Goal: Task Accomplishment & Management: Complete application form

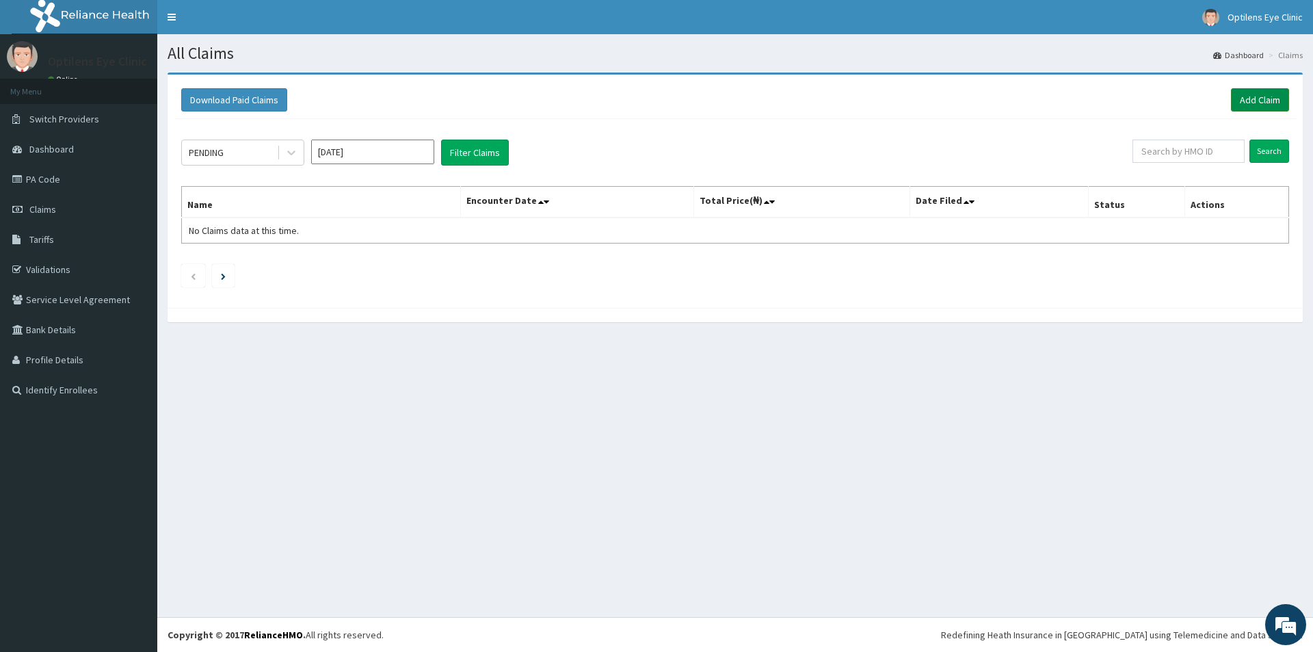
click at [1258, 97] on link "Add Claim" at bounding box center [1260, 99] width 58 height 23
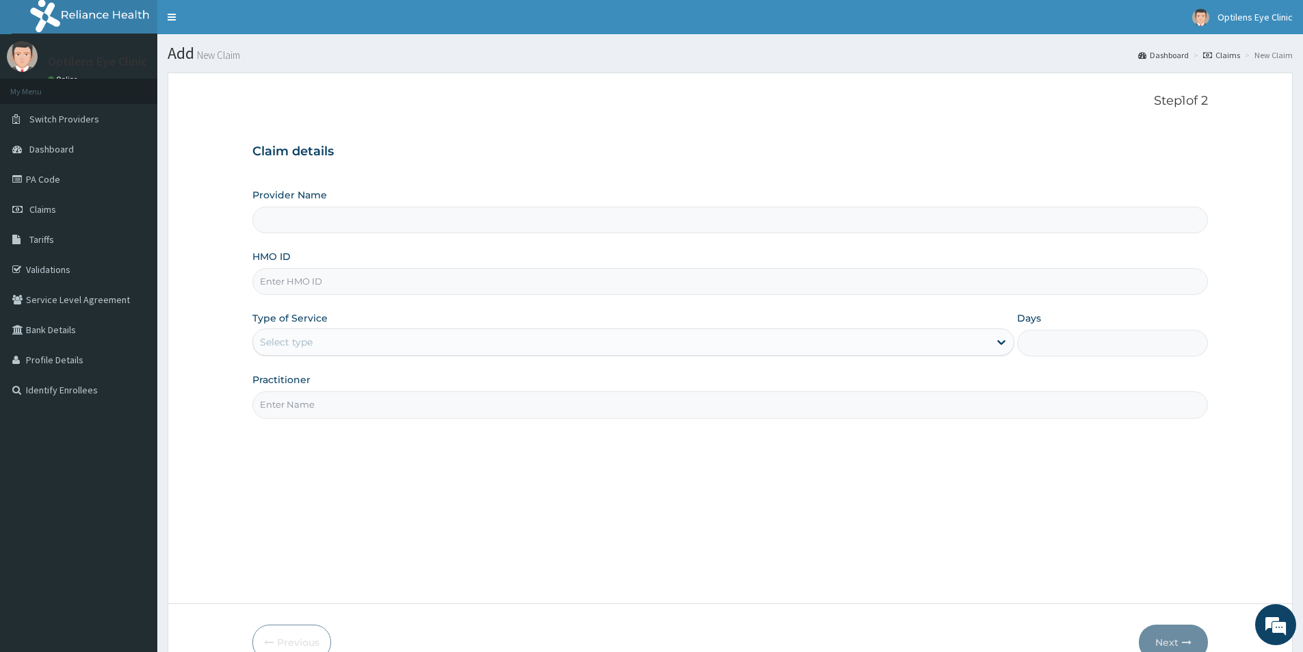
type input "Optilens Eye Clinic"
click at [258, 290] on input "HMO ID" at bounding box center [729, 281] width 955 height 27
type input "EIS/10594/D"
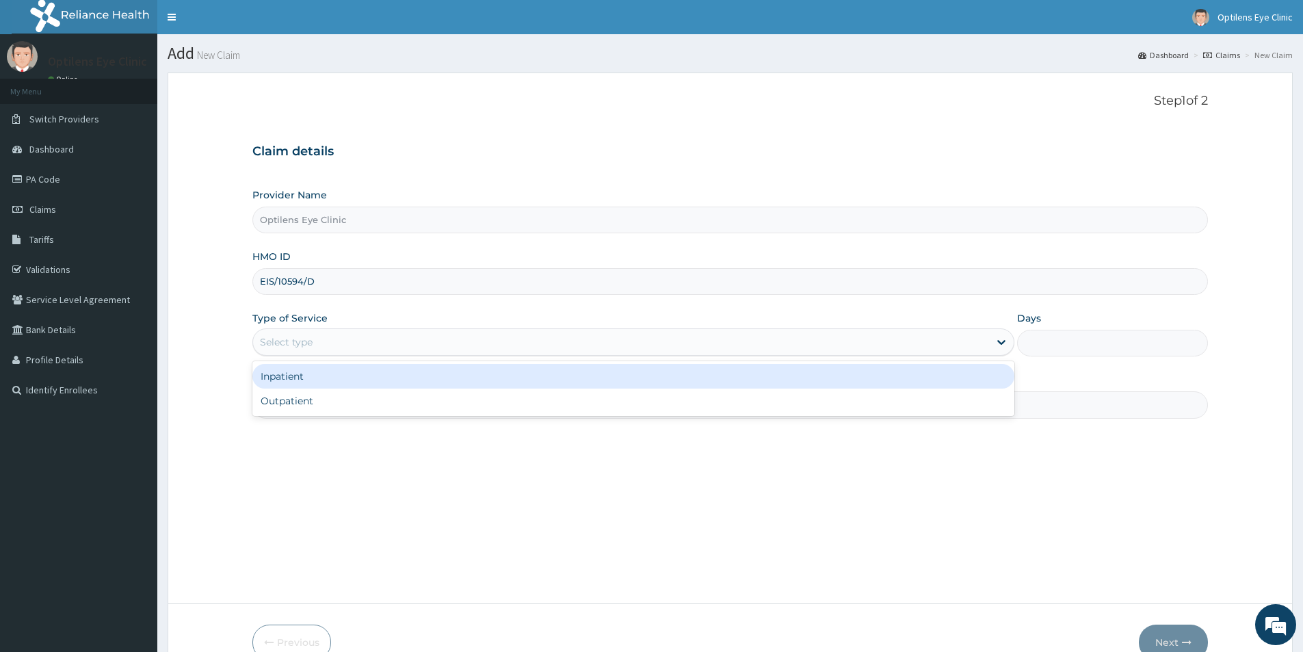
click at [266, 346] on div "Select type" at bounding box center [286, 342] width 53 height 14
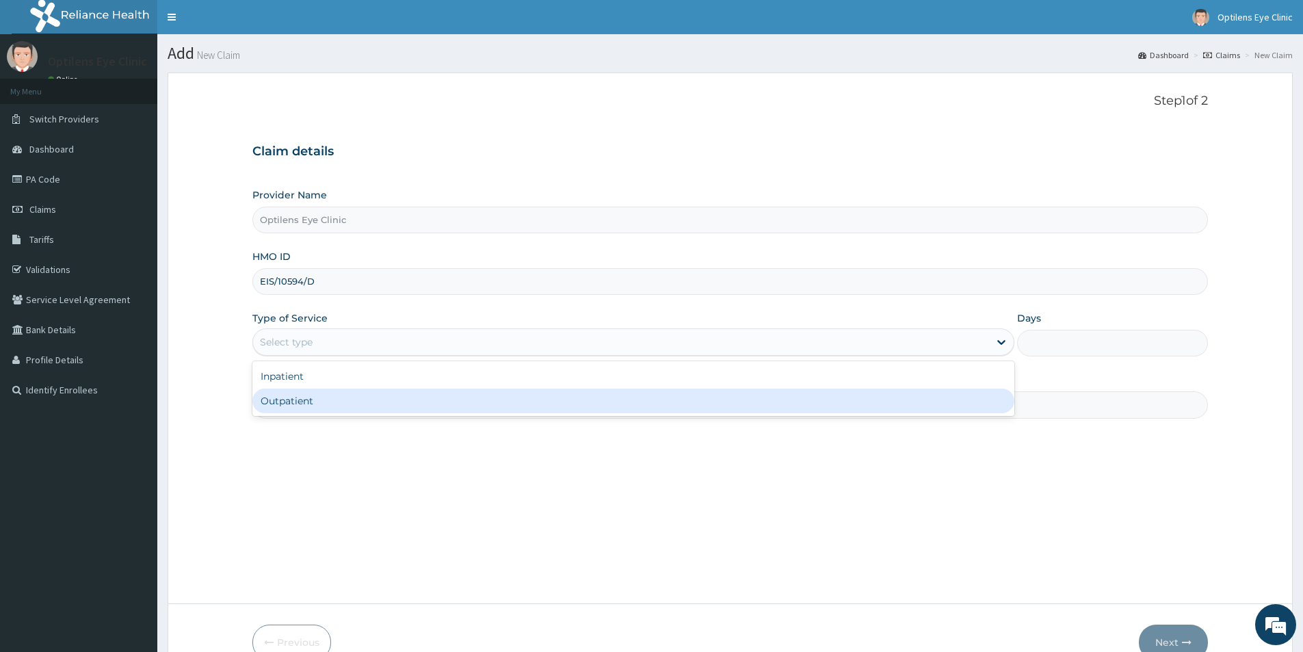
click at [276, 395] on div "Outpatient" at bounding box center [633, 400] width 762 height 25
type input "1"
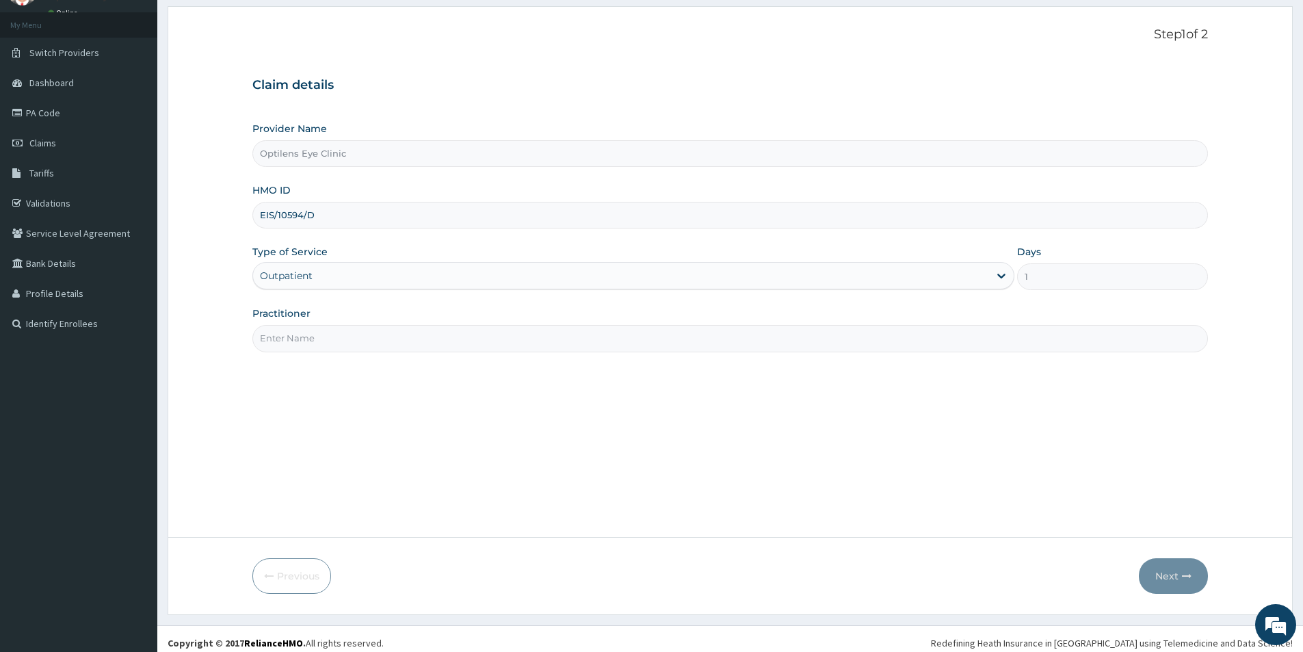
scroll to position [75, 0]
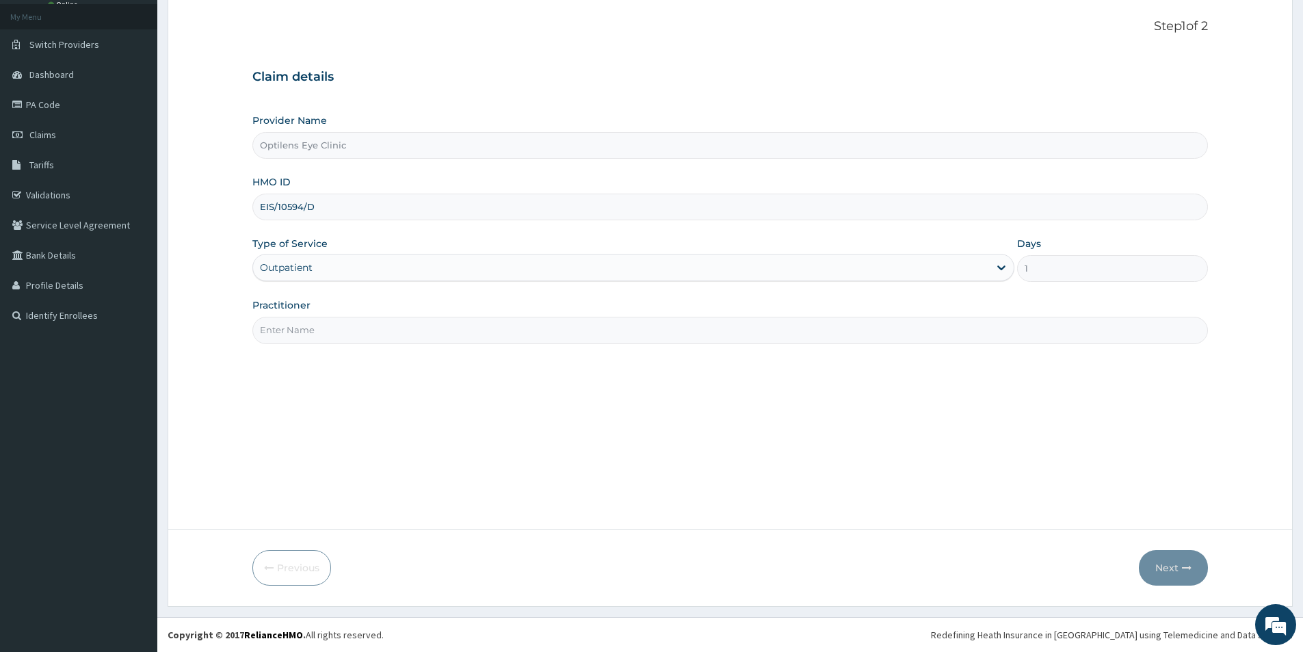
click at [294, 326] on input "Practitioner" at bounding box center [729, 330] width 955 height 27
type input "DR SAGAY"
click at [1155, 565] on button "Next" at bounding box center [1173, 568] width 69 height 36
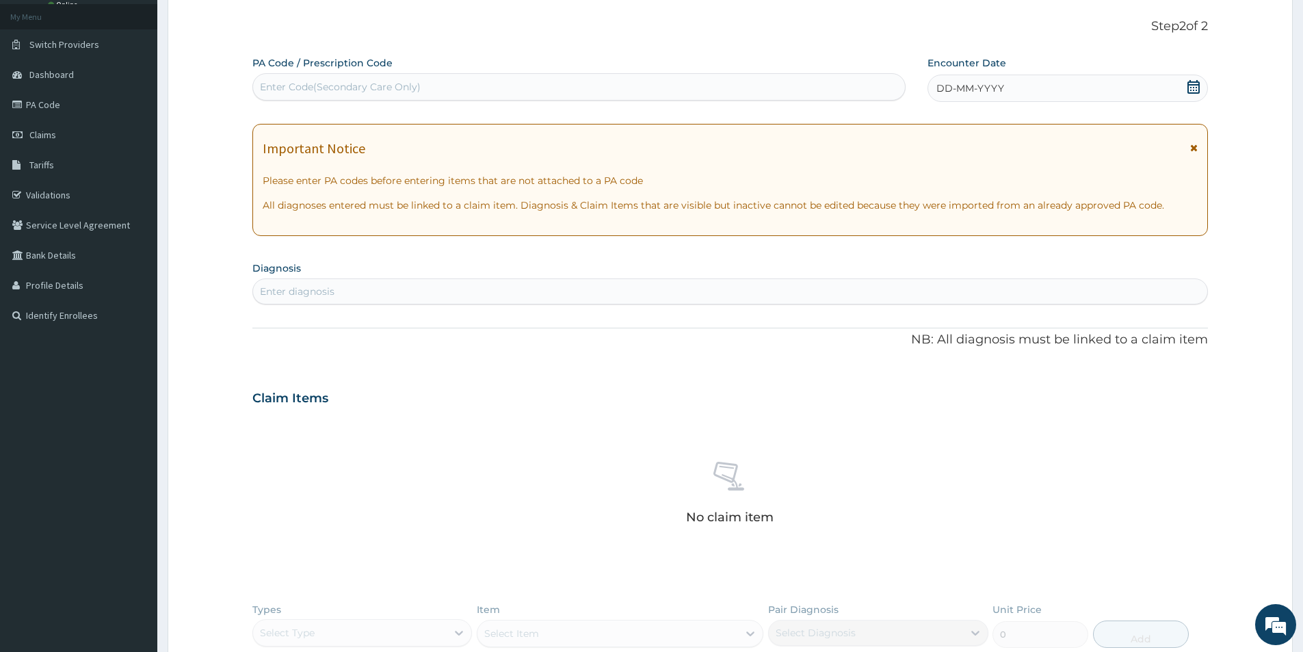
click at [257, 83] on div "Enter Code(Secondary Care Only)" at bounding box center [579, 87] width 652 height 22
type input "PA/C6D853"
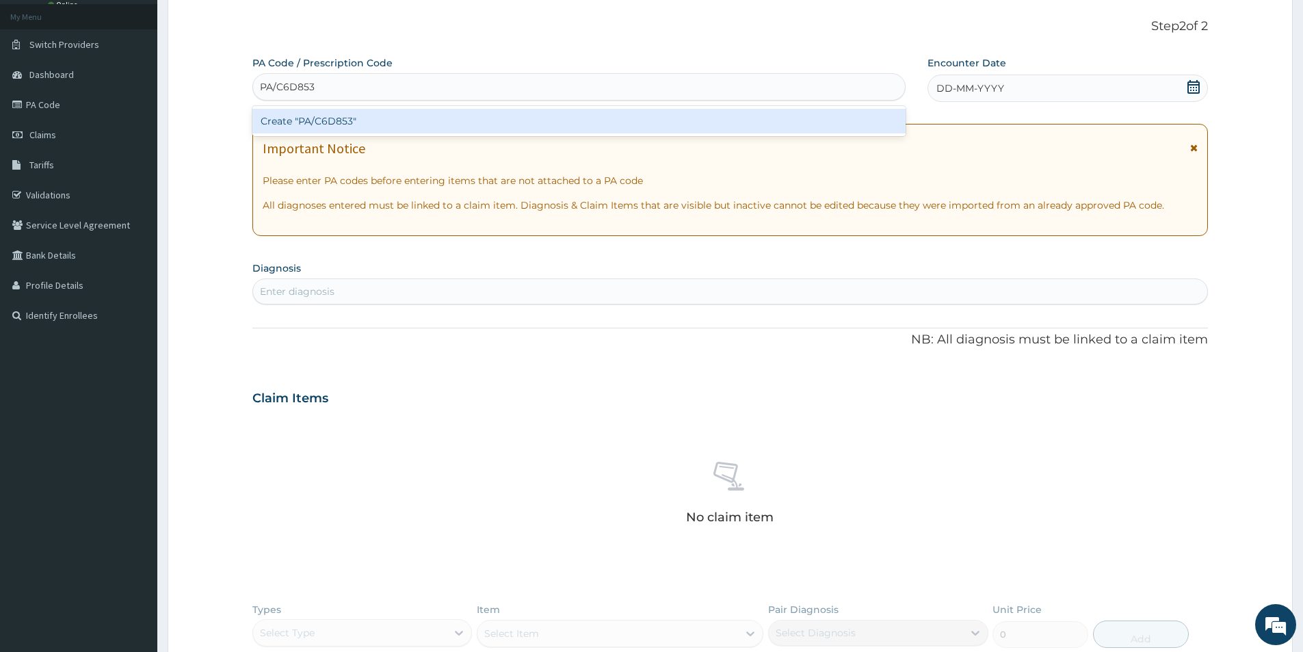
click at [298, 122] on div "Create "PA/C6D853"" at bounding box center [578, 121] width 653 height 25
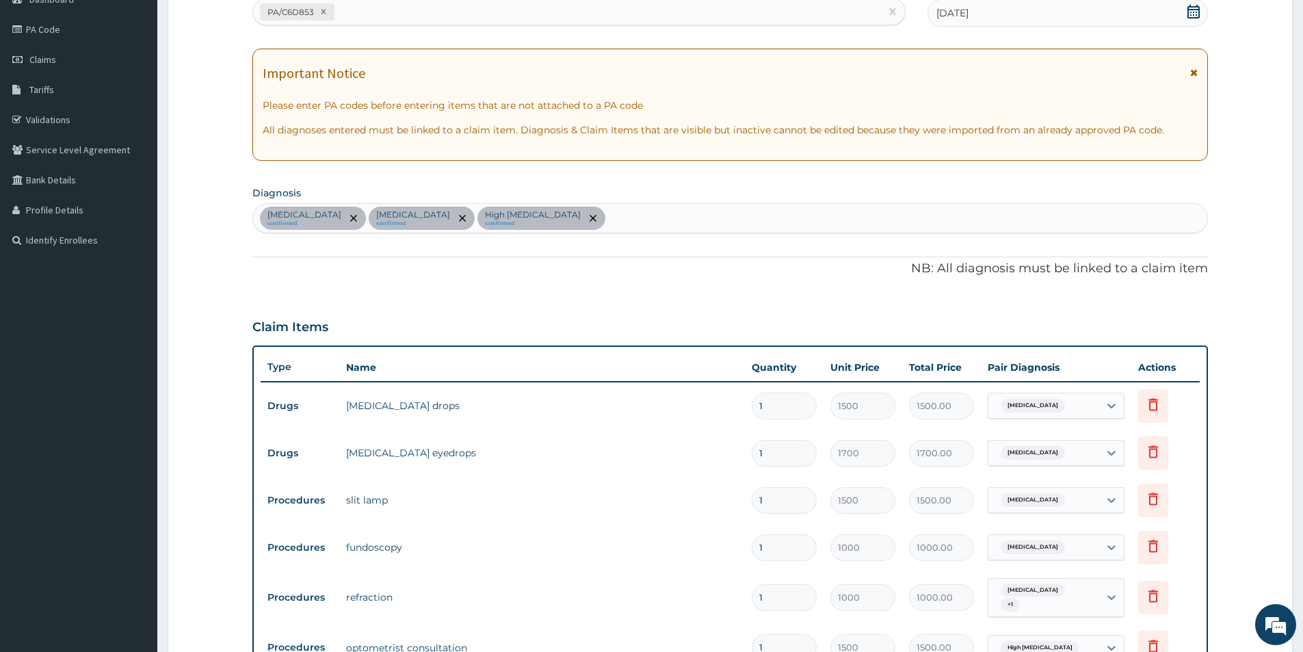
scroll to position [492, 0]
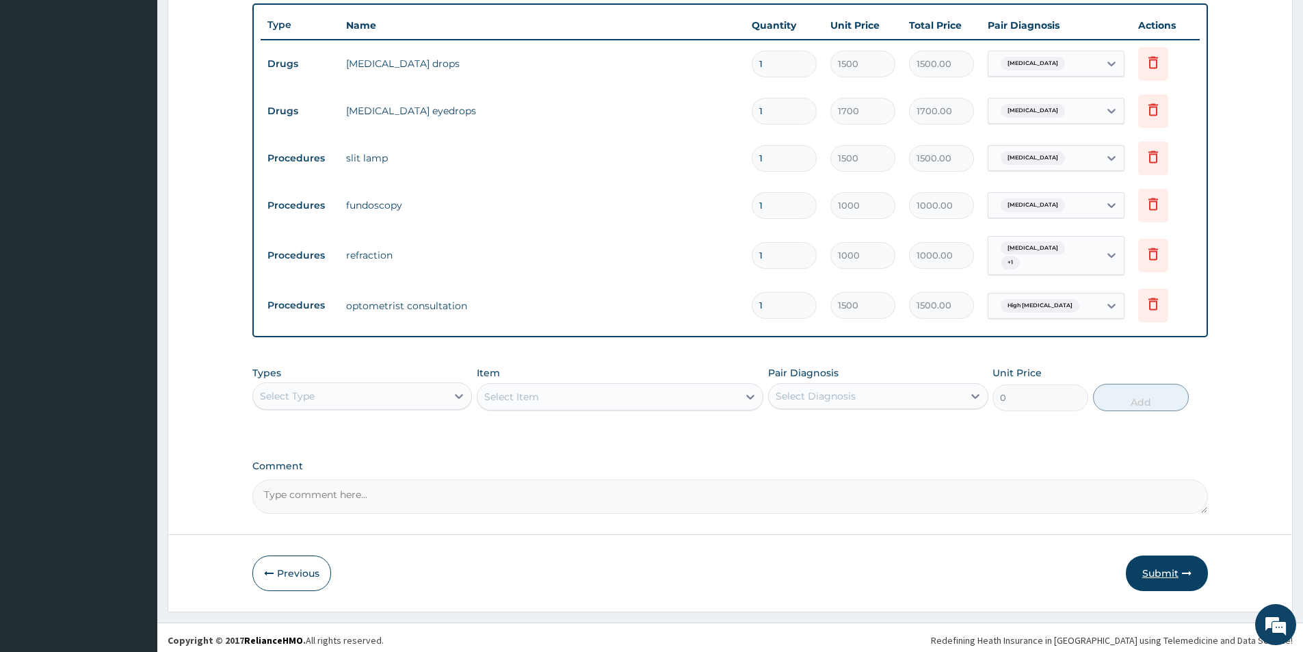
click at [1173, 573] on button "Submit" at bounding box center [1167, 573] width 82 height 36
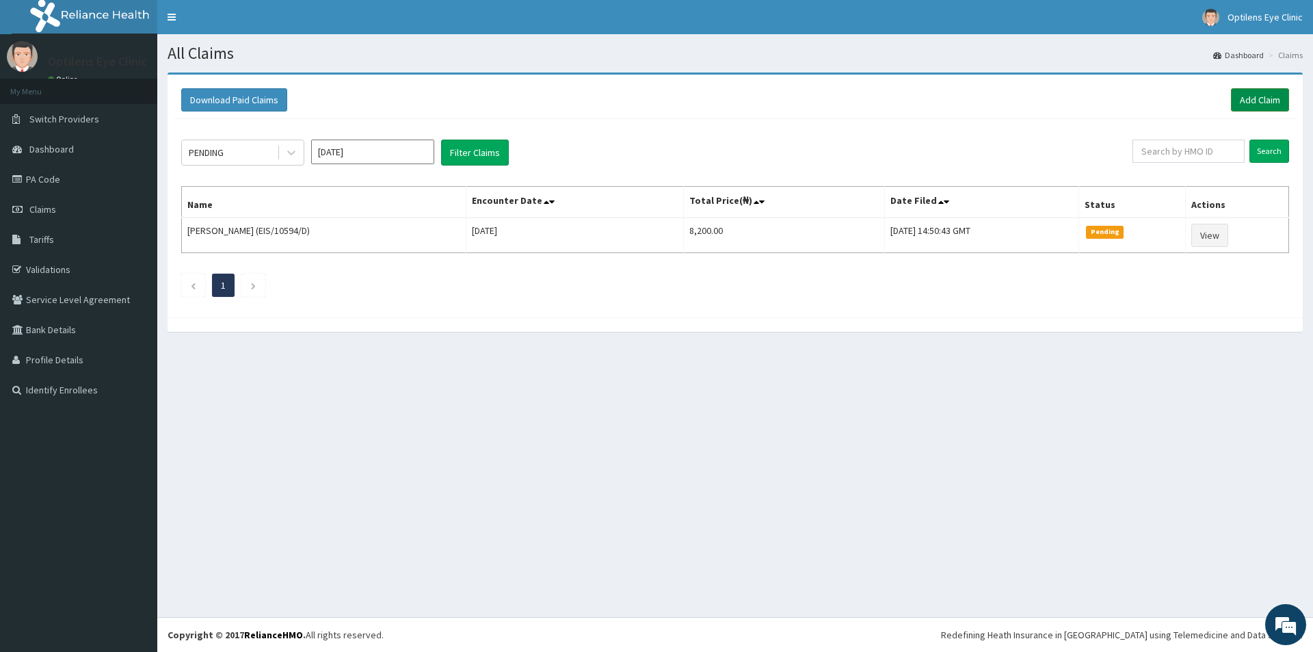
click at [1255, 101] on link "Add Claim" at bounding box center [1260, 99] width 58 height 23
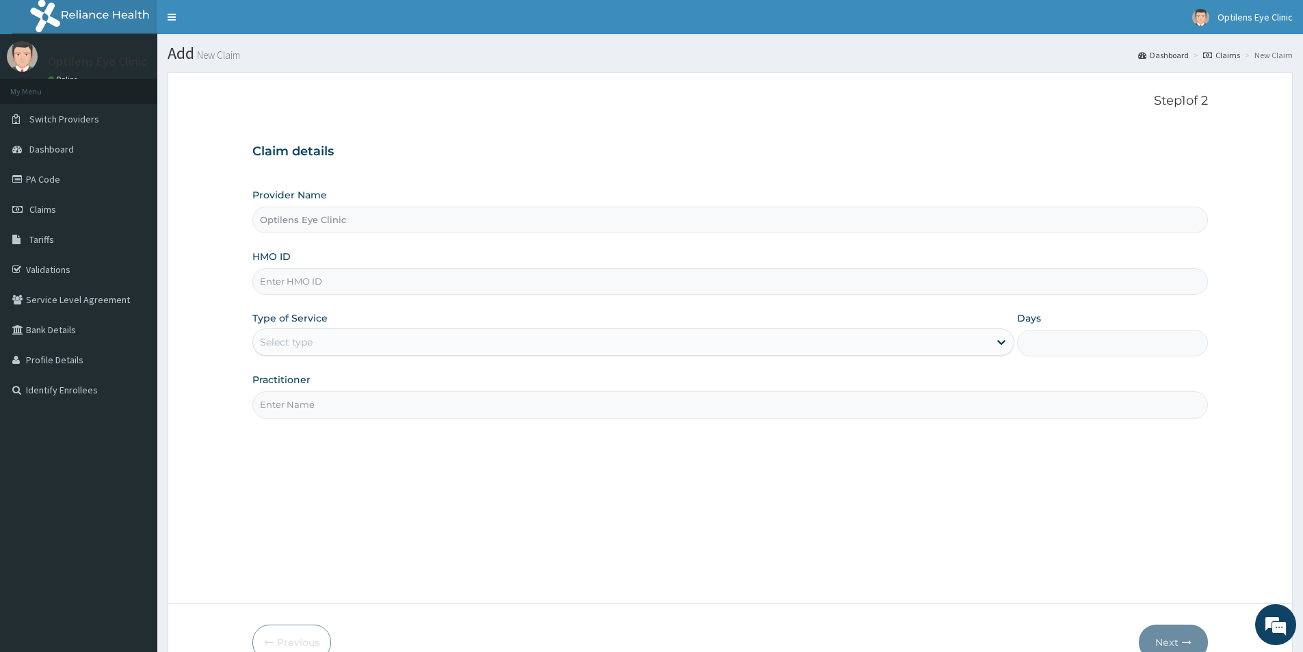
type input "Optilens Eye Clinic"
click at [278, 281] on input "HMO ID" at bounding box center [729, 281] width 955 height 27
type input "EIS/10594/C"
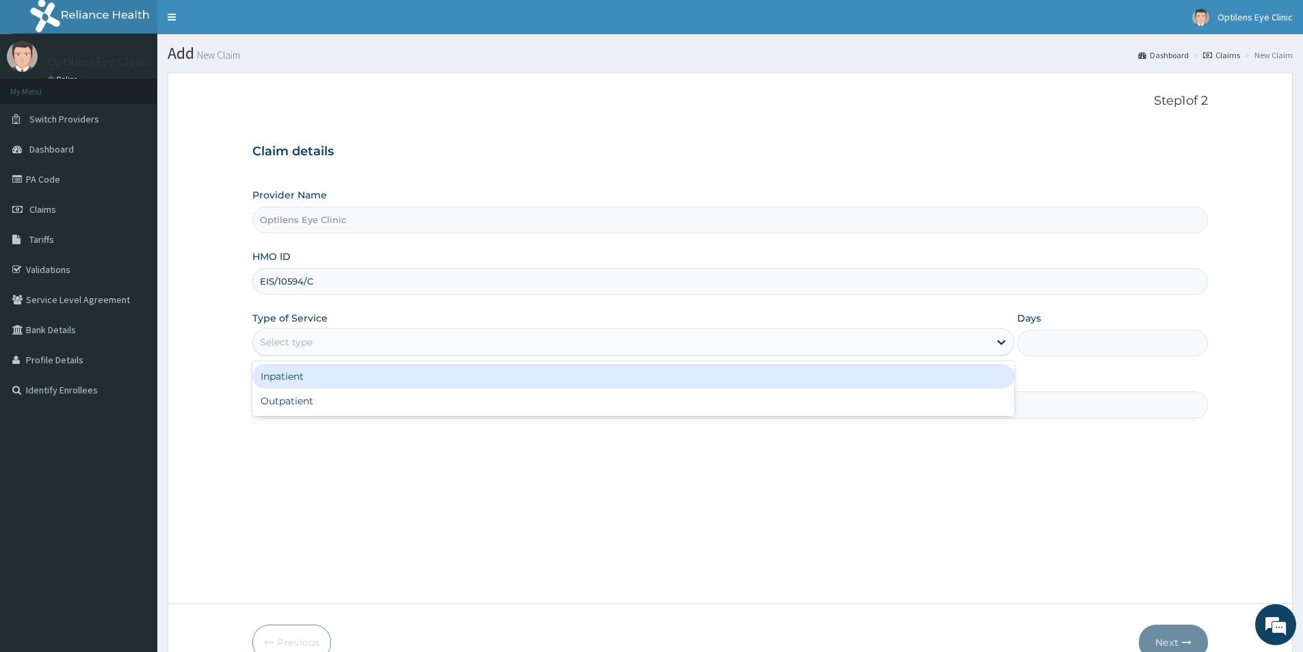
click at [266, 349] on div "Select type" at bounding box center [621, 342] width 736 height 22
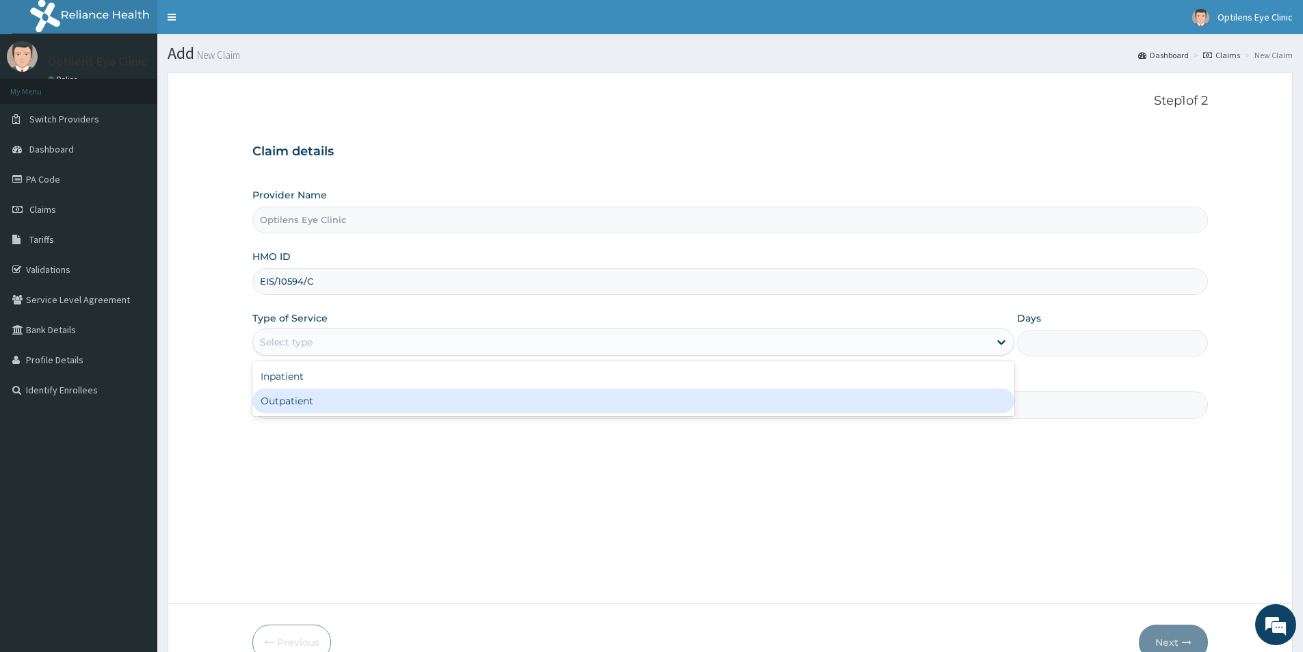
click at [291, 400] on div "Outpatient" at bounding box center [633, 400] width 762 height 25
type input "1"
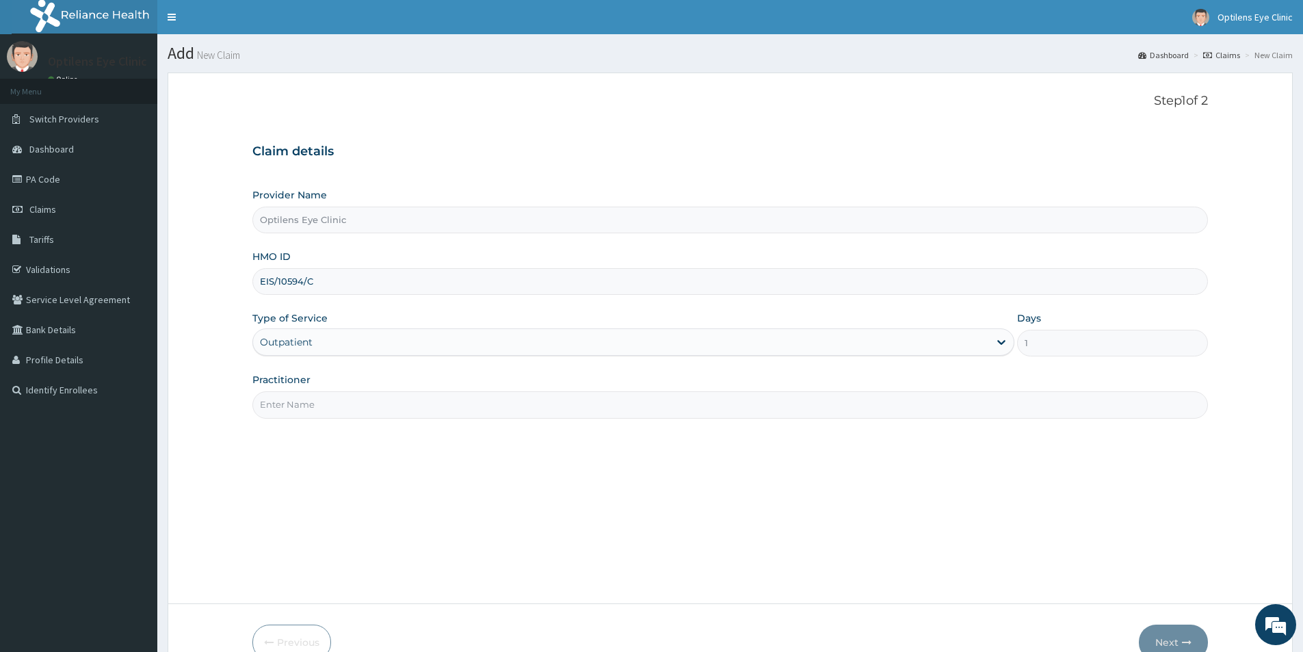
click at [293, 402] on input "Practitioner" at bounding box center [729, 404] width 955 height 27
type input "DR SAGAY"
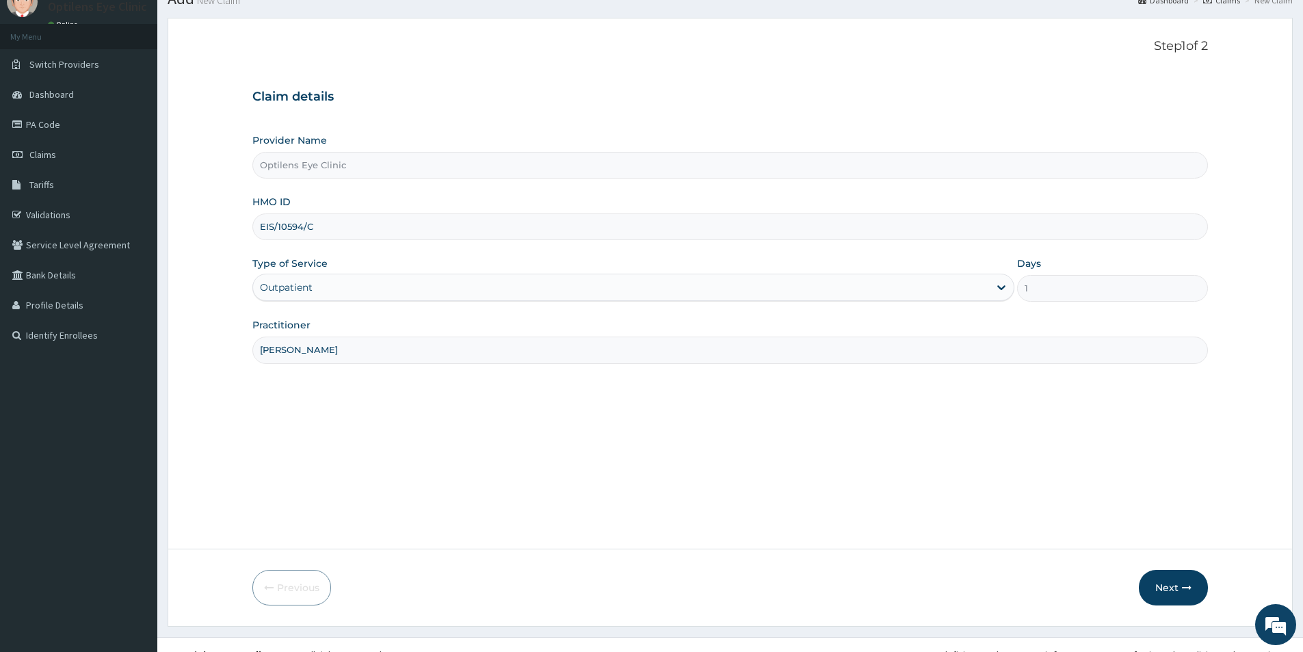
scroll to position [75, 0]
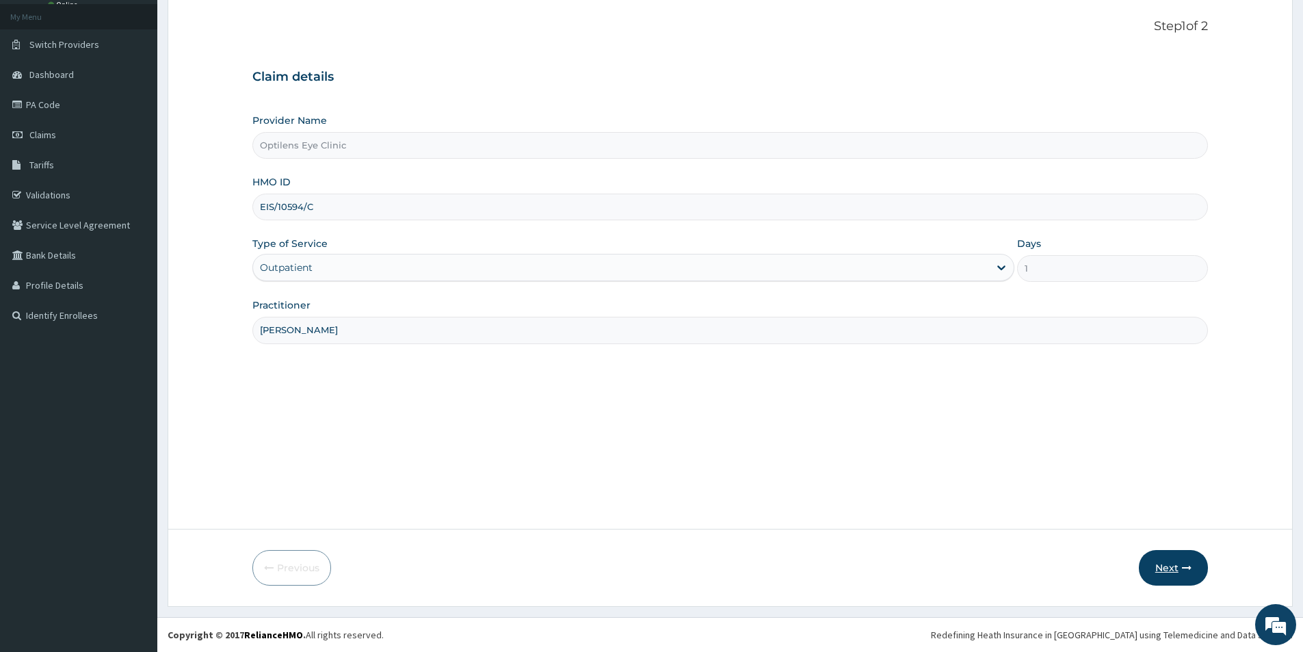
click at [1160, 564] on button "Next" at bounding box center [1173, 568] width 69 height 36
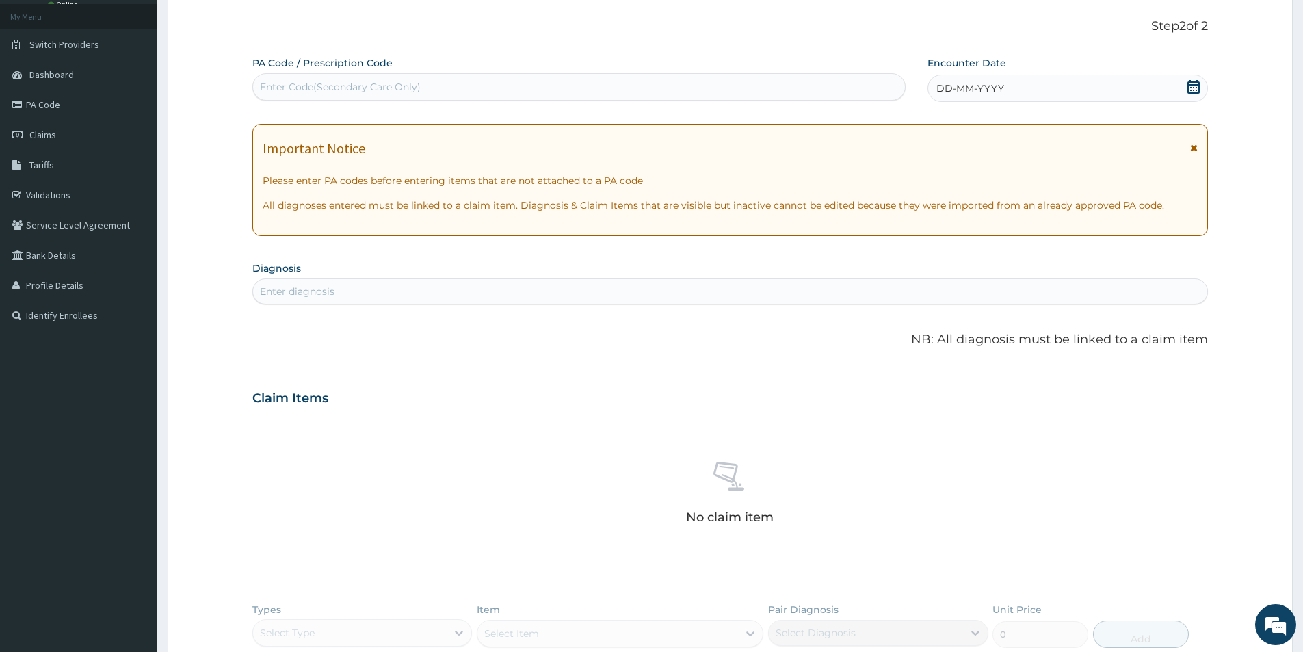
click at [265, 80] on div "Enter Code(Secondary Care Only)" at bounding box center [340, 87] width 161 height 14
type input "PA/55FC24"
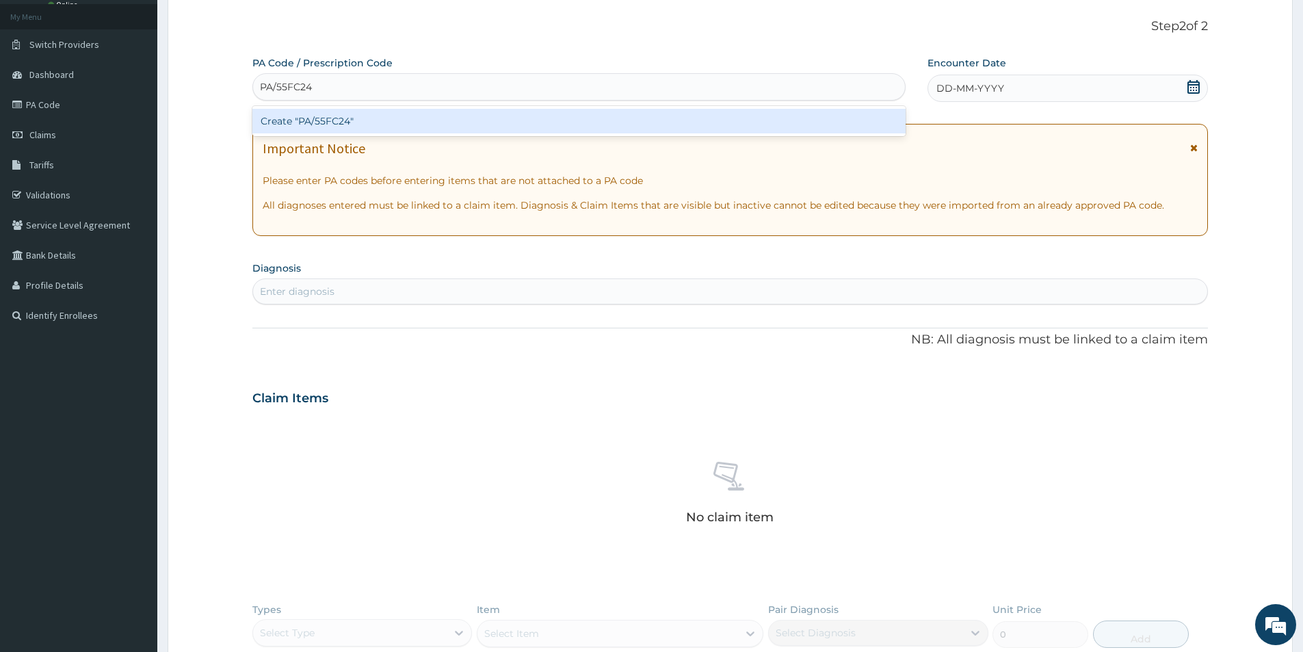
click at [274, 109] on div "Create "PA/55FC24"" at bounding box center [578, 121] width 653 height 25
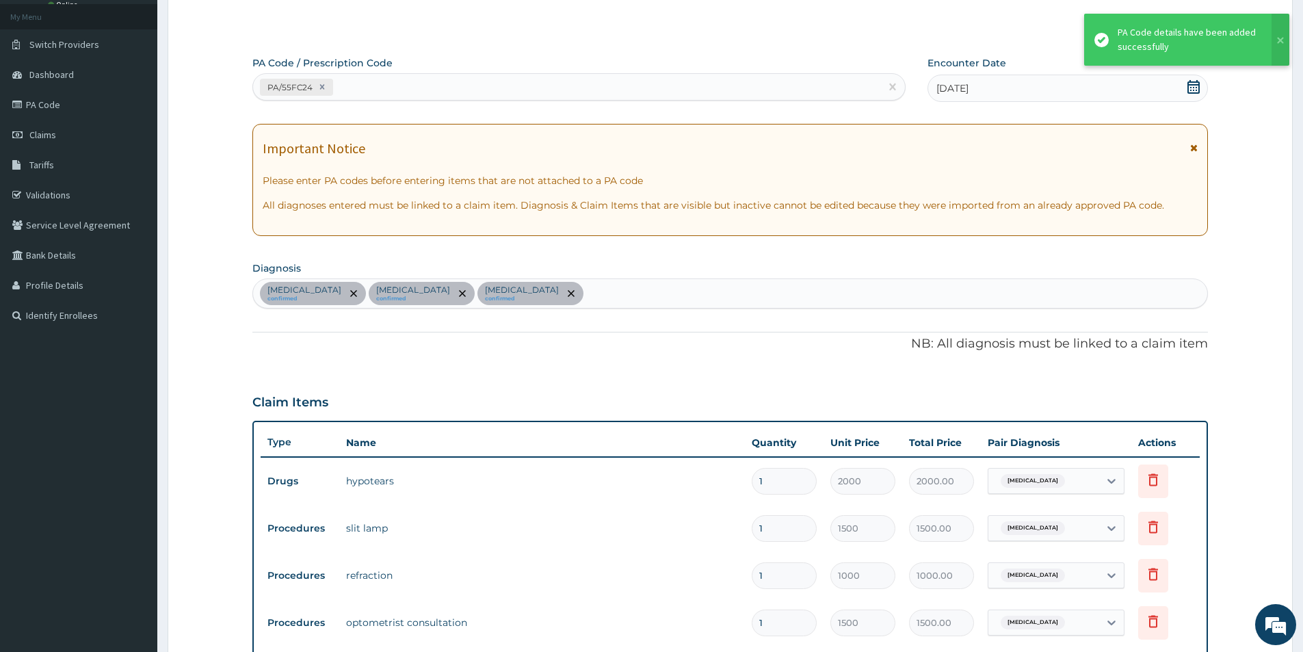
scroll to position [513, 0]
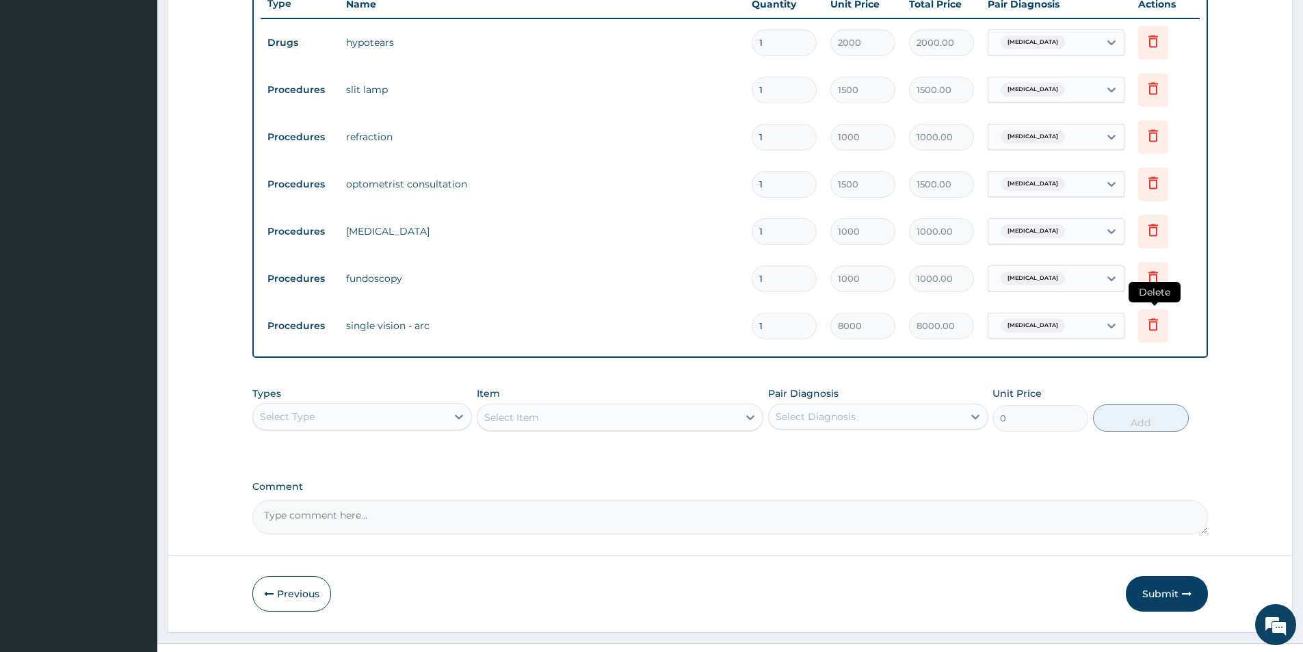
click at [1147, 329] on icon at bounding box center [1153, 324] width 16 height 16
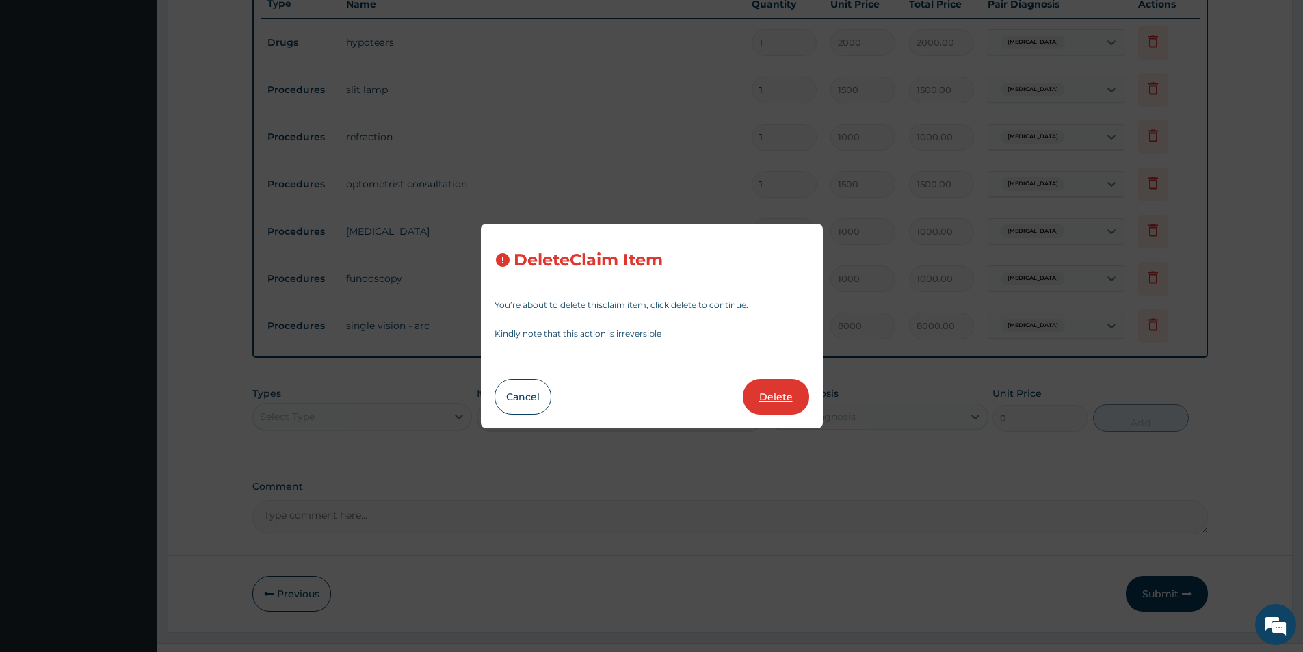
click at [766, 392] on button "Delete" at bounding box center [776, 397] width 66 height 36
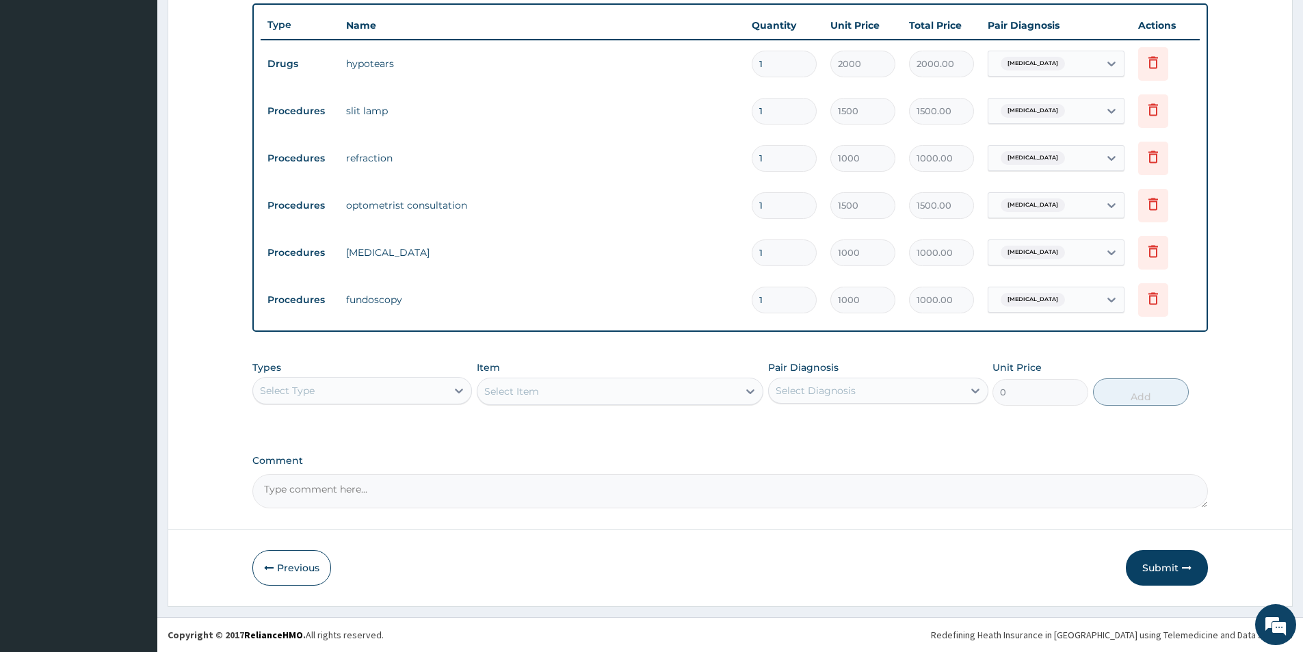
scroll to position [492, 0]
click at [461, 395] on icon at bounding box center [459, 391] width 14 height 14
type input "P"
click at [384, 454] on div "Procedures" at bounding box center [361, 449] width 219 height 25
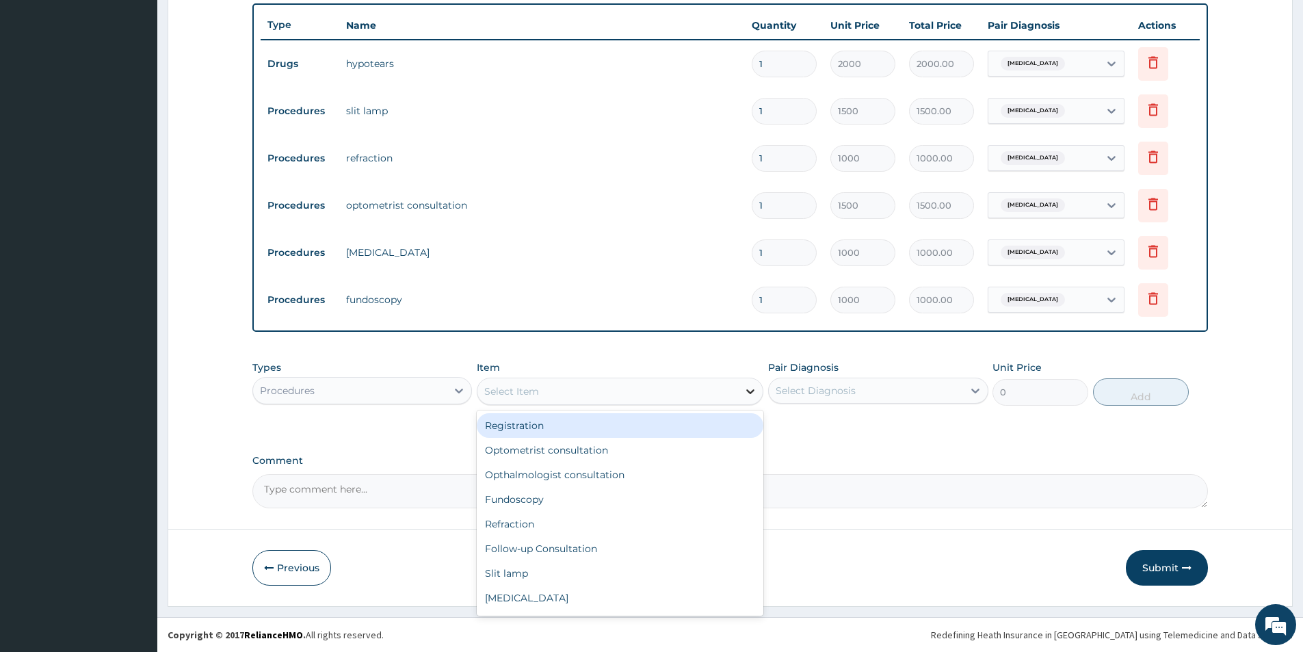
click at [738, 388] on div at bounding box center [750, 391] width 25 height 25
type input "SV"
click at [707, 421] on div "SV Transition" at bounding box center [620, 425] width 287 height 25
type input "10000"
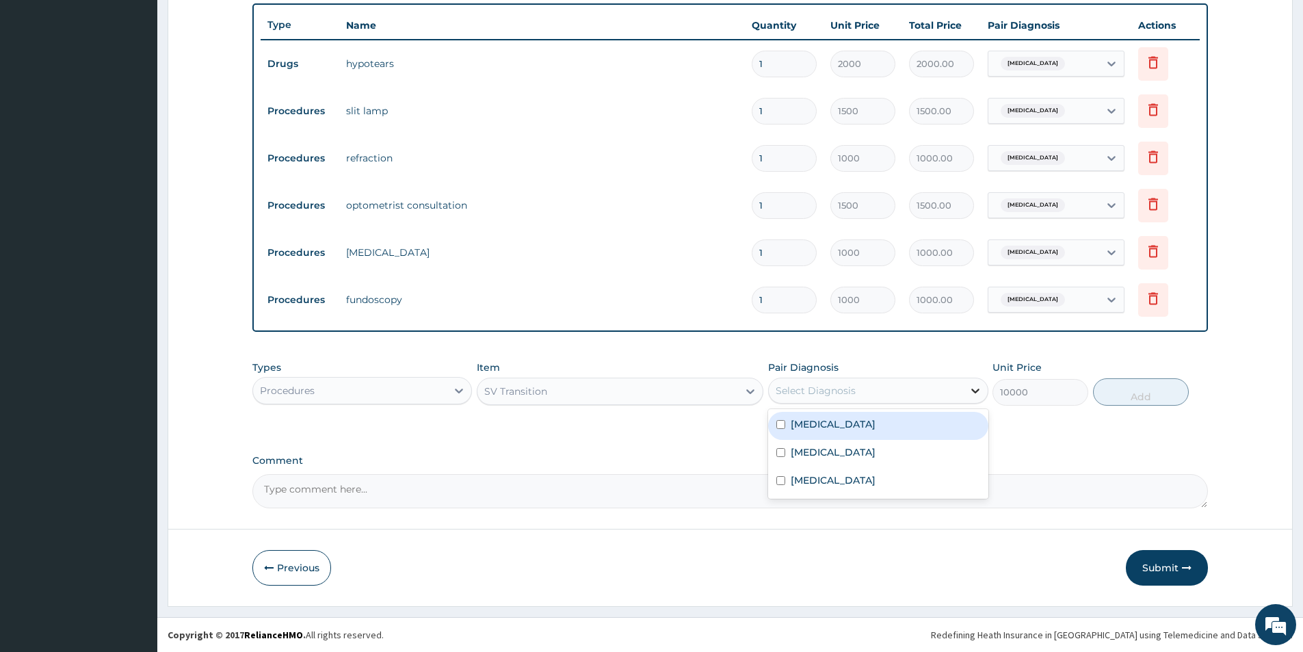
click at [972, 390] on icon at bounding box center [975, 390] width 8 height 5
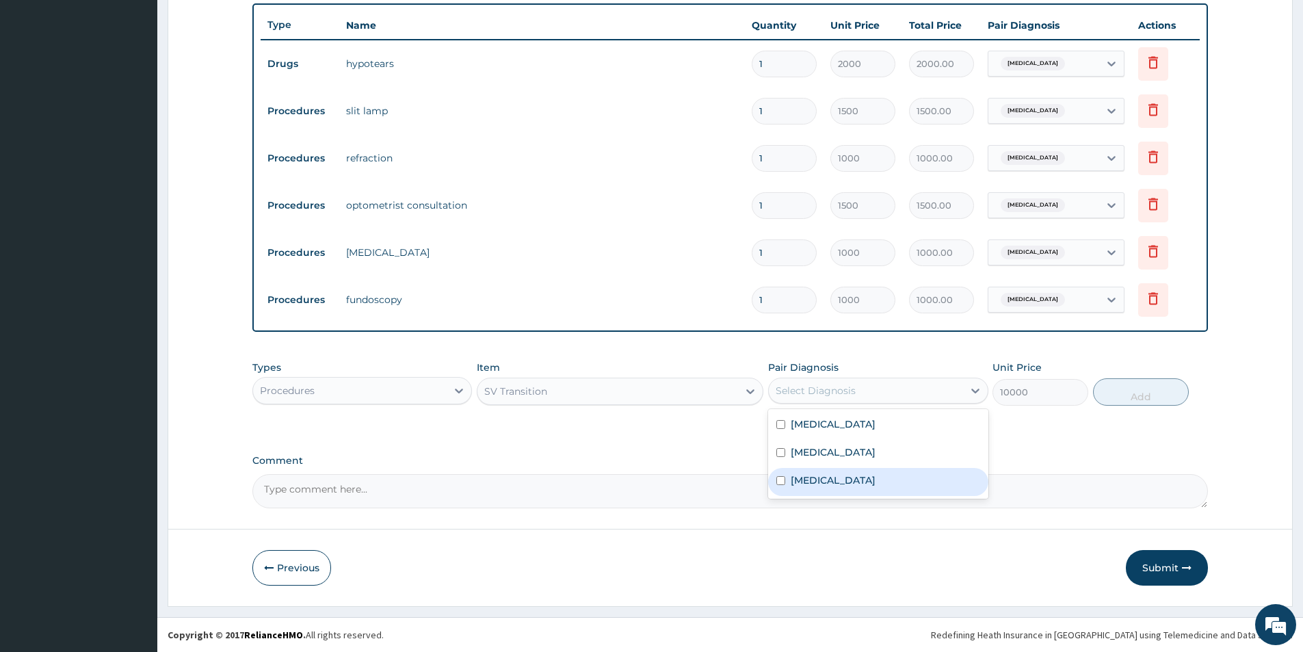
click at [844, 478] on label "Astigmatism" at bounding box center [832, 480] width 85 height 14
checkbox input "true"
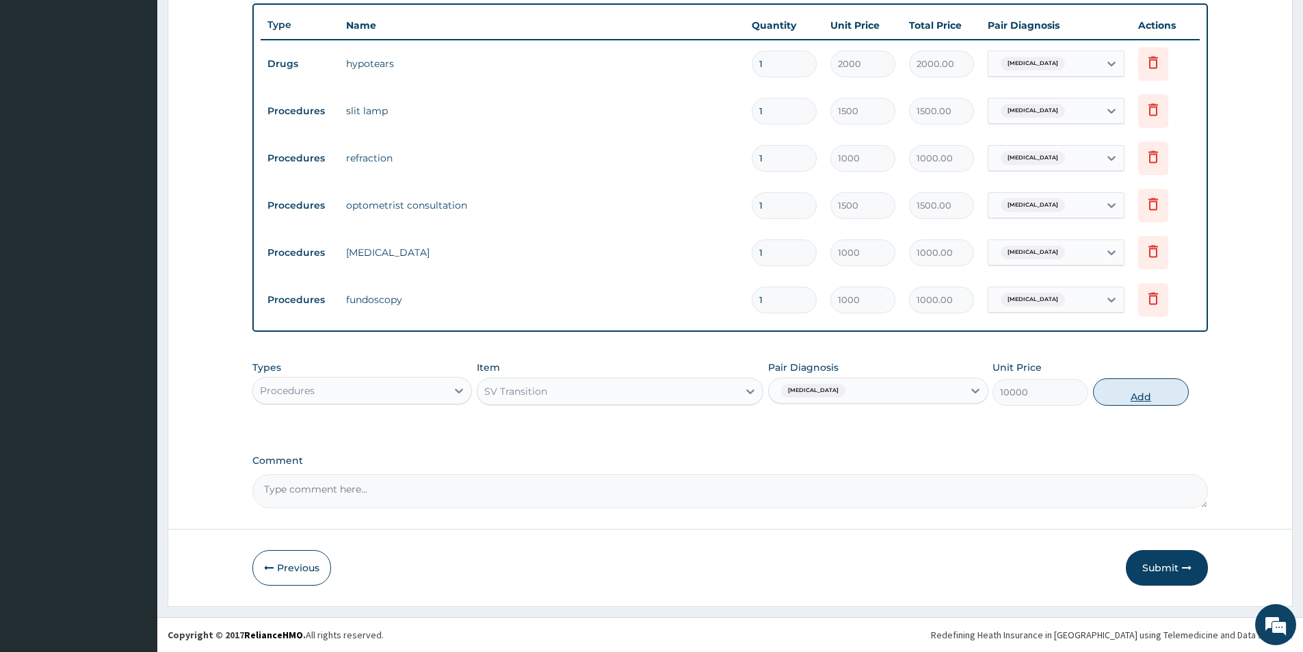
click at [1141, 392] on button "Add" at bounding box center [1141, 391] width 96 height 27
type input "0"
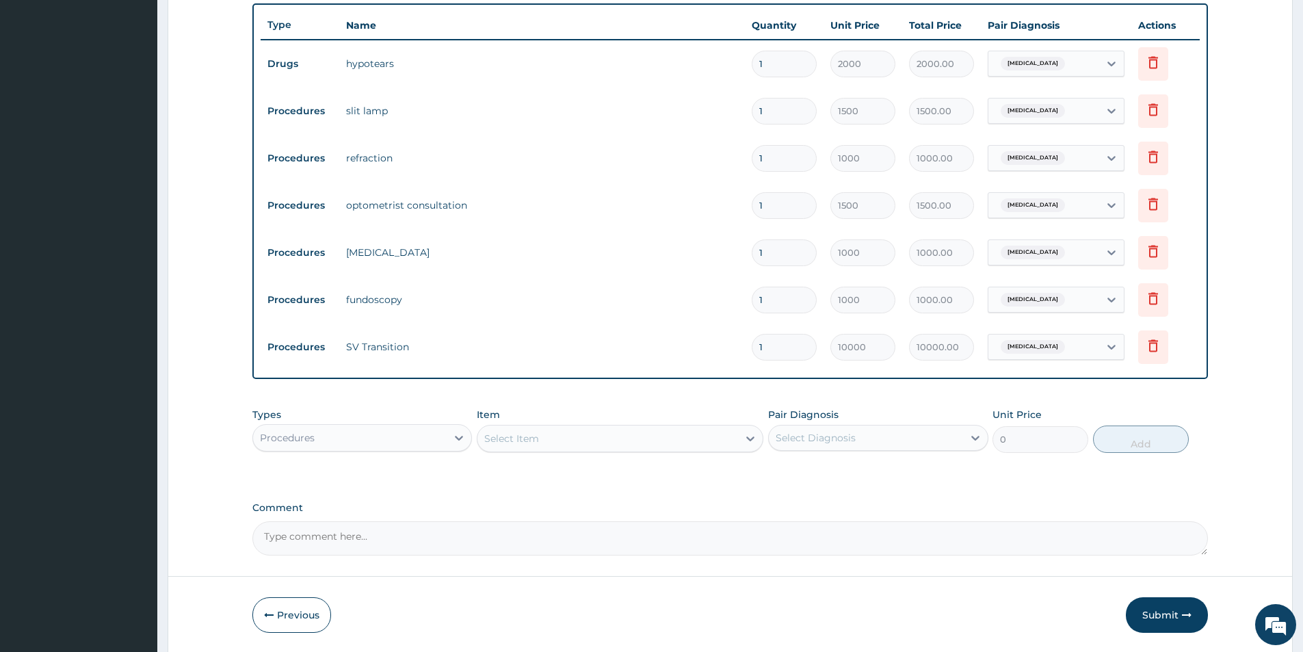
click at [268, 539] on textarea "Comment" at bounding box center [729, 538] width 955 height 34
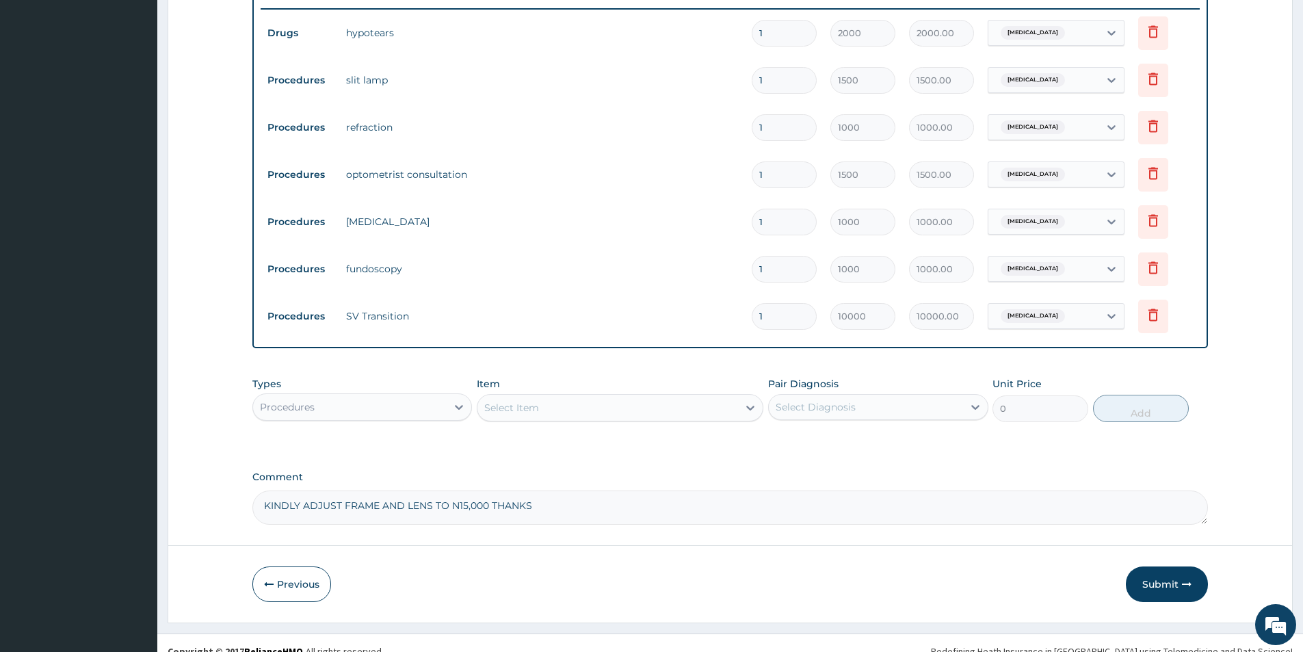
scroll to position [539, 0]
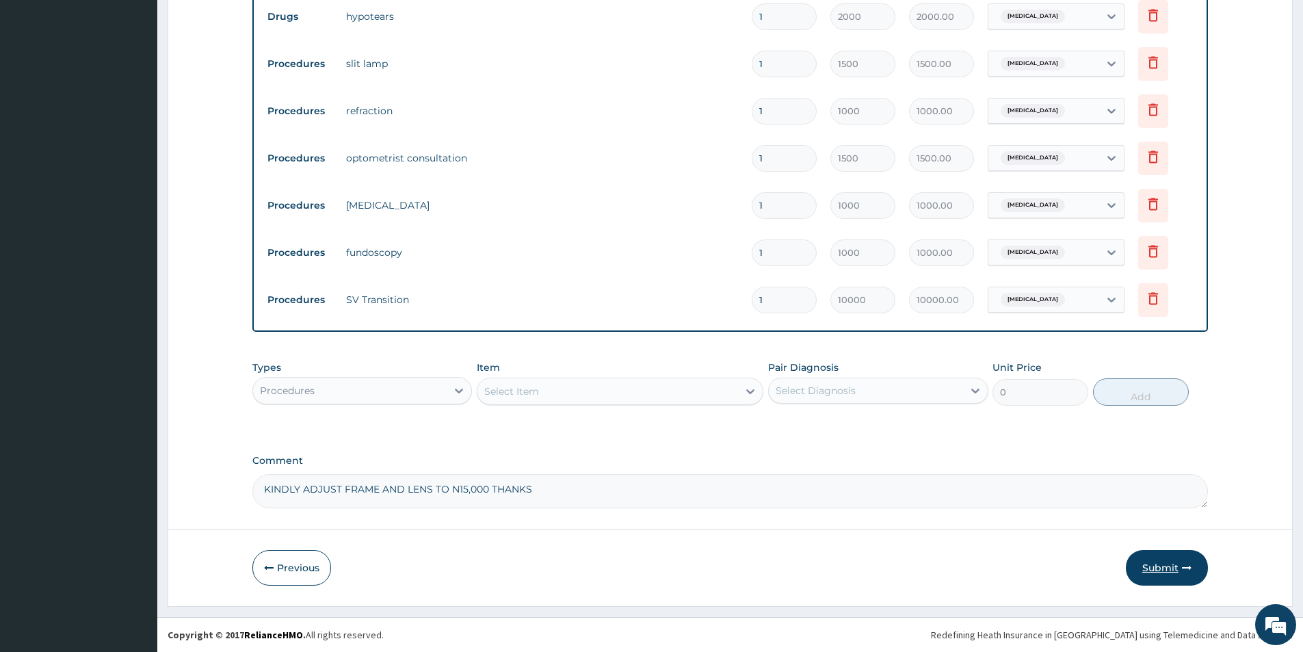
type textarea "KINDLY ADJUST FRAME AND LENS TO N15,000 THANKS"
click at [1152, 558] on button "Submit" at bounding box center [1167, 568] width 82 height 36
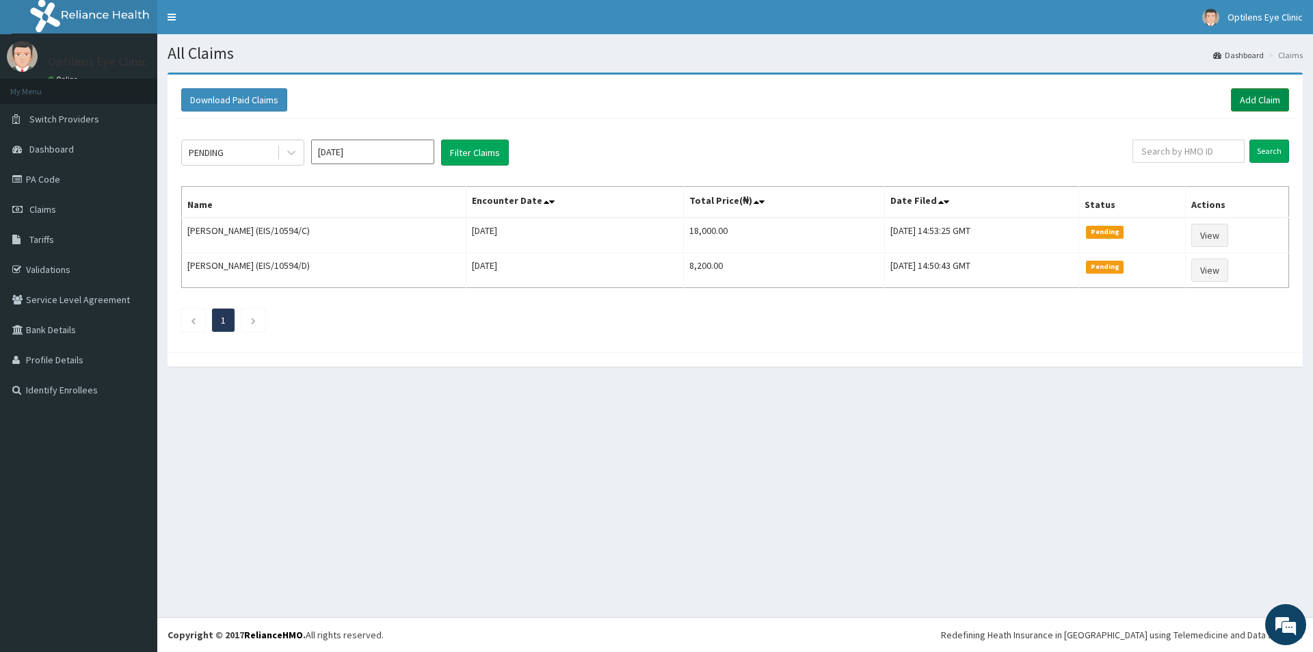
click at [1253, 105] on link "Add Claim" at bounding box center [1260, 99] width 58 height 23
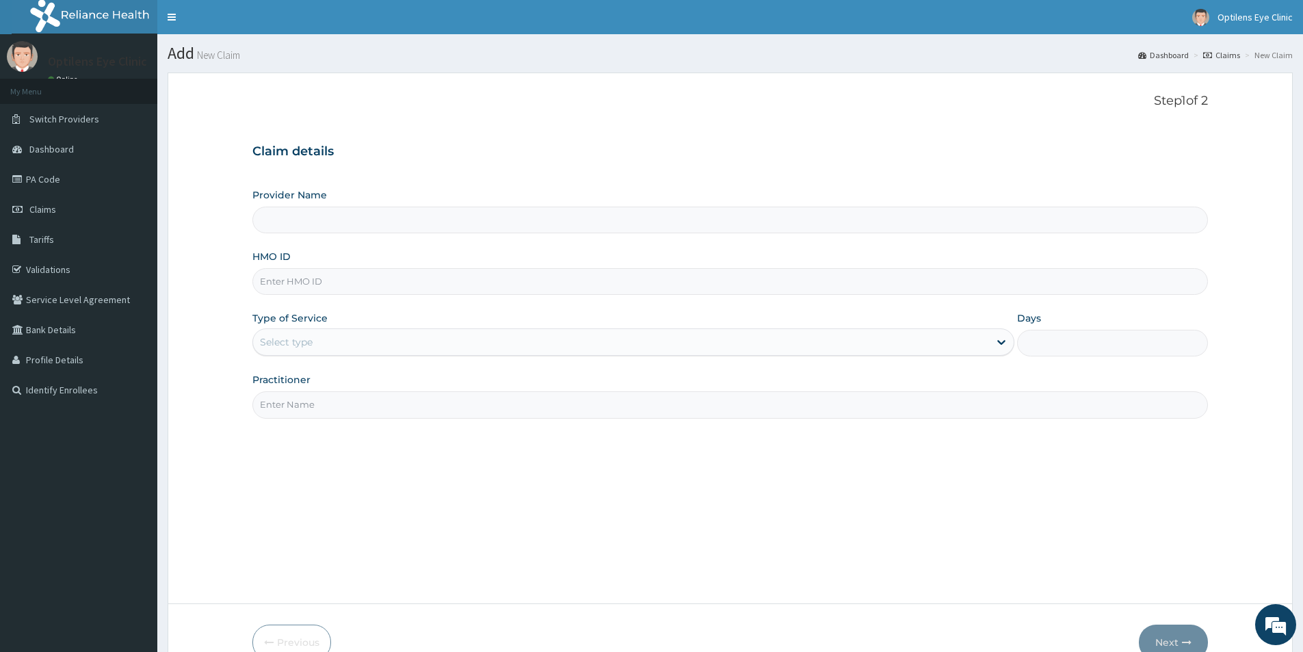
type input "Optilens Eye Clinic"
click at [280, 289] on input "HMO ID" at bounding box center [729, 281] width 955 height 27
type input "EIS/10594/E"
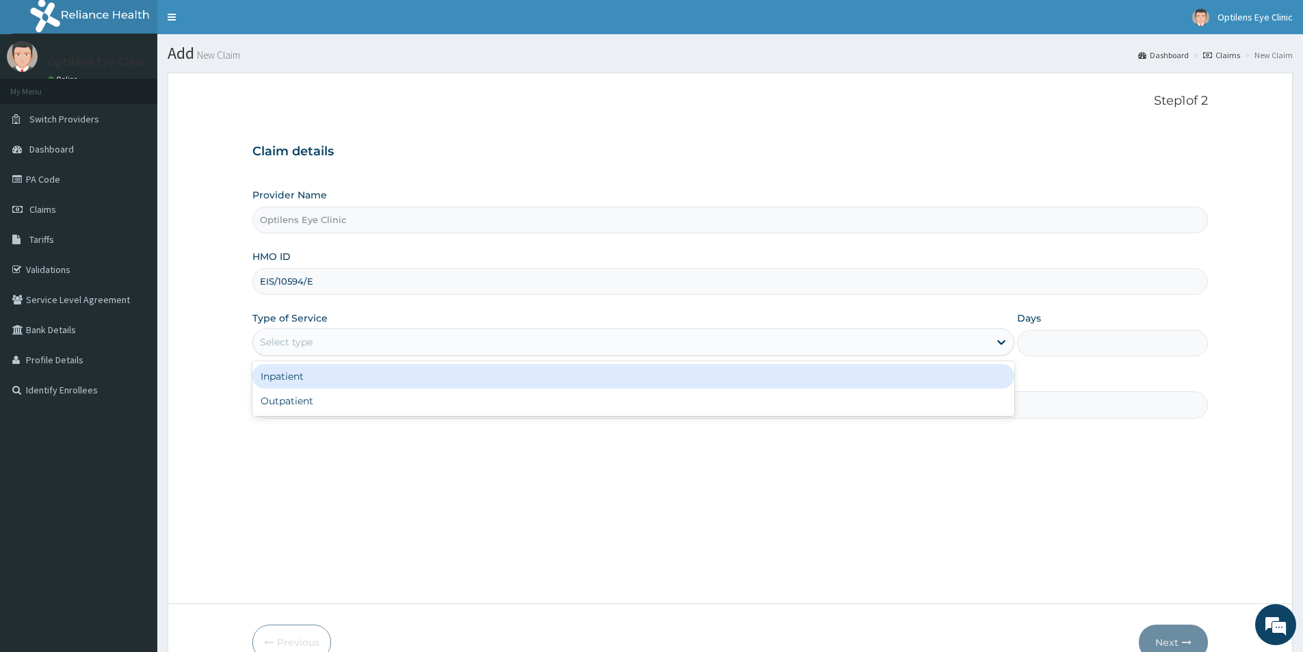
click at [261, 338] on div "Select type" at bounding box center [286, 342] width 53 height 14
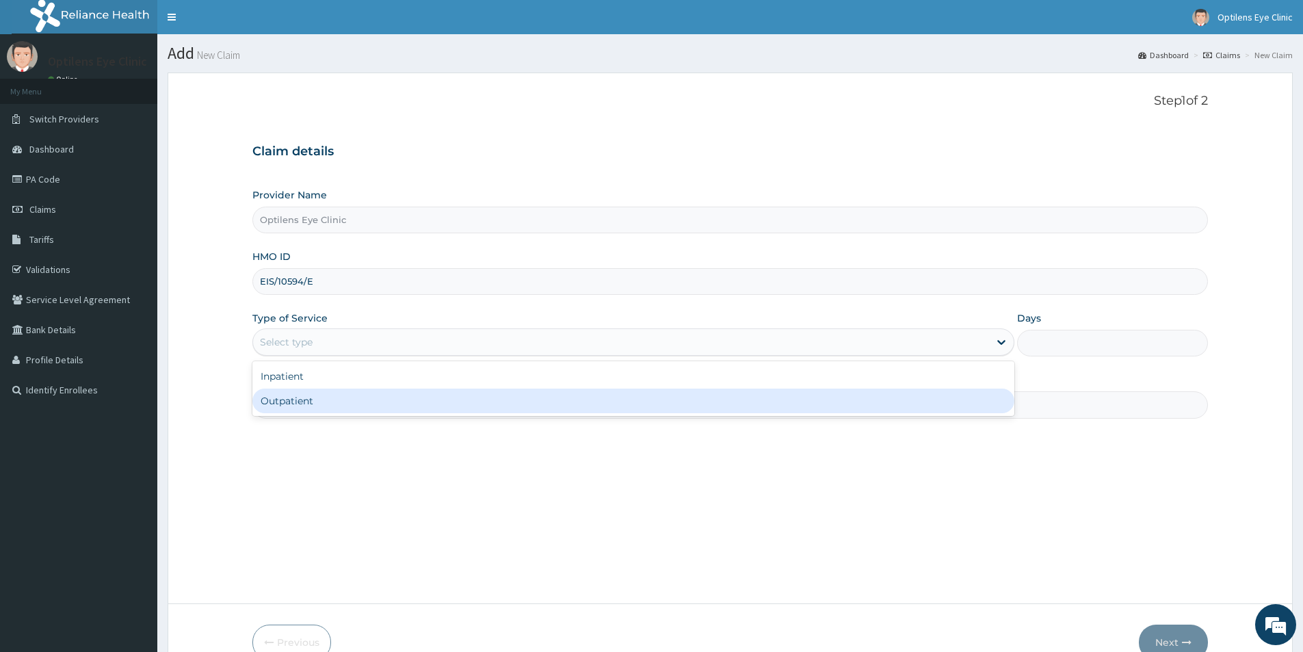
click at [271, 399] on div "Outpatient" at bounding box center [633, 400] width 762 height 25
type input "1"
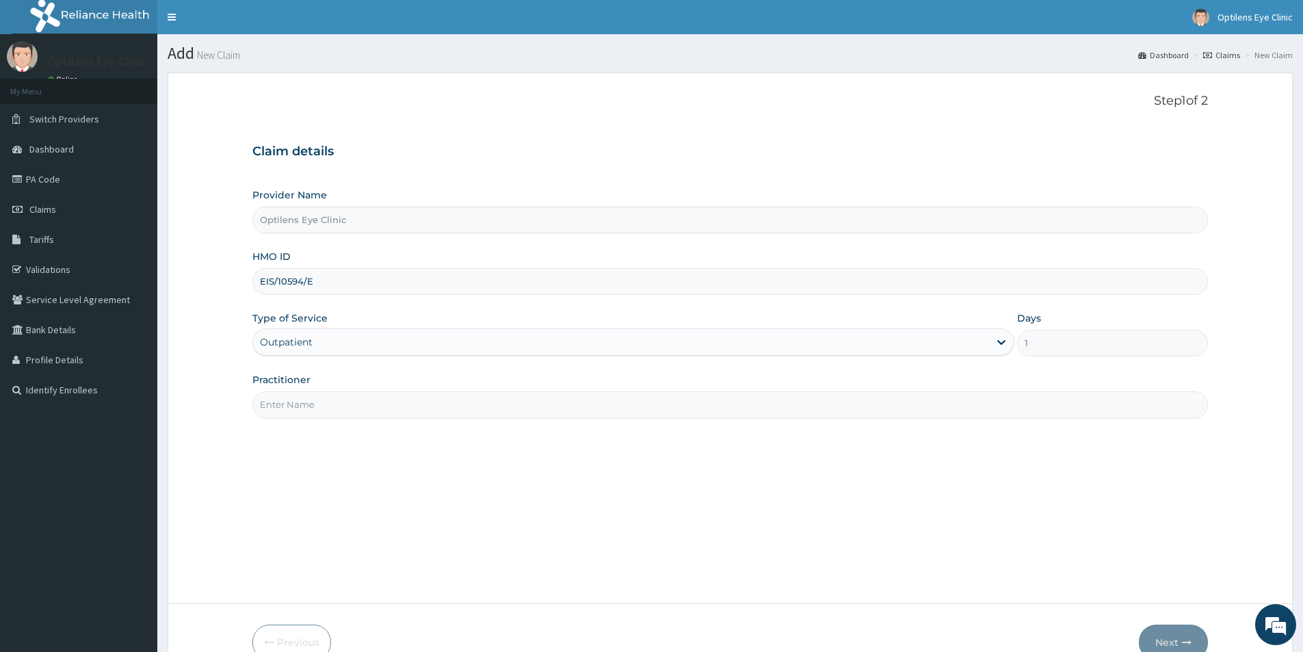
click at [276, 413] on input "Practitioner" at bounding box center [729, 404] width 955 height 27
type input "DR SAGAY"
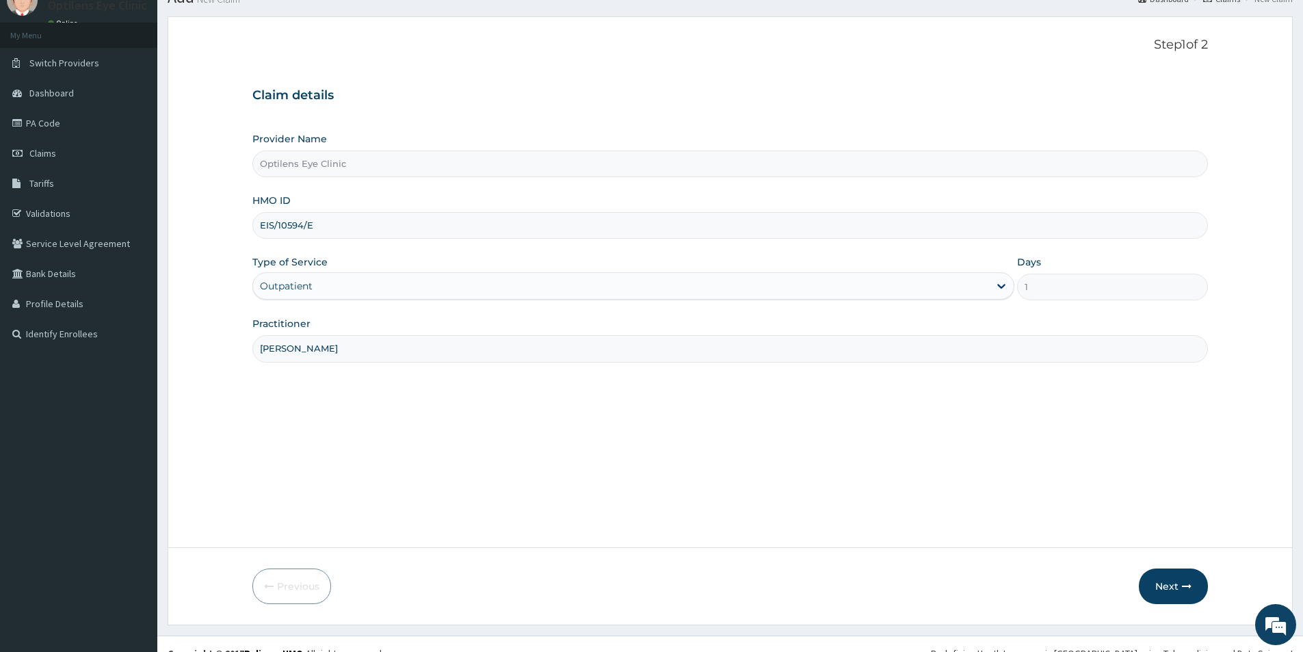
scroll to position [75, 0]
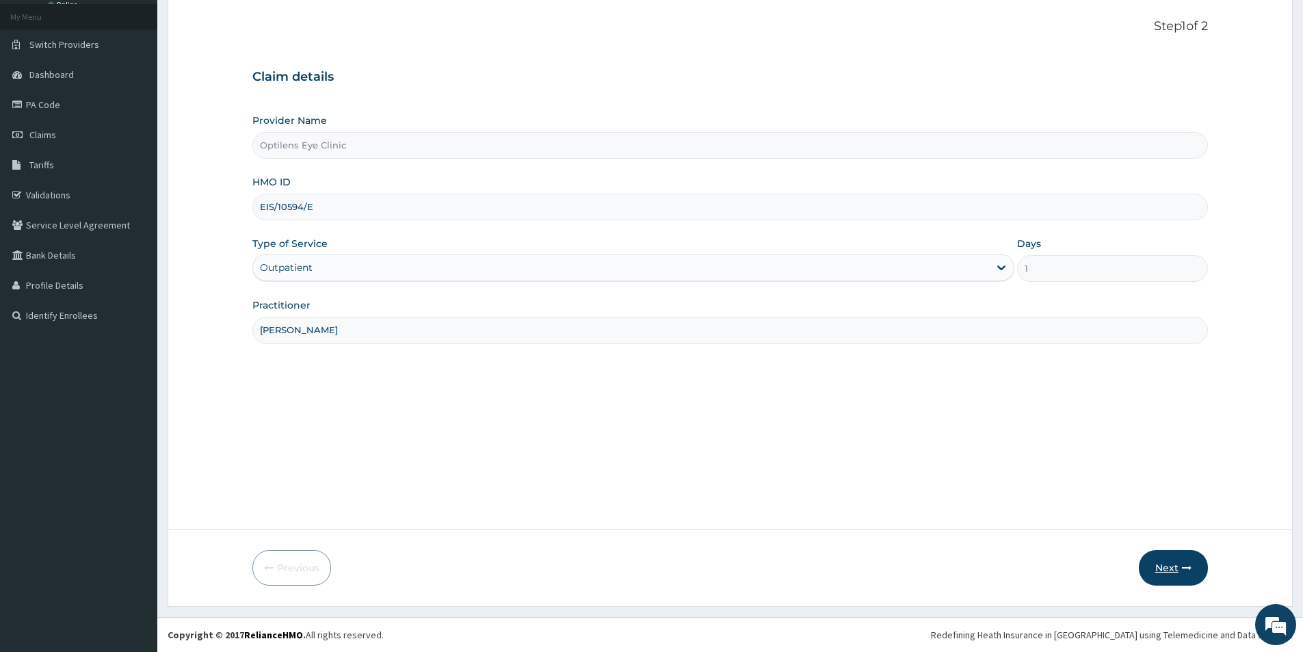
click at [1159, 574] on button "Next" at bounding box center [1173, 568] width 69 height 36
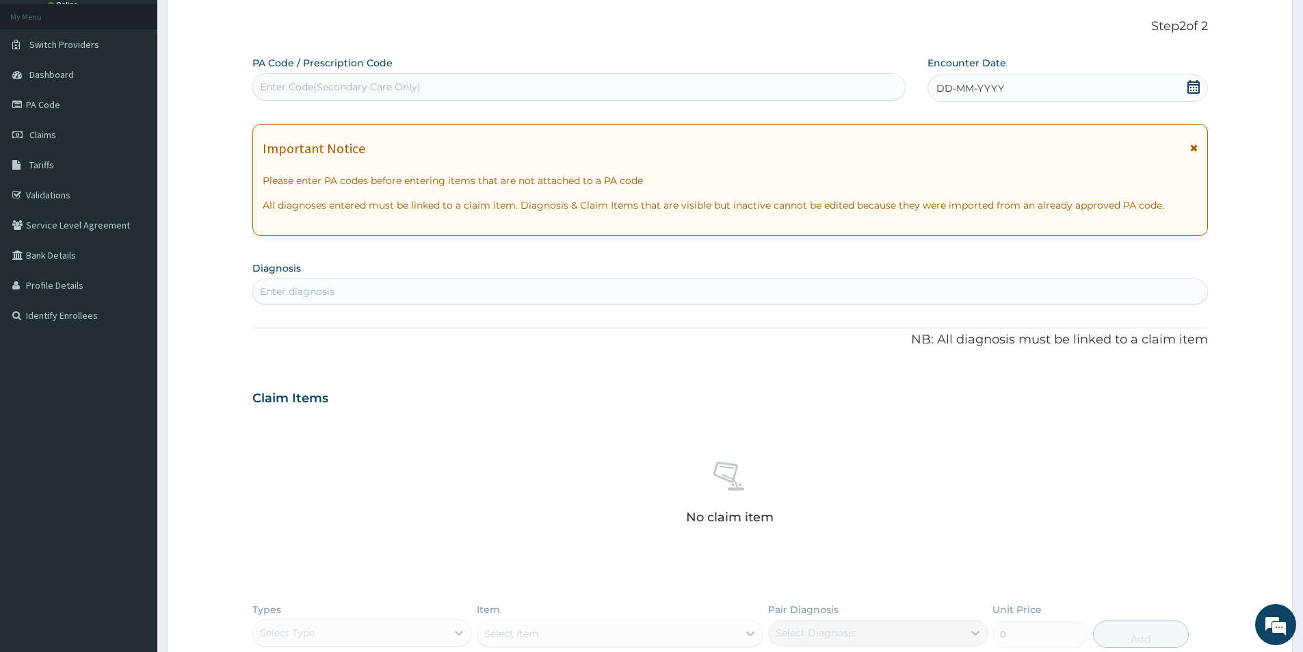
click at [251, 79] on form "Step 2 of 2 PA Code / Prescription Code Enter Code(Secondary Care Only) Encount…" at bounding box center [730, 423] width 1125 height 851
click at [269, 79] on div "Enter Code(Secondary Care Only)" at bounding box center [579, 87] width 652 height 22
type input "PA/F76A6A"
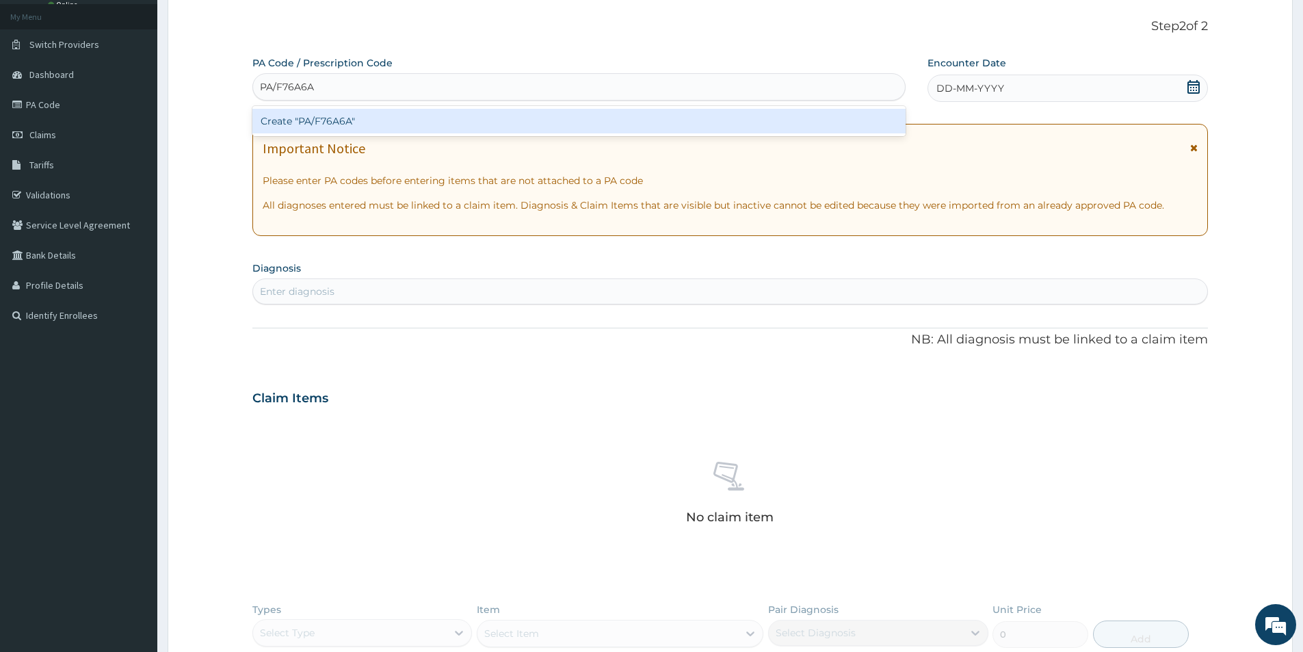
click at [332, 122] on div "Create "PA/F76A6A"" at bounding box center [578, 121] width 653 height 25
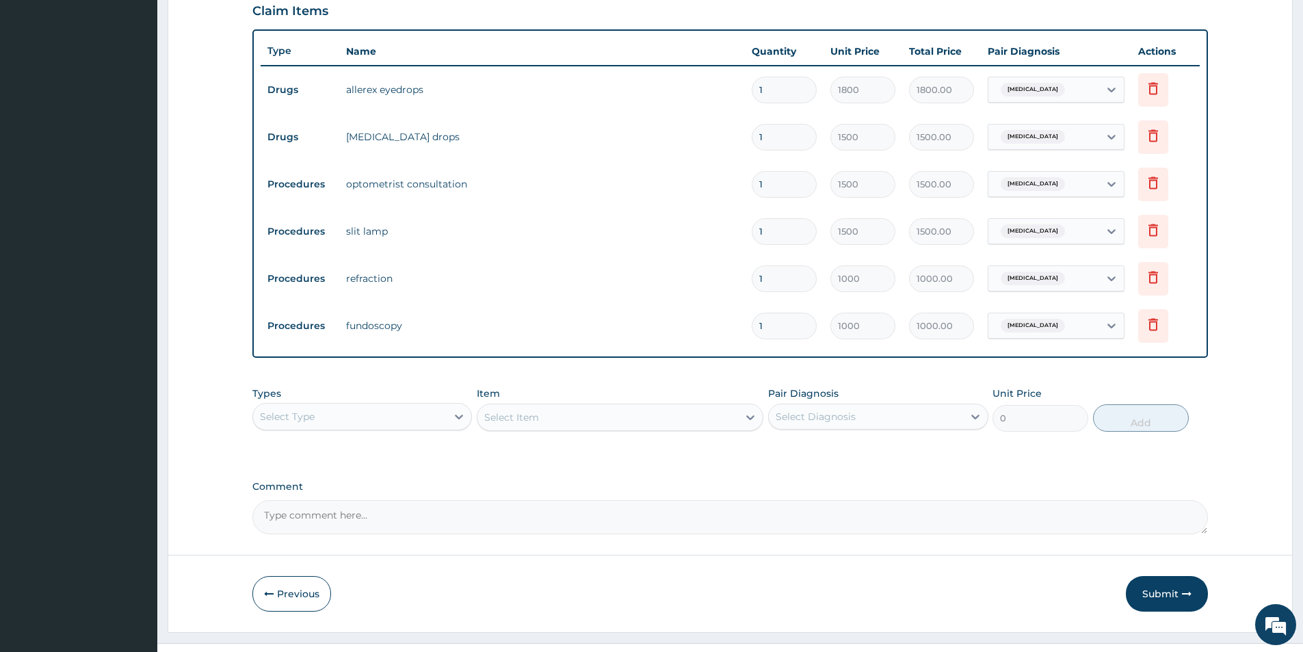
scroll to position [492, 0]
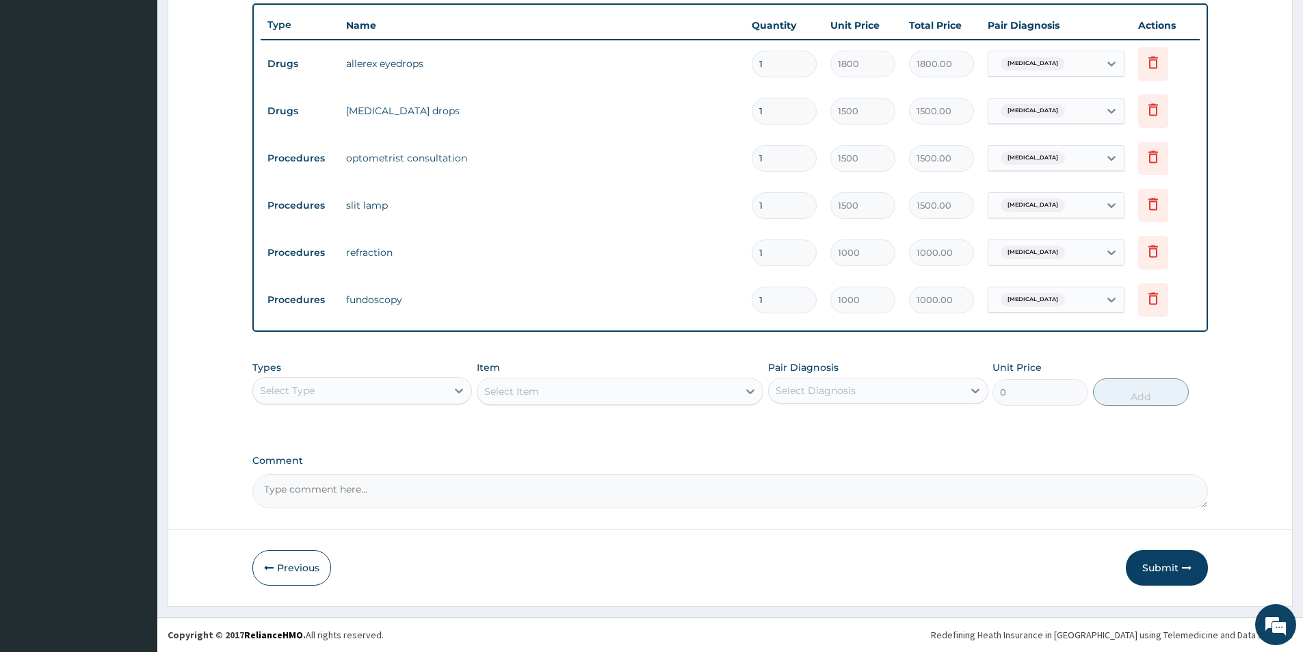
click at [453, 372] on div "Types Select Type" at bounding box center [361, 382] width 219 height 45
click at [457, 384] on icon at bounding box center [459, 391] width 14 height 14
type input "P"
click at [332, 447] on div "Procedures" at bounding box center [361, 449] width 219 height 25
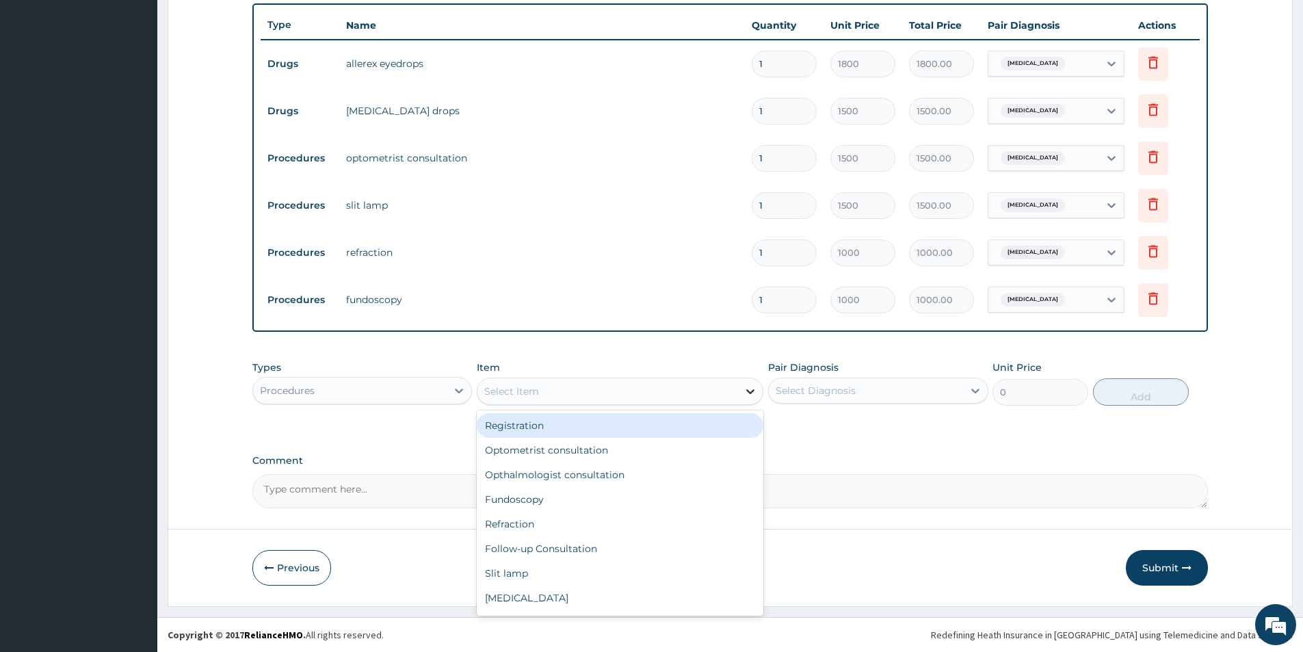
click at [743, 395] on icon at bounding box center [750, 391] width 14 height 14
type input "SV"
click at [725, 432] on div "SV Transition" at bounding box center [620, 425] width 287 height 25
type input "10000"
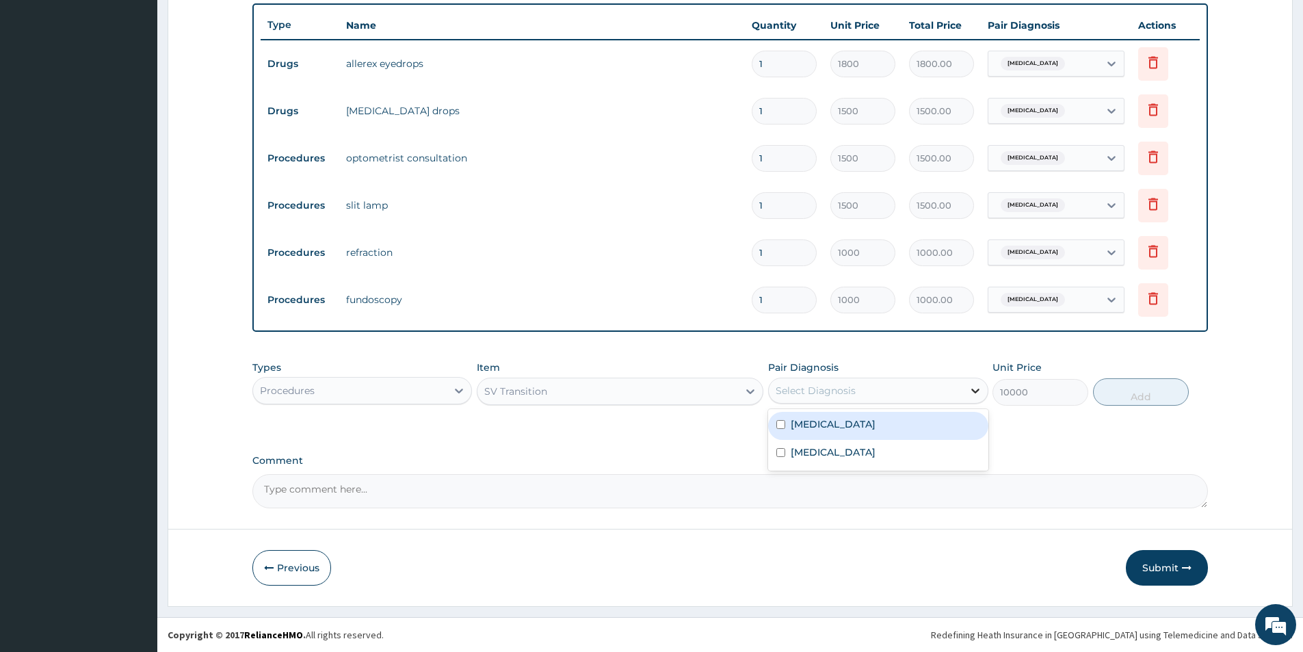
click at [979, 399] on div at bounding box center [975, 390] width 25 height 25
click at [931, 452] on div "Astigmatism" at bounding box center [877, 454] width 219 height 28
checkbox input "true"
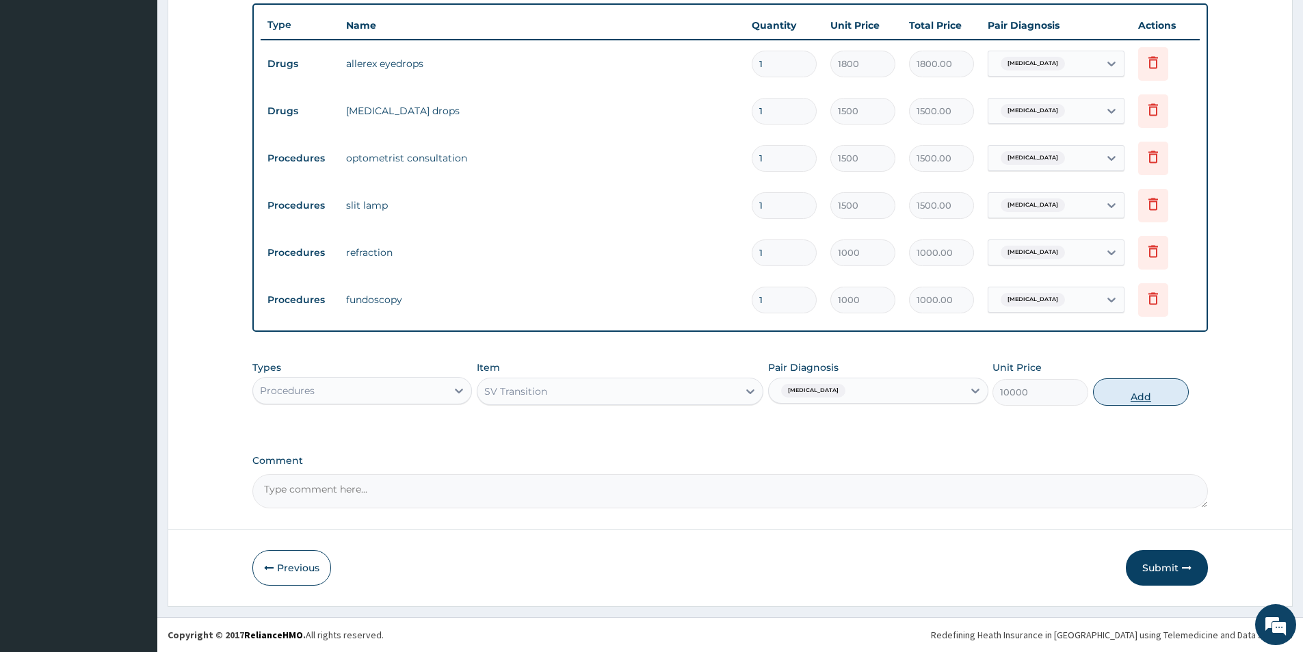
click at [1145, 389] on button "Add" at bounding box center [1141, 391] width 96 height 27
type input "0"
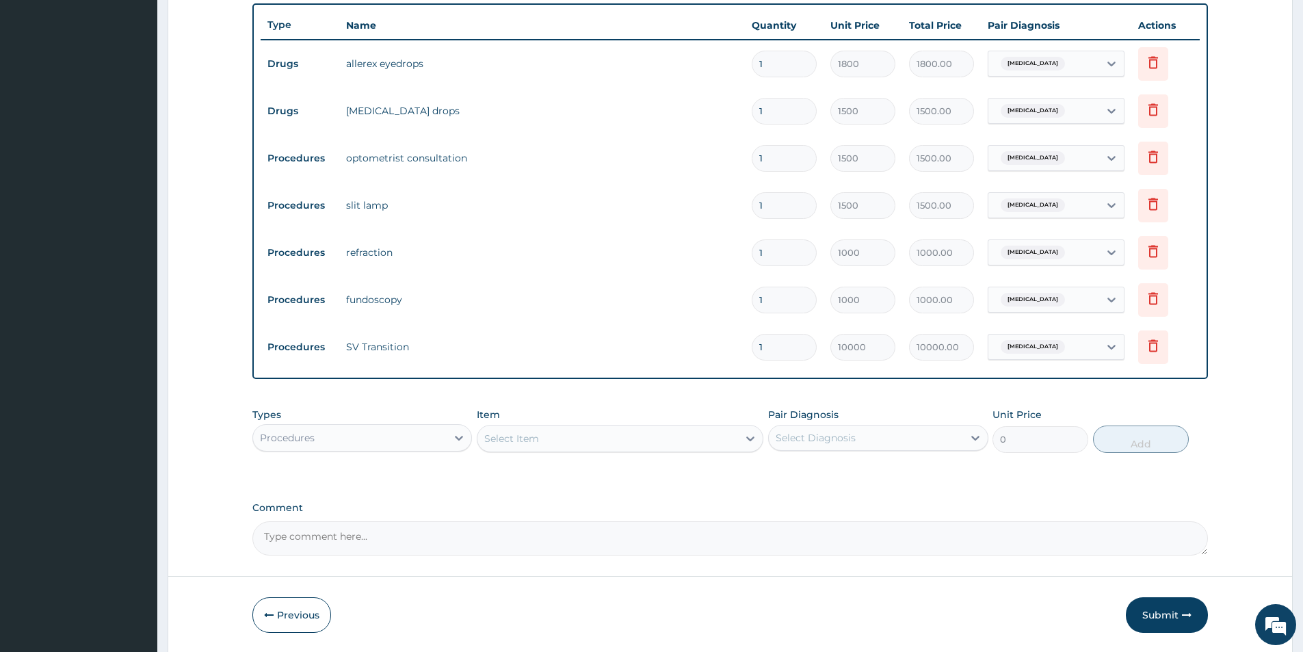
click at [274, 544] on textarea "Comment" at bounding box center [729, 538] width 955 height 34
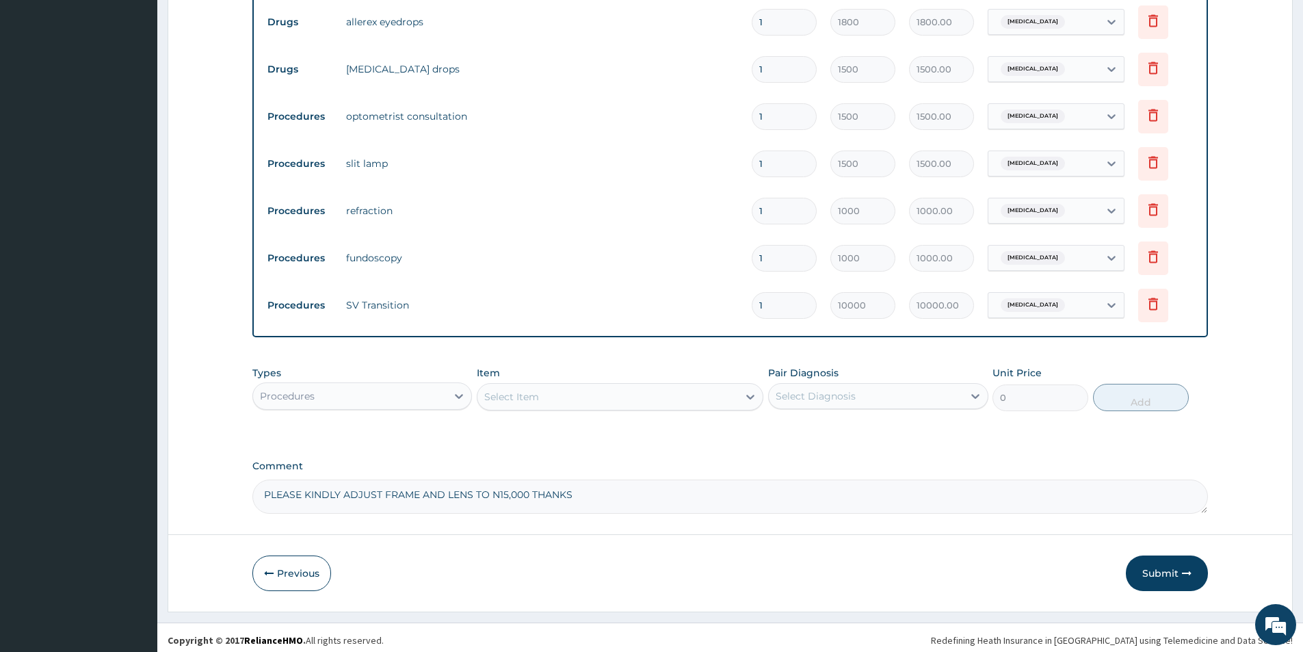
scroll to position [539, 0]
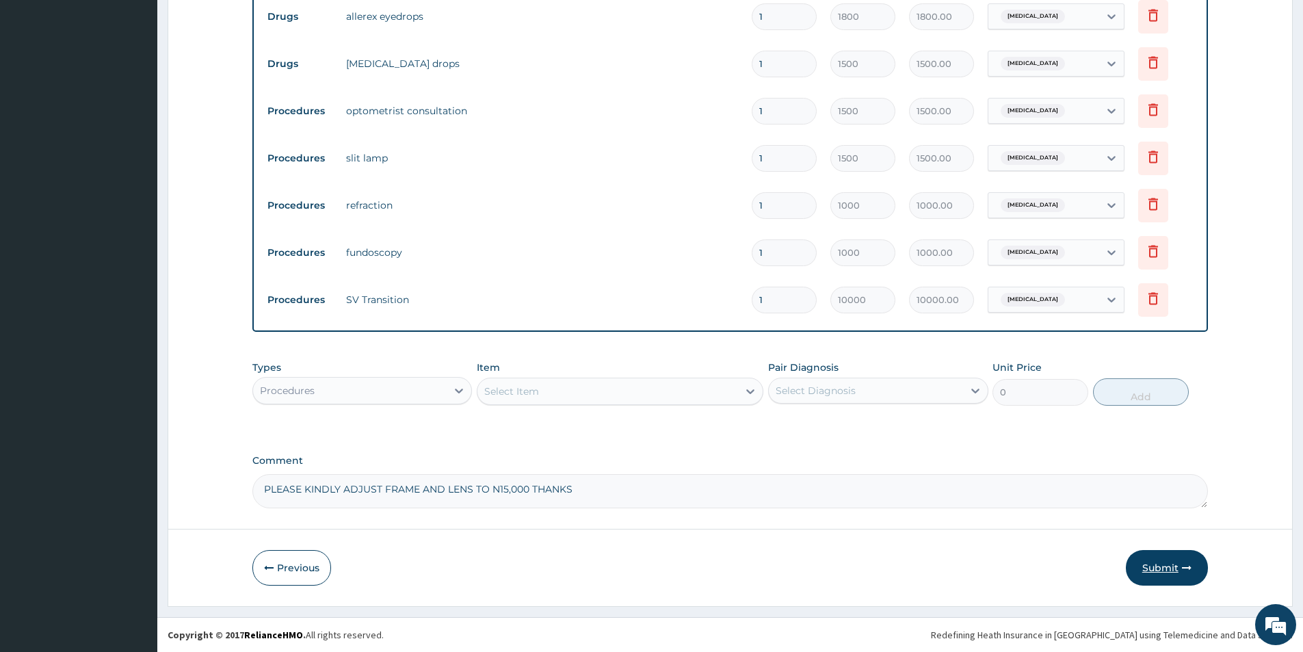
type textarea "PLEASE KINDLY ADJUST FRAME AND LENS TO N15,000 THANKS"
click at [1158, 568] on button "Submit" at bounding box center [1167, 568] width 82 height 36
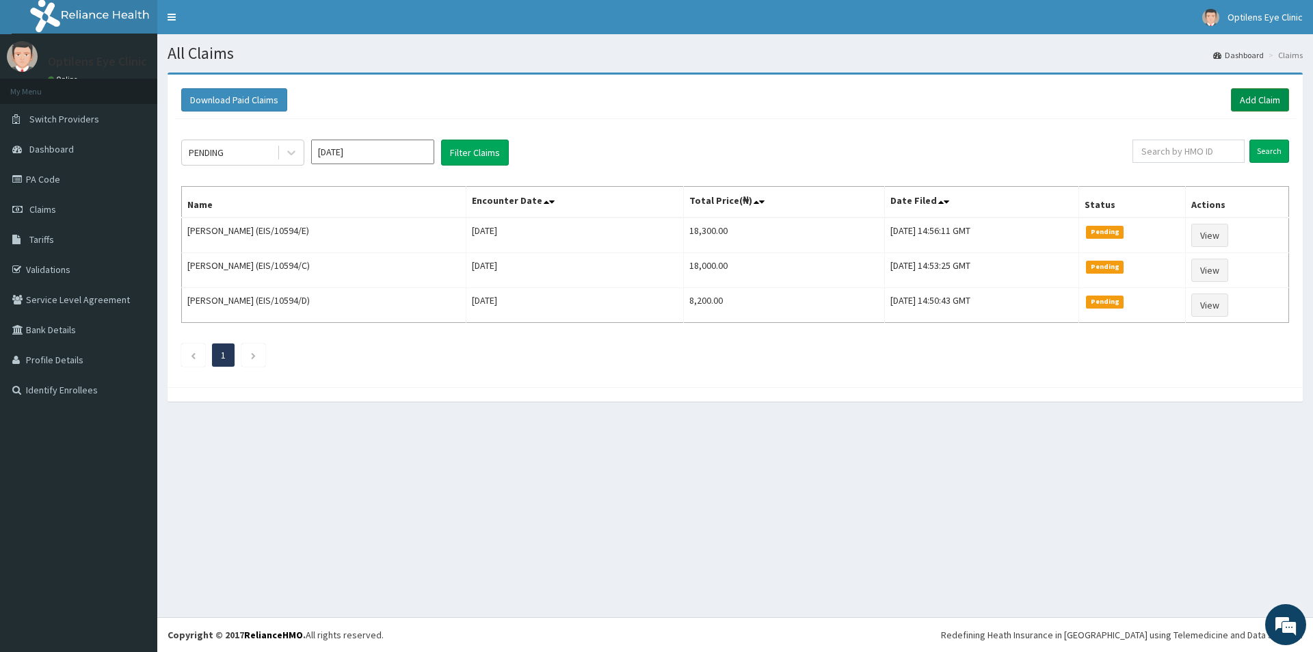
click at [1248, 90] on link "Add Claim" at bounding box center [1260, 99] width 58 height 23
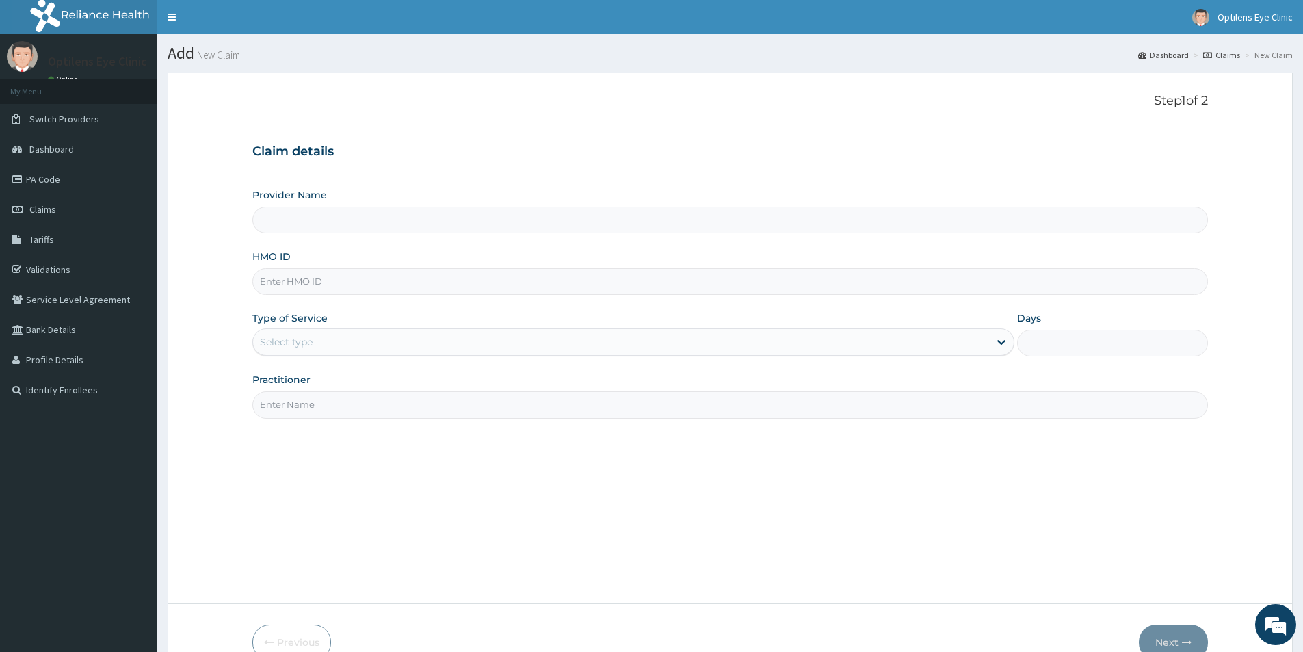
type input "Optilens Eye Clinic"
click at [272, 284] on input "HMO ID" at bounding box center [729, 281] width 955 height 27
type input "OHT/10257/A"
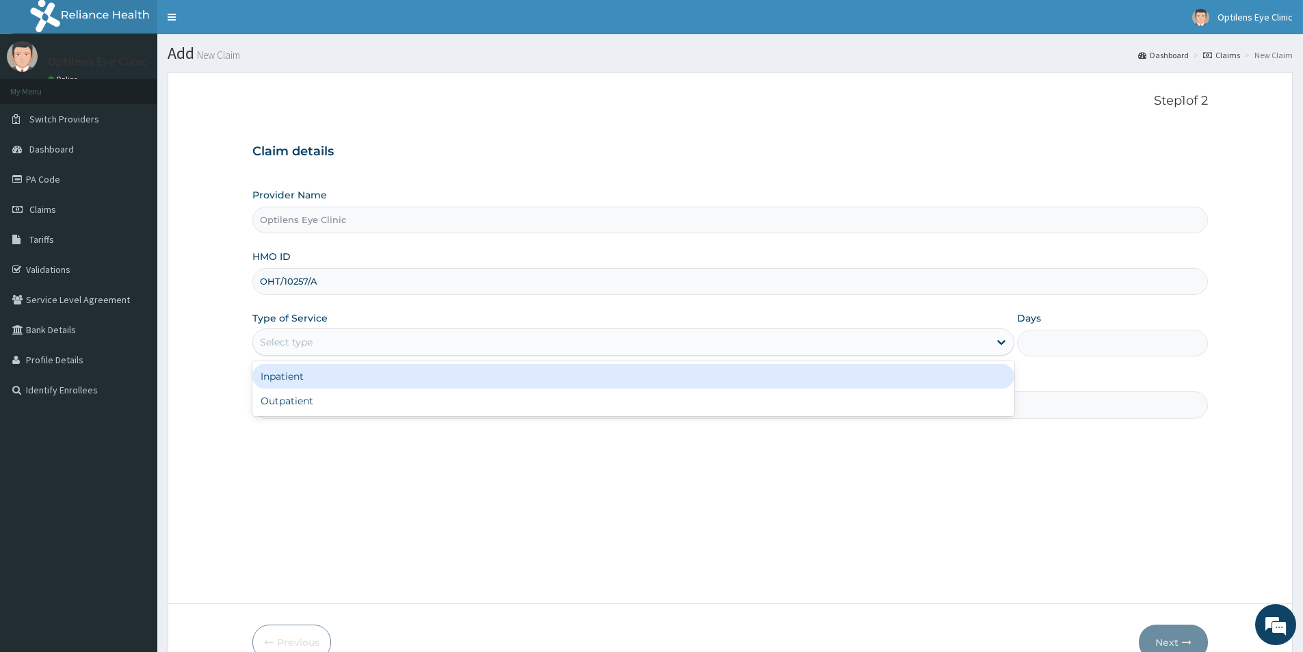
click at [276, 341] on div "Select type" at bounding box center [286, 342] width 53 height 14
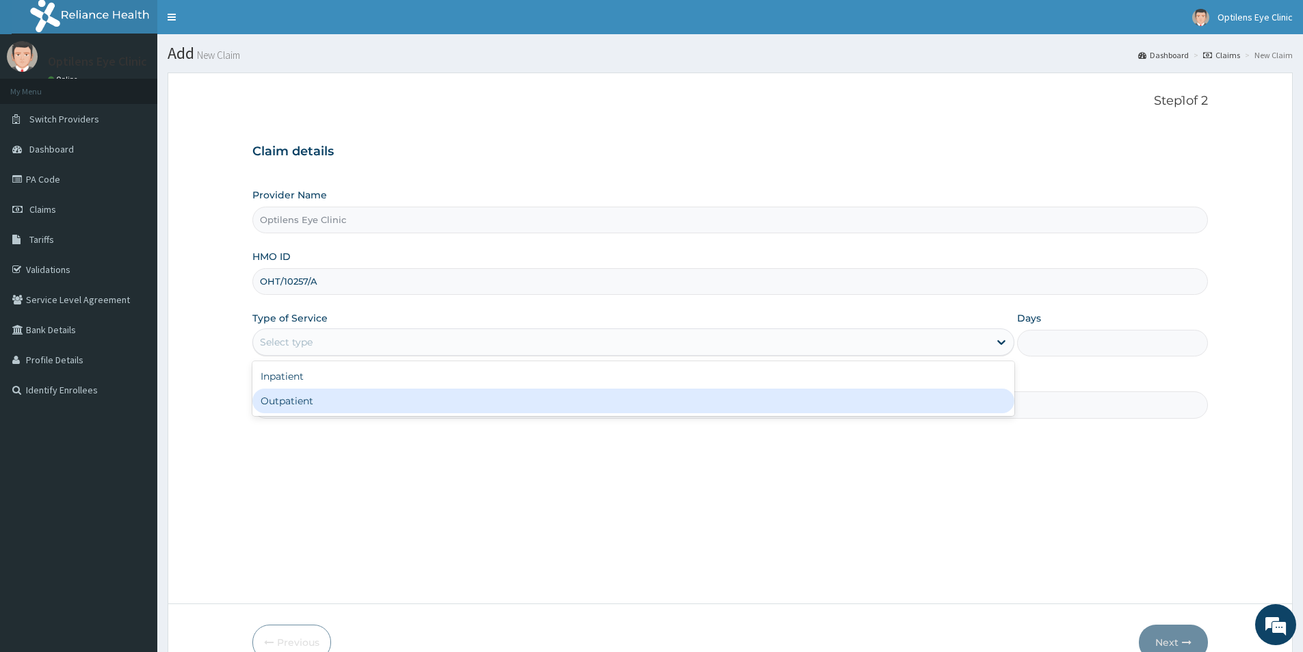
click at [276, 399] on div "Outpatient" at bounding box center [633, 400] width 762 height 25
type input "1"
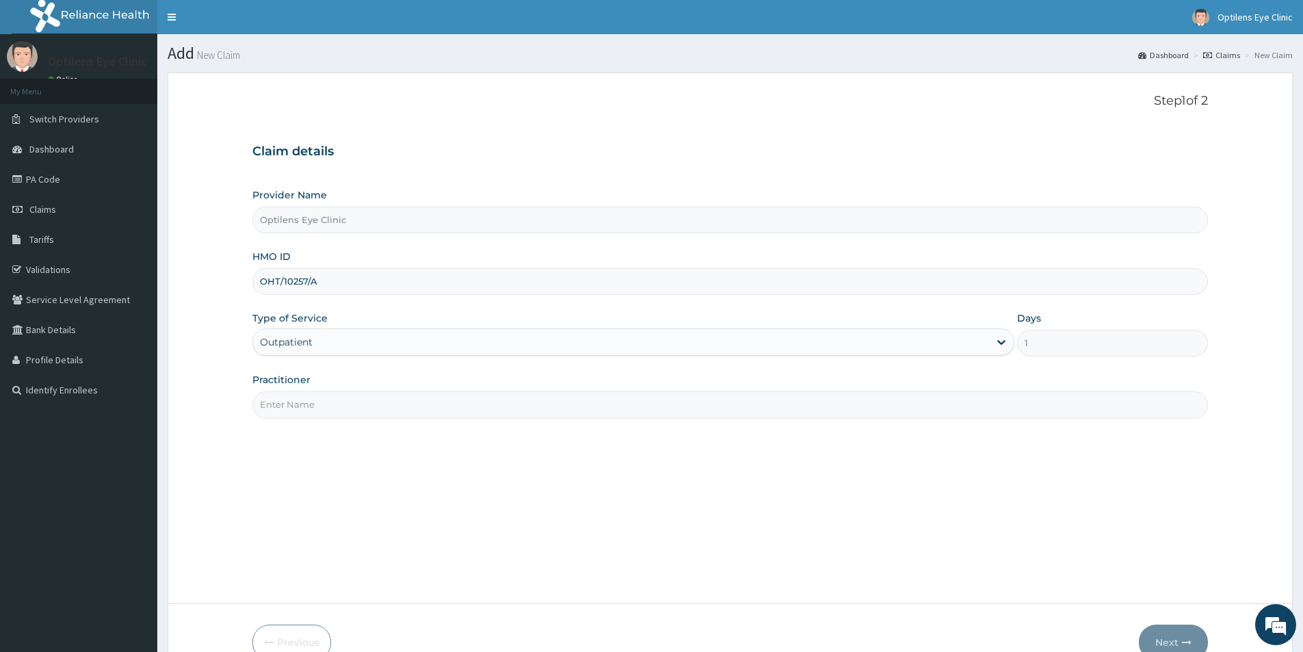
click at [284, 414] on input "Practitioner" at bounding box center [729, 404] width 955 height 27
type input "[PERSON_NAME]"
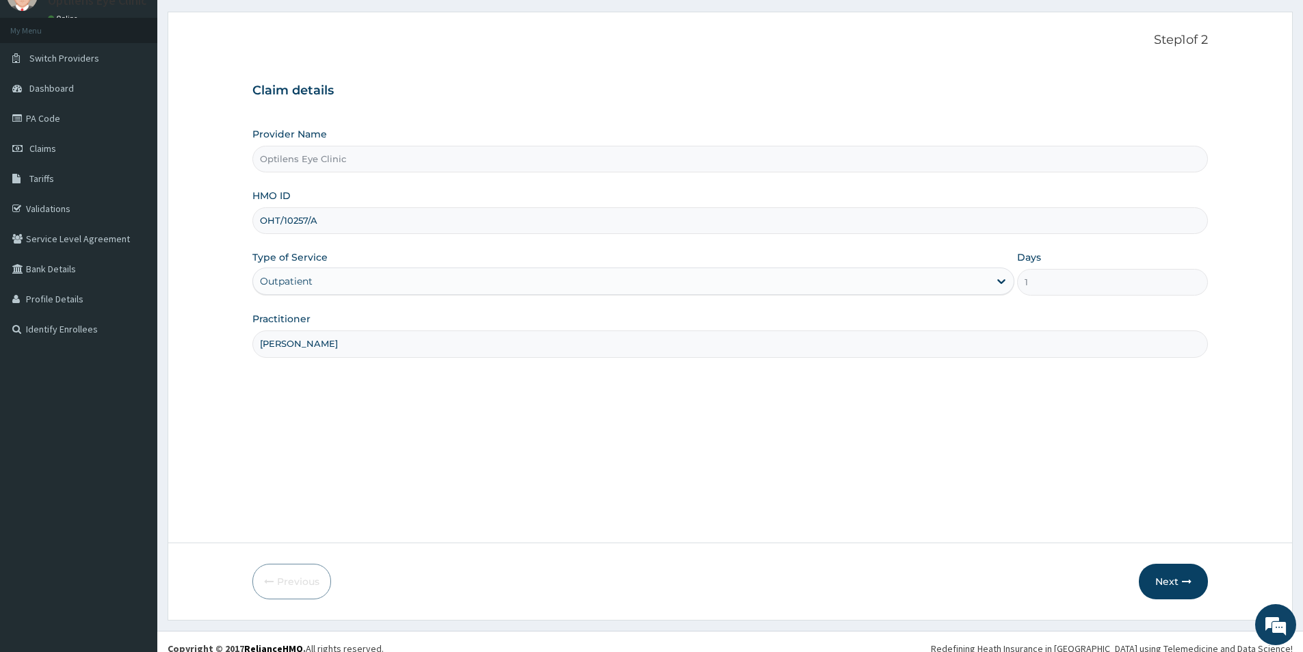
scroll to position [75, 0]
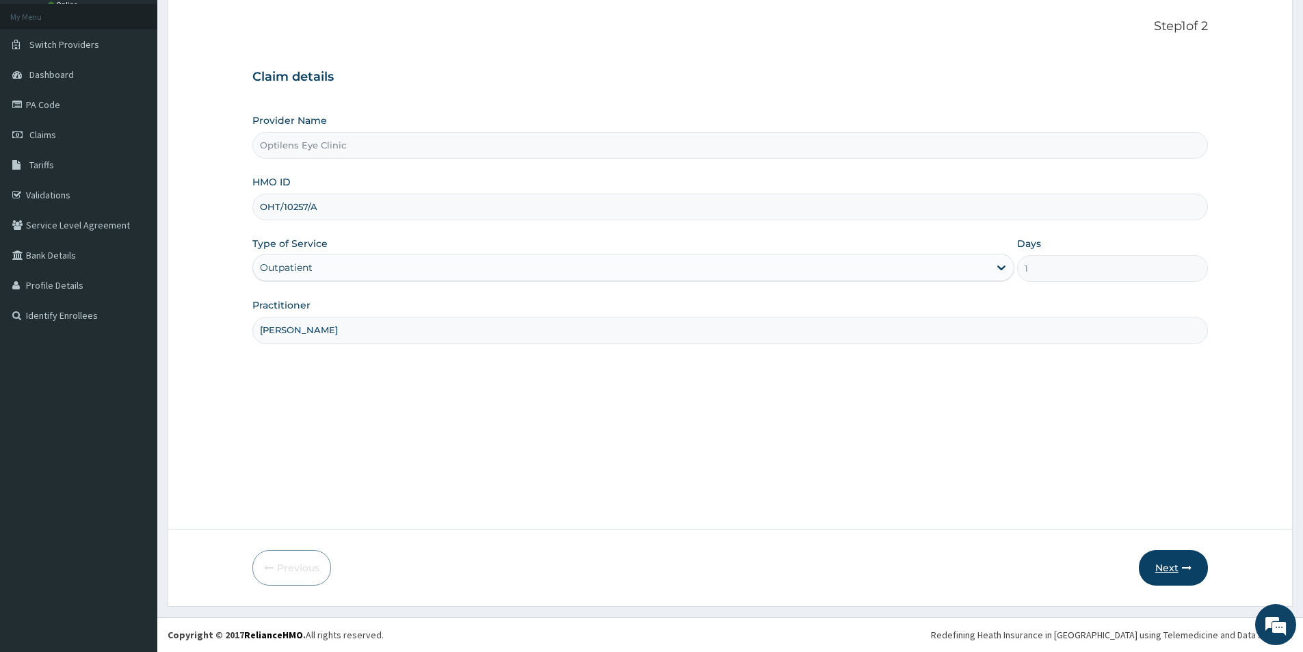
click at [1170, 555] on button "Next" at bounding box center [1173, 568] width 69 height 36
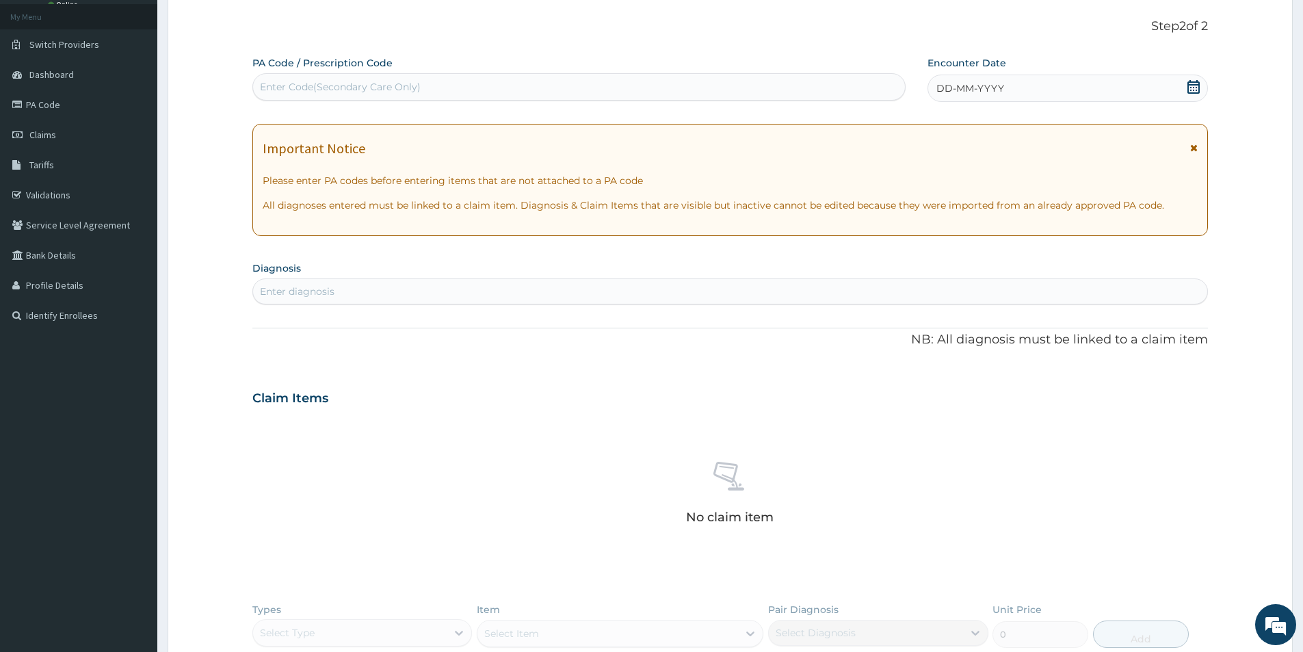
click at [261, 83] on div "Enter Code(Secondary Care Only)" at bounding box center [340, 87] width 161 height 14
type input "PA/4DBF91"
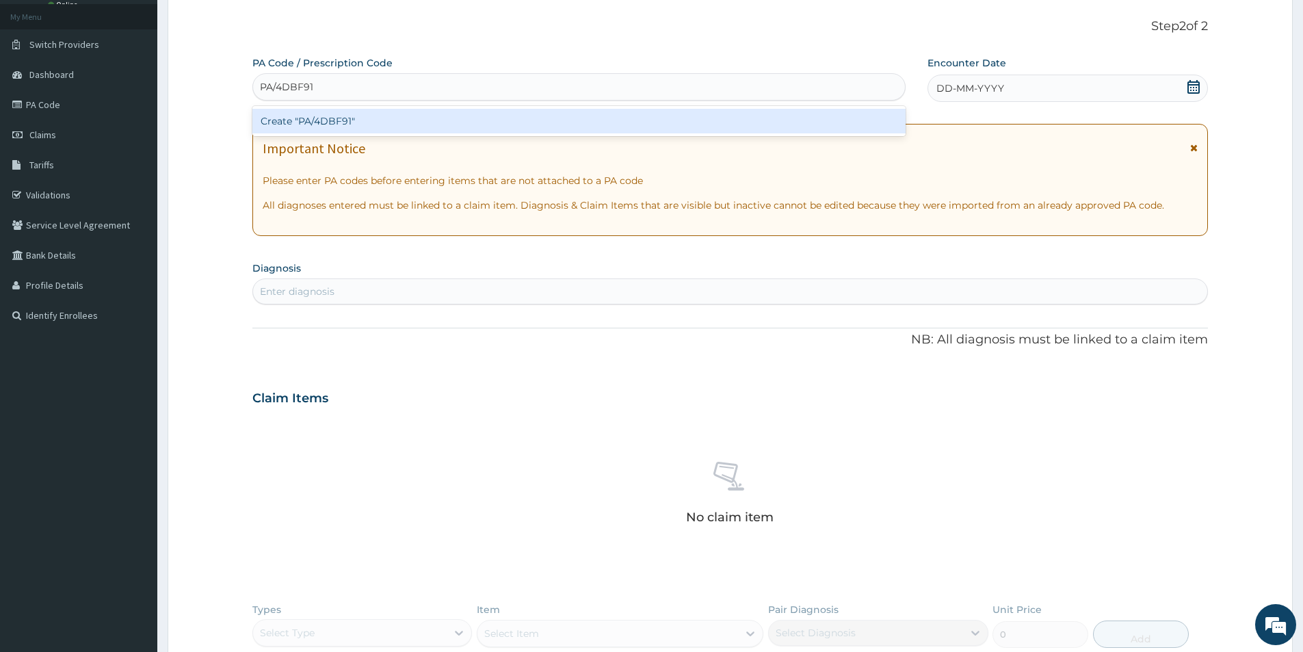
click at [317, 124] on div "Create "PA/4DBF91"" at bounding box center [578, 121] width 653 height 25
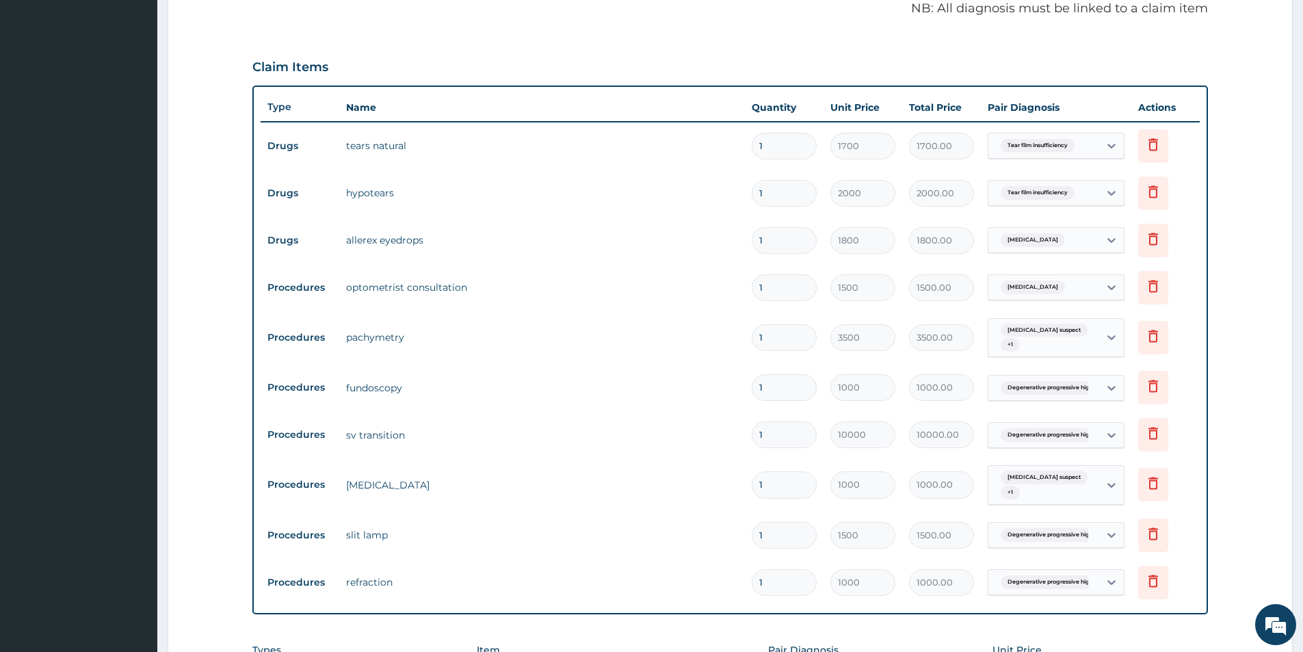
scroll to position [529, 0]
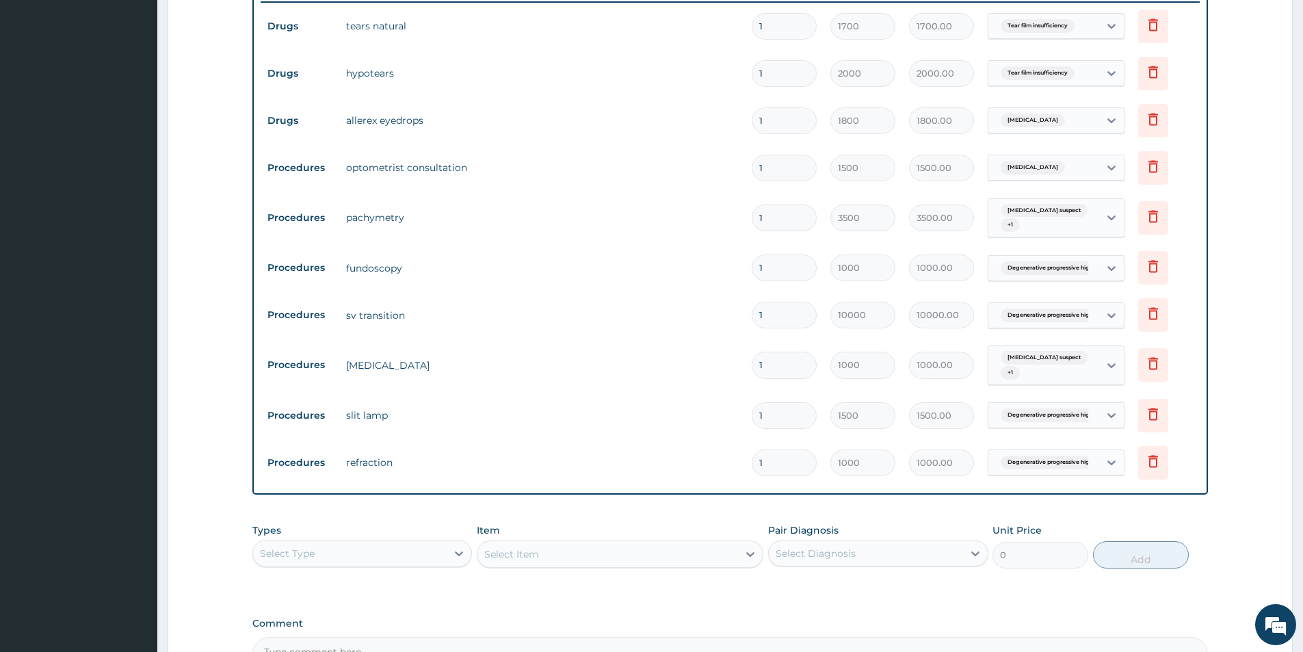
click at [762, 318] on input "1" at bounding box center [783, 315] width 65 height 27
type input "0.00"
type input "3"
type input "30000.00"
type input "1"
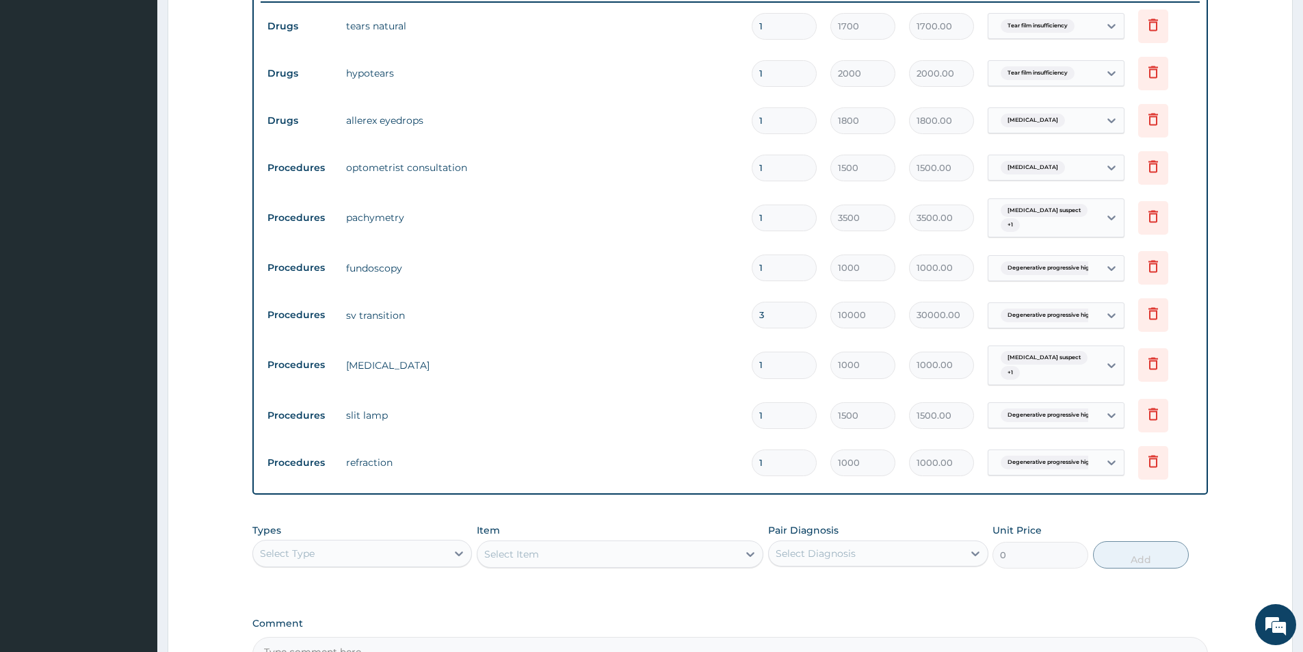
type input "10000.00"
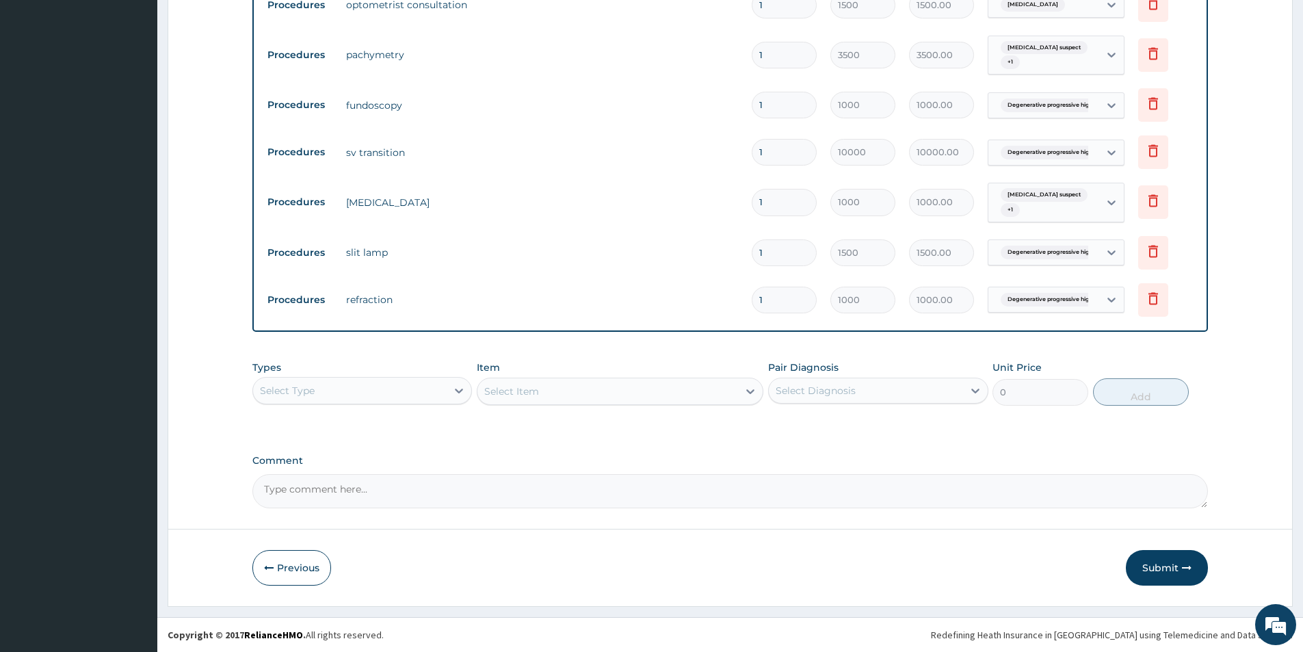
click at [763, 150] on input "1" at bounding box center [783, 152] width 65 height 27
type input "0.00"
type input "3"
type input "30000.00"
type input "3"
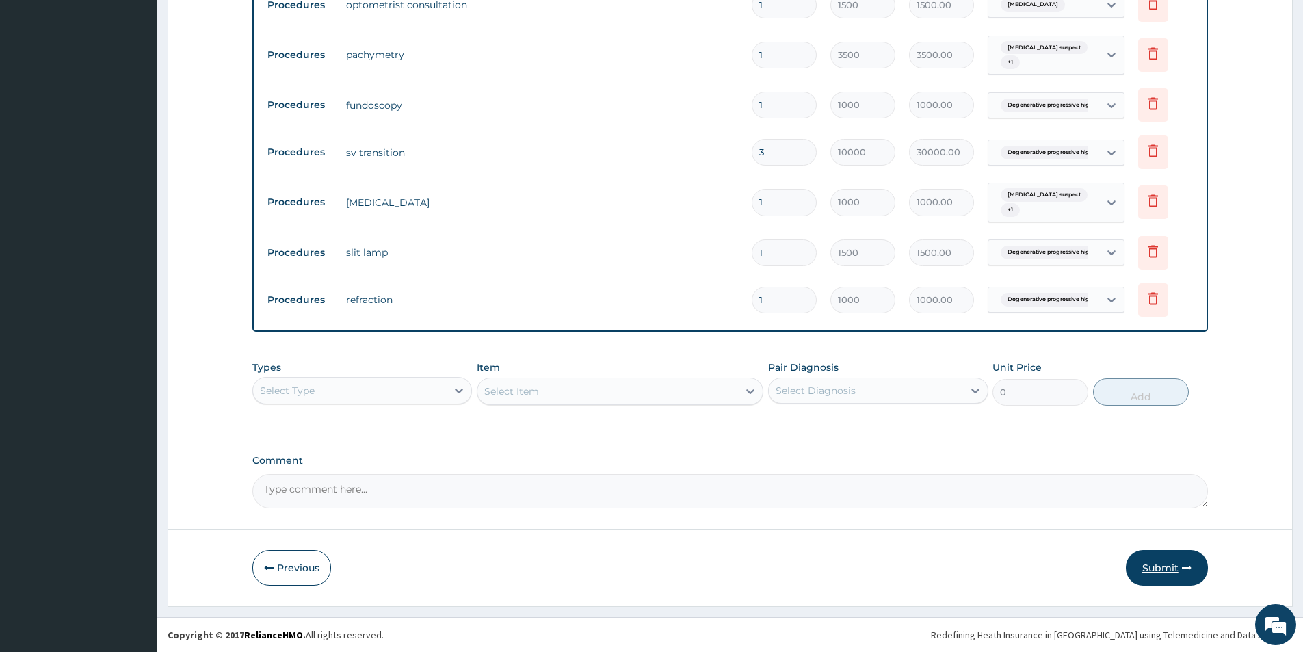
click at [1145, 555] on button "Submit" at bounding box center [1167, 568] width 82 height 36
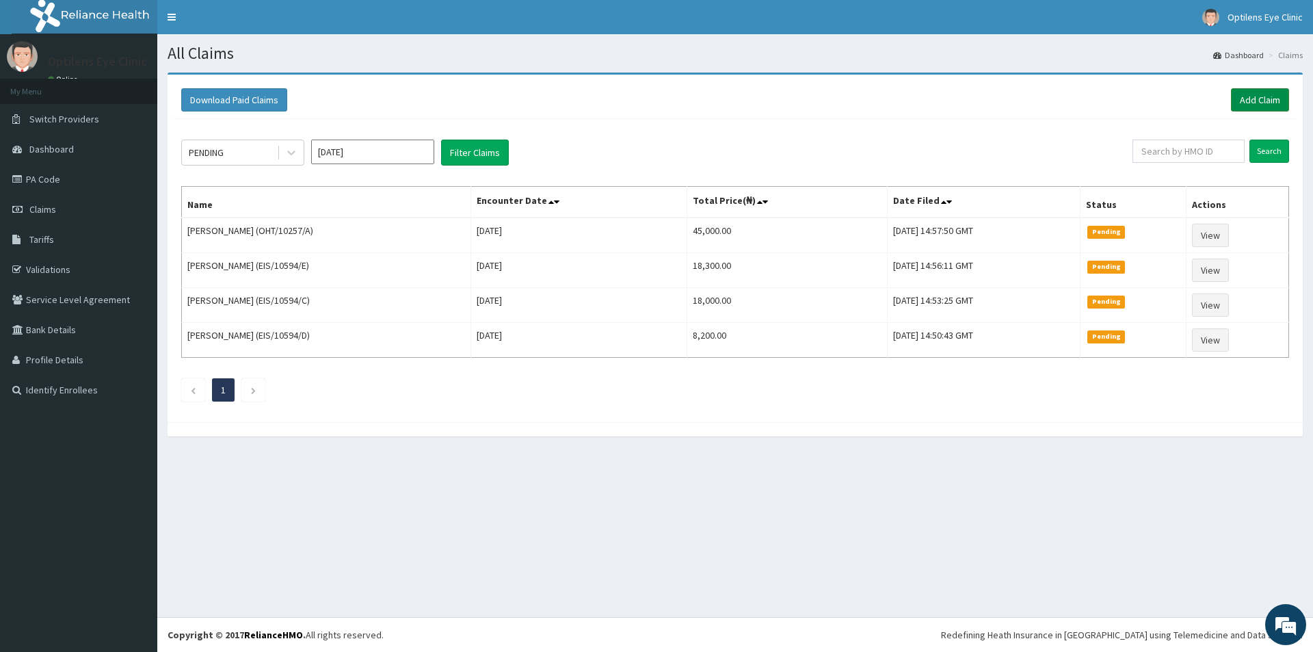
click at [1234, 91] on link "Add Claim" at bounding box center [1260, 99] width 58 height 23
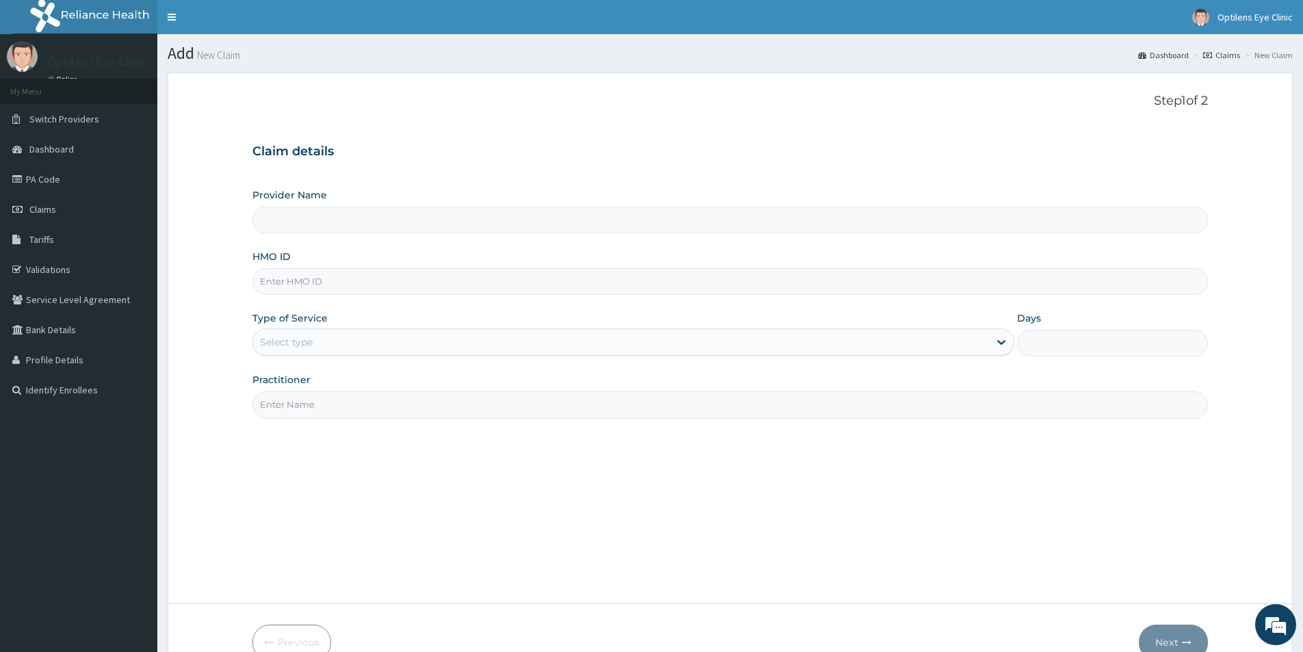
type input "Optilens Eye Clinic"
click at [263, 282] on input "HMO ID" at bounding box center [729, 281] width 955 height 27
type input "OHT/102264/A"
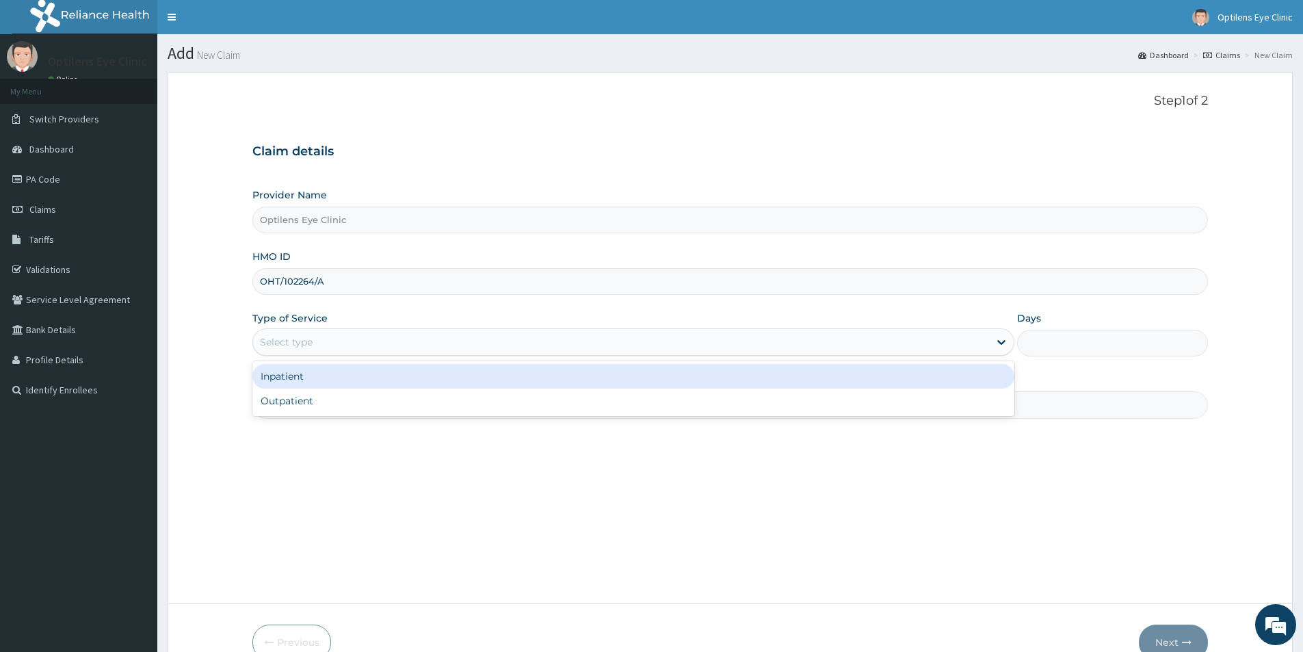
click at [271, 343] on div "Select type" at bounding box center [286, 342] width 53 height 14
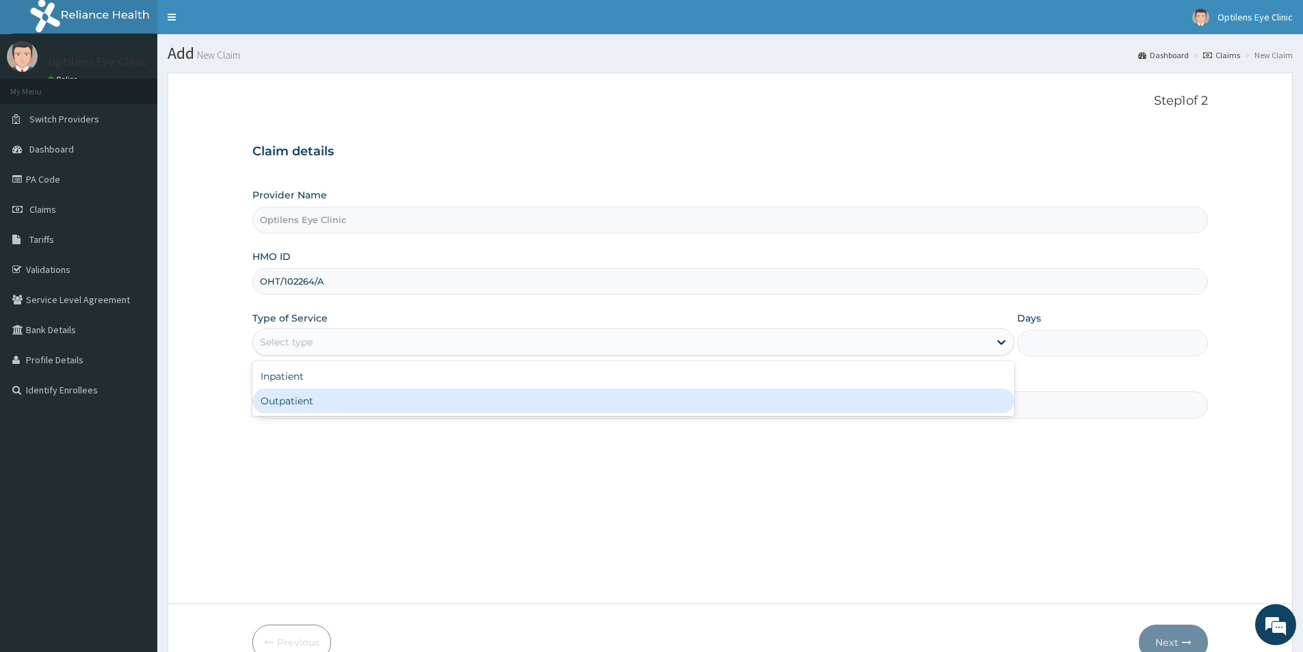
click at [289, 405] on div "Outpatient" at bounding box center [633, 400] width 762 height 25
type input "1"
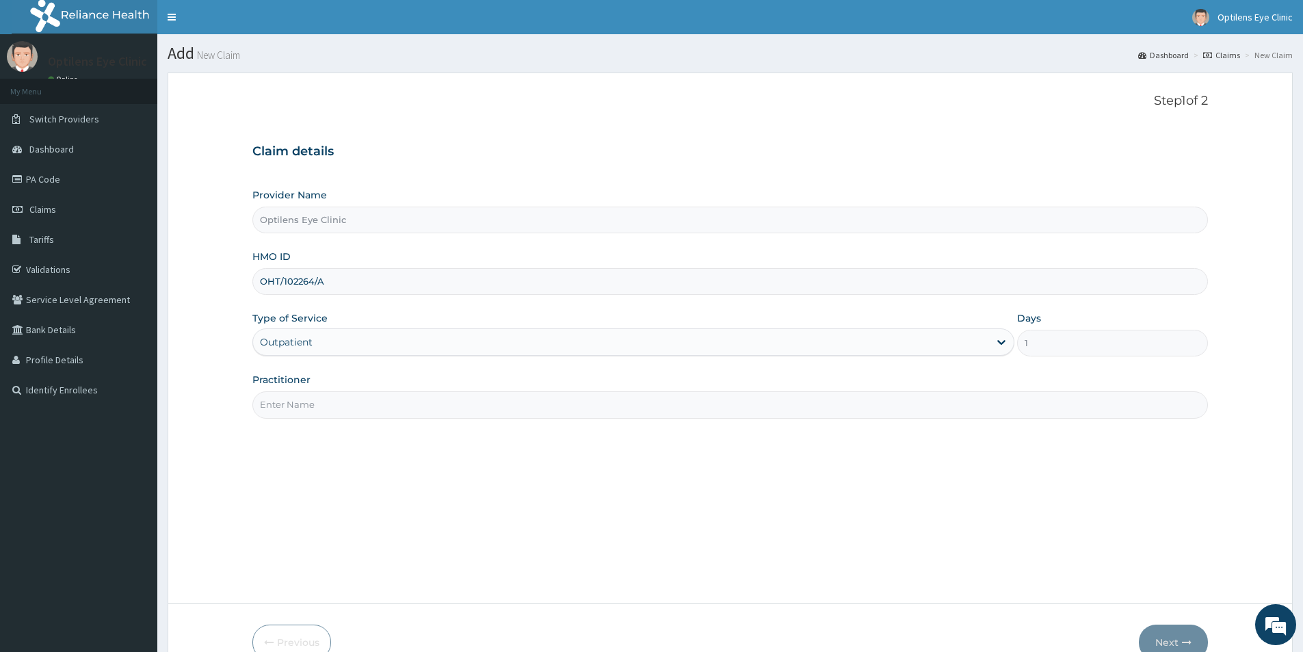
click at [292, 400] on input "Practitioner" at bounding box center [729, 404] width 955 height 27
type input "[PERSON_NAME]"
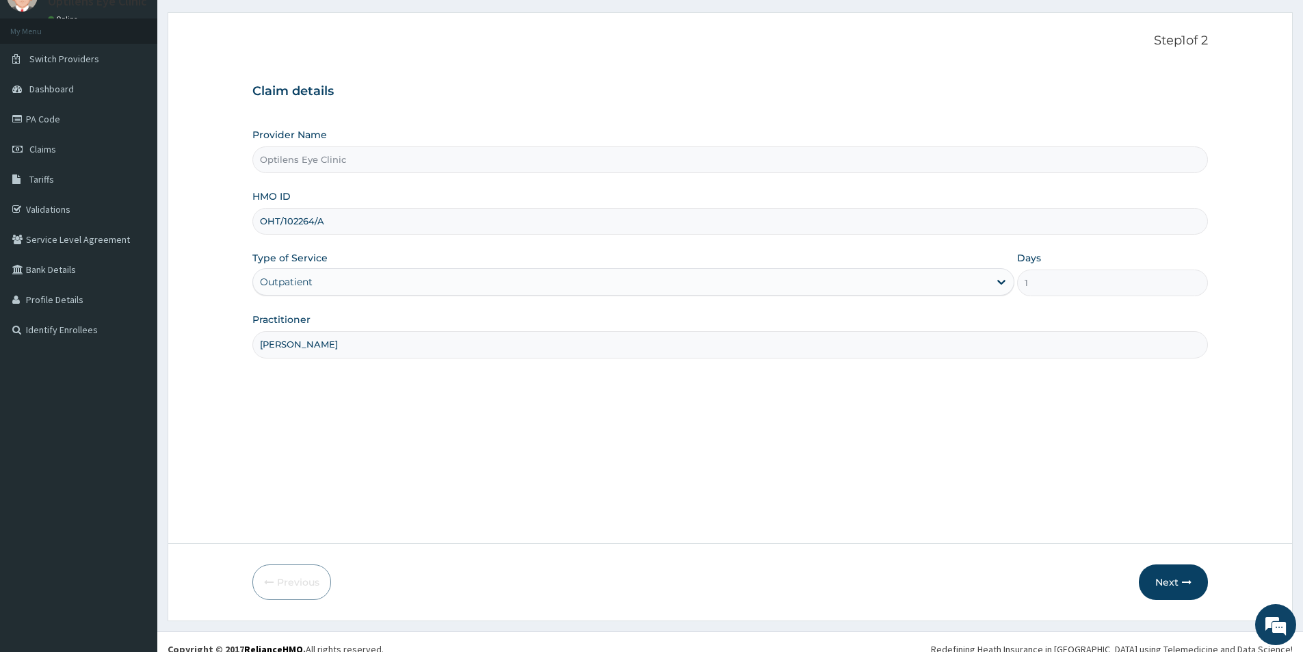
scroll to position [75, 0]
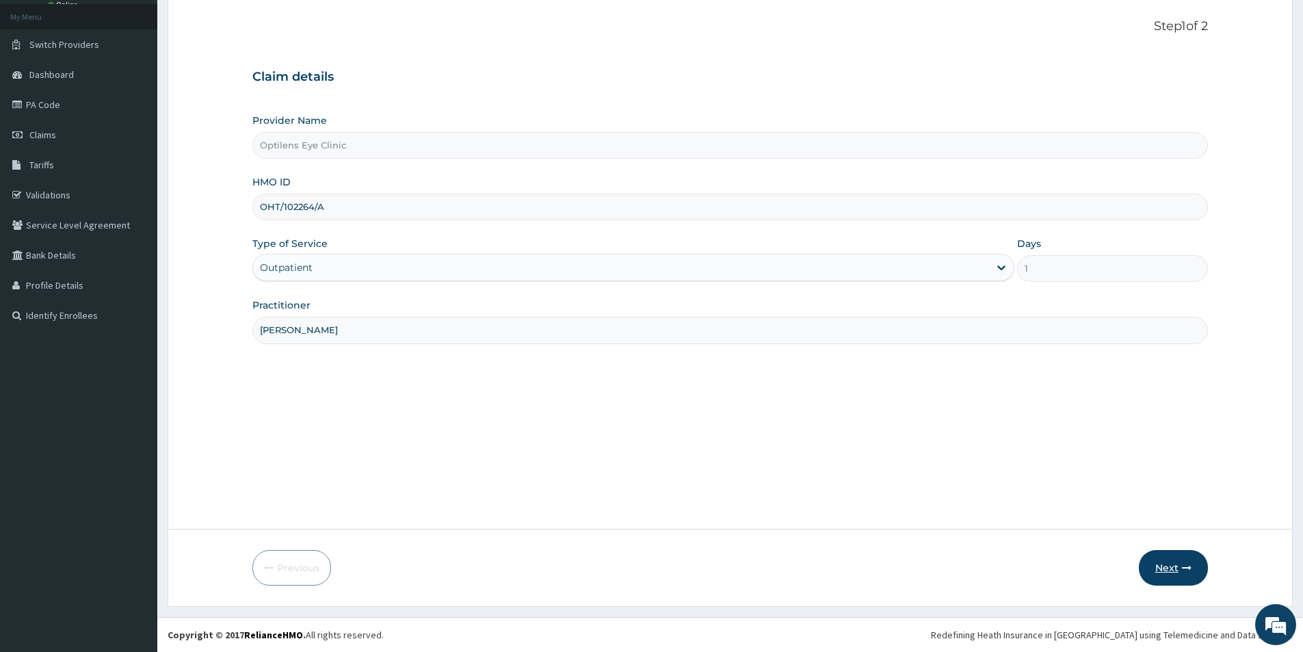
click at [1146, 576] on button "Next" at bounding box center [1173, 568] width 69 height 36
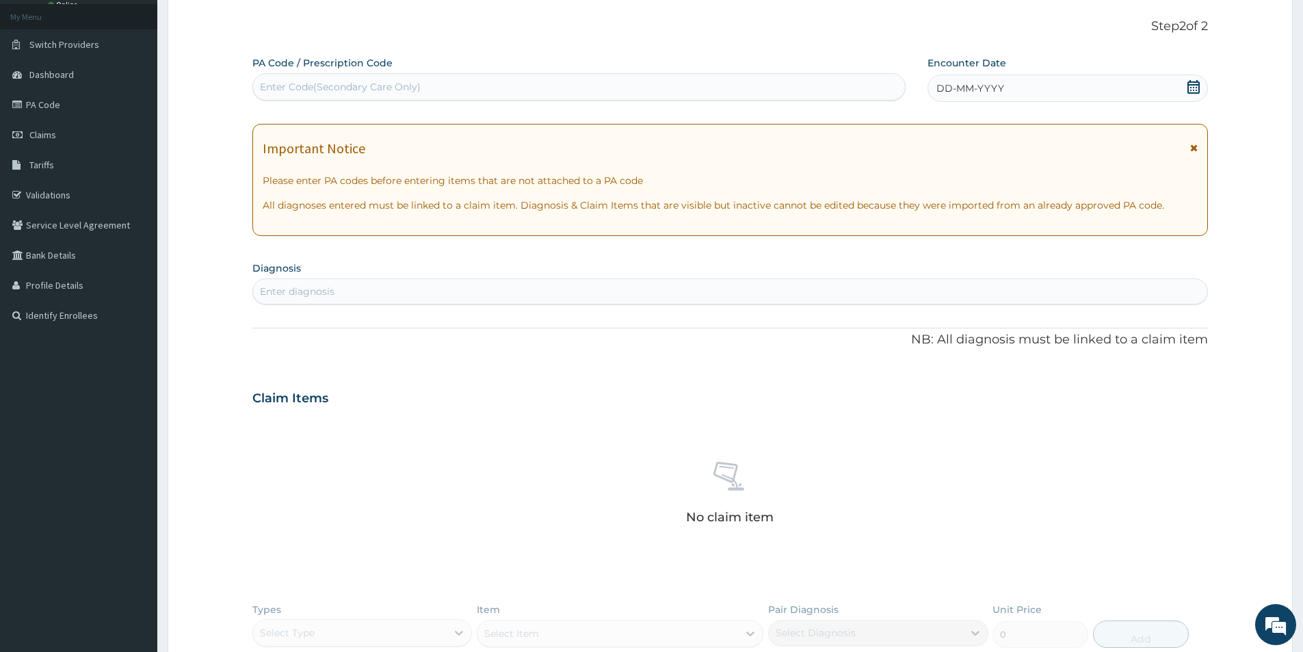
click at [268, 88] on div "Enter Code(Secondary Care Only)" at bounding box center [340, 87] width 161 height 14
type input "PA/98E9AE"
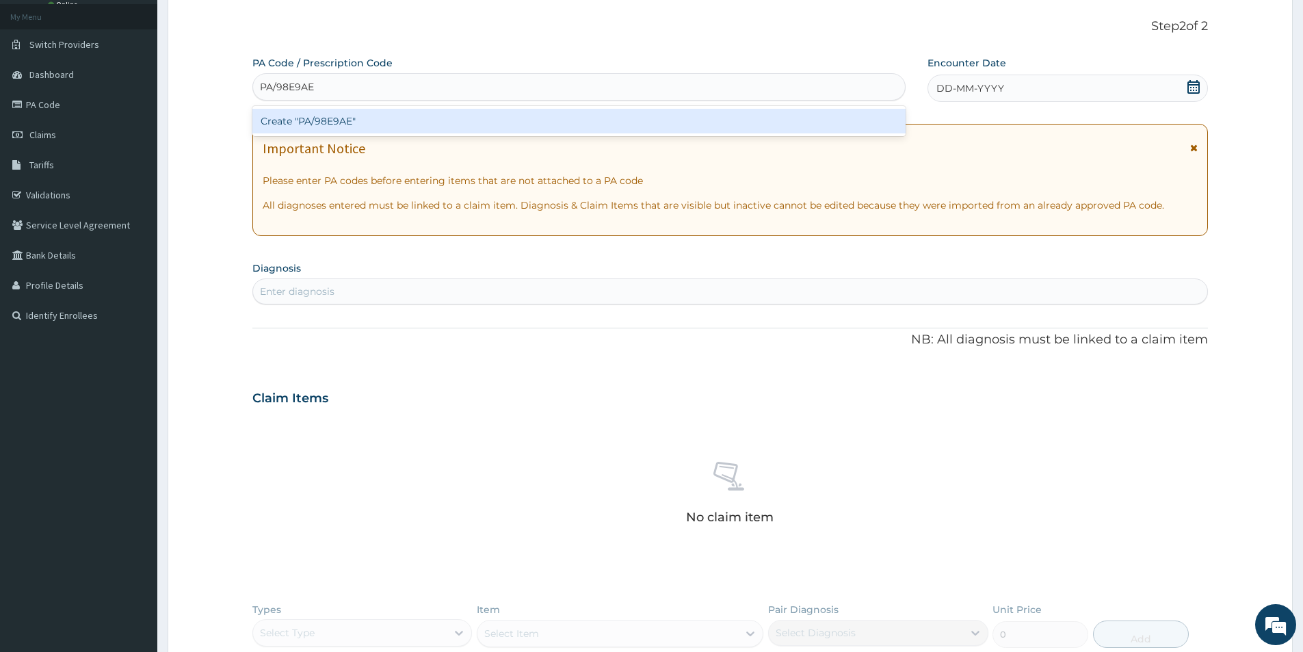
click at [338, 116] on div "Create "PA/98E9AE"" at bounding box center [578, 121] width 653 height 25
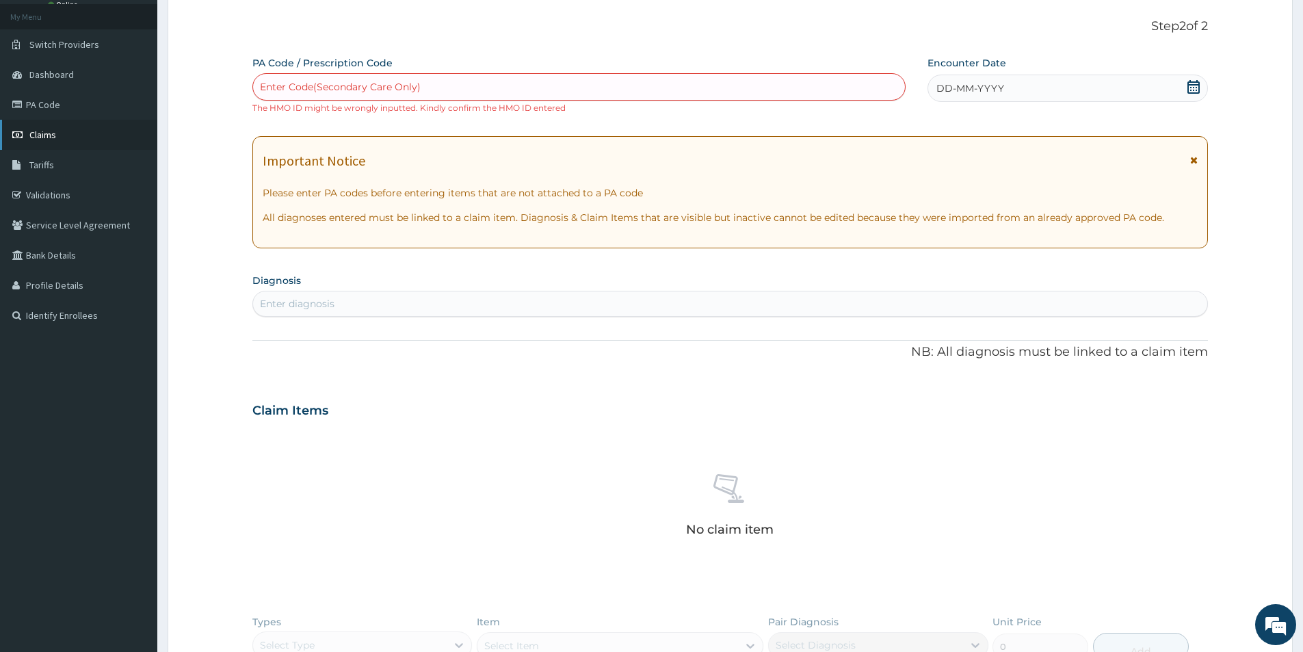
click at [72, 136] on link "Claims" at bounding box center [78, 135] width 157 height 30
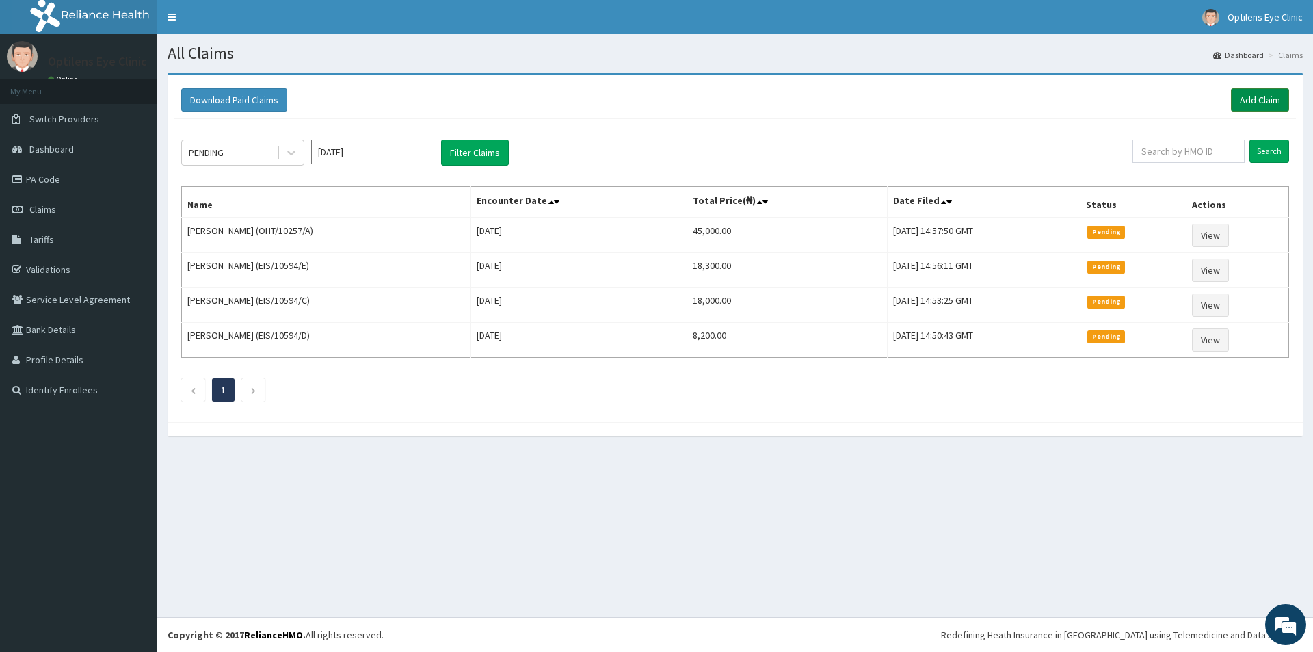
click at [1241, 90] on link "Add Claim" at bounding box center [1260, 99] width 58 height 23
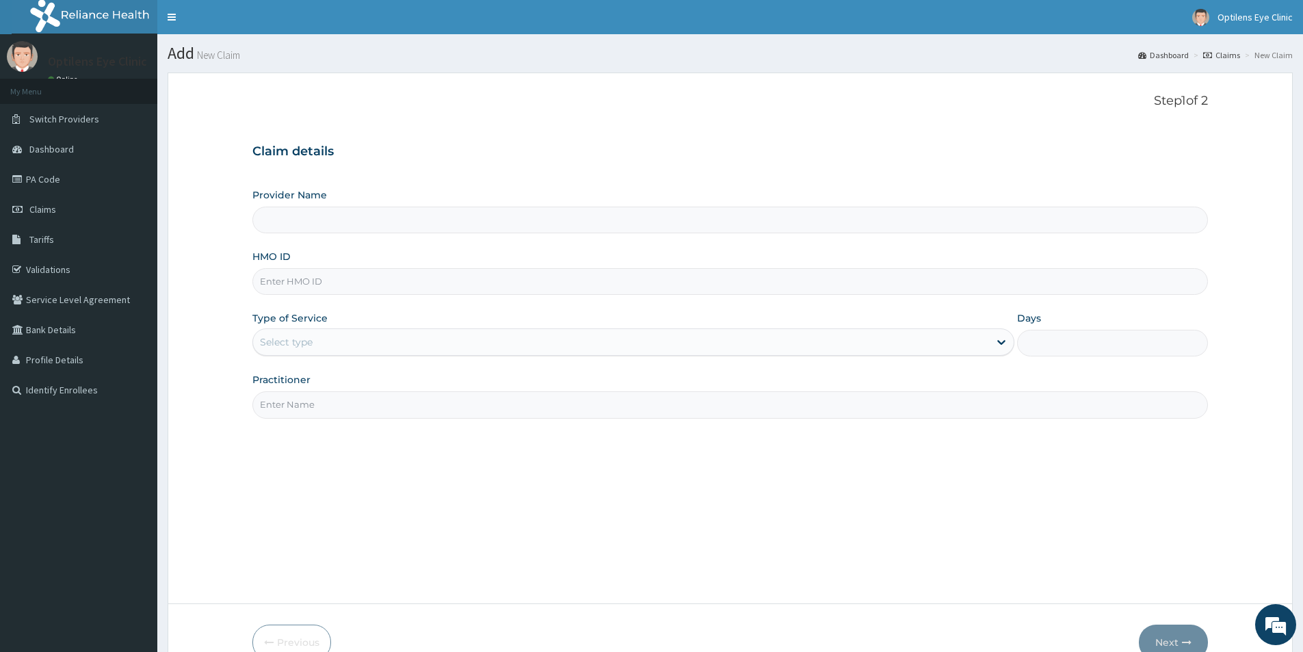
type input "Optilens Eye Clinic"
click at [265, 281] on input "HMO ID" at bounding box center [729, 281] width 955 height 27
drag, startPoint x: 265, startPoint y: 282, endPoint x: 259, endPoint y: 287, distance: 7.3
click at [259, 287] on input "HMO ID" at bounding box center [729, 281] width 955 height 27
type input "OHT/10264/A"
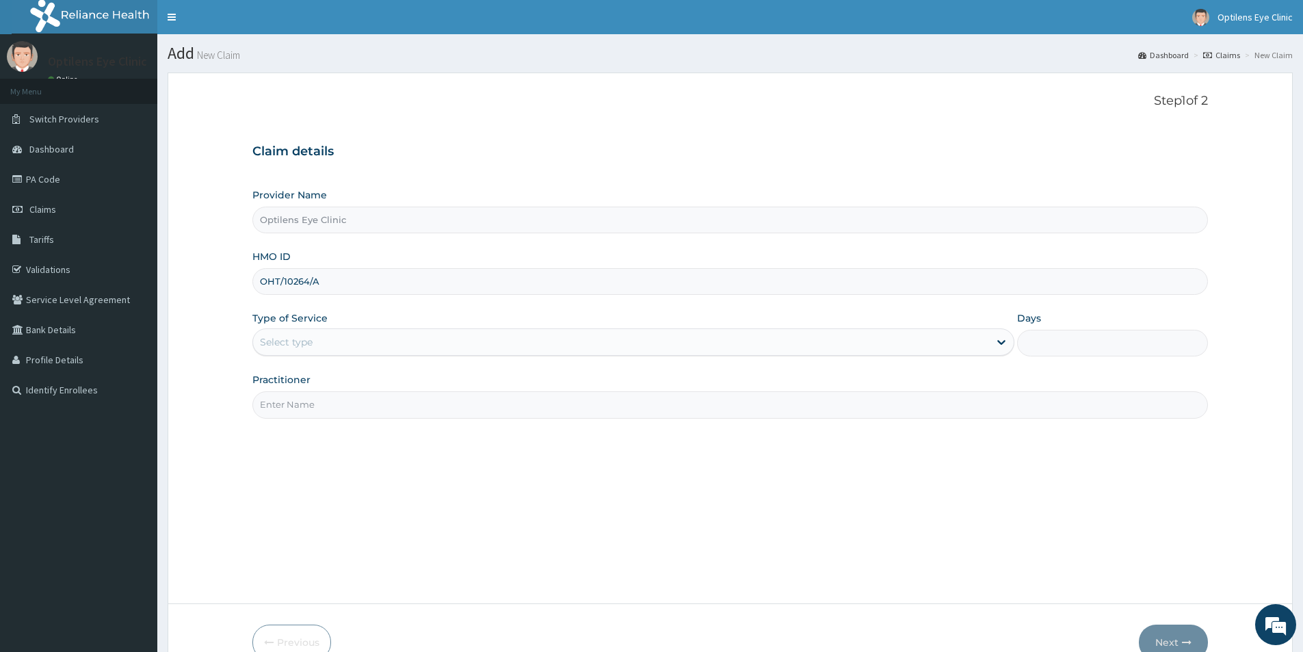
click at [276, 344] on div "Select type" at bounding box center [286, 342] width 53 height 14
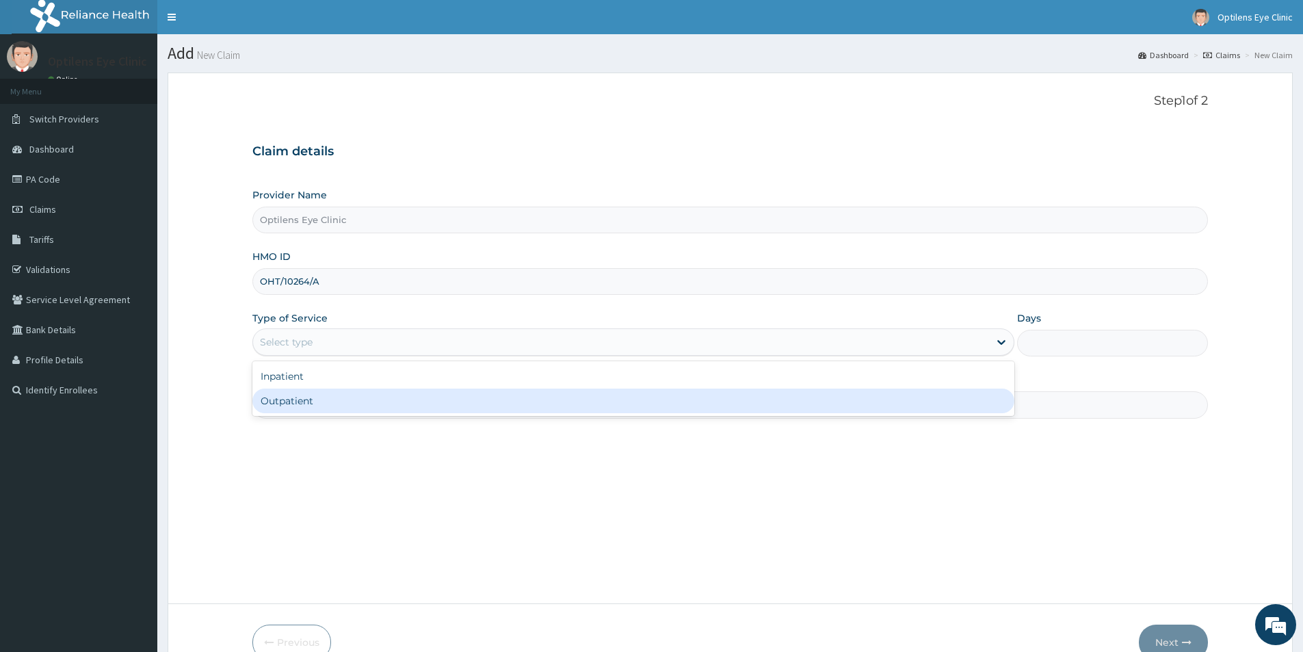
click at [305, 403] on div "Outpatient" at bounding box center [633, 400] width 762 height 25
type input "1"
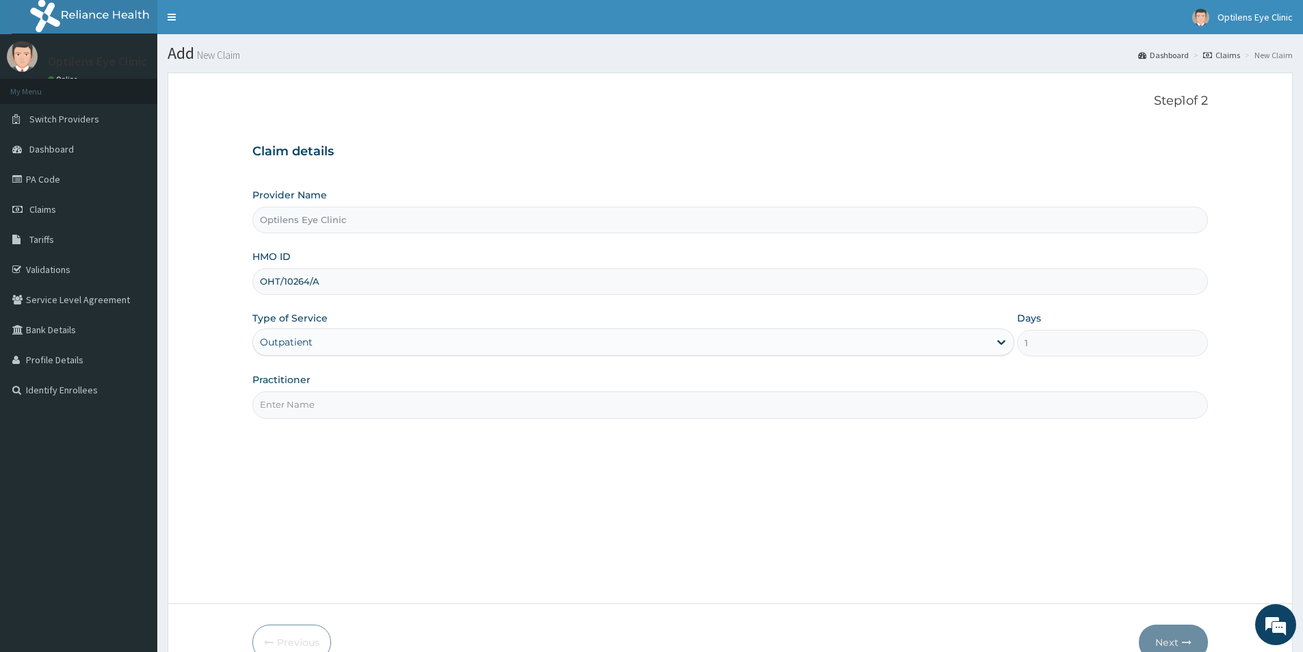
click at [305, 403] on input "Practitioner" at bounding box center [729, 404] width 955 height 27
type input "DR SAGAY"
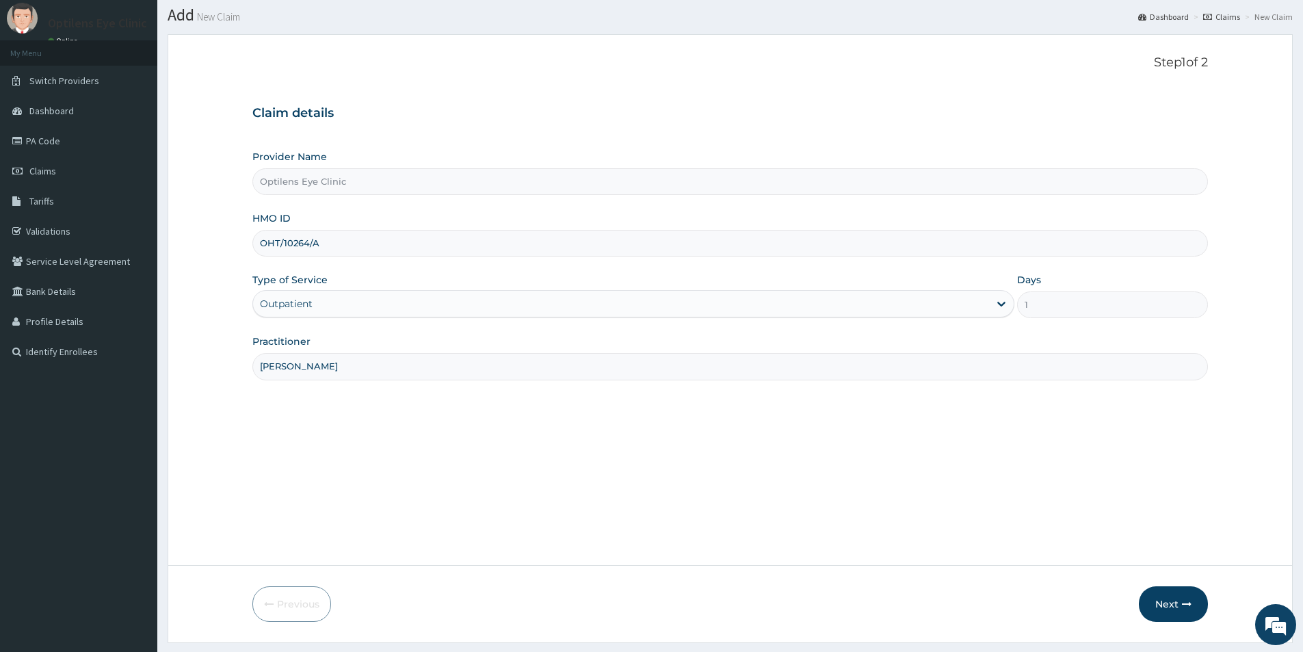
scroll to position [75, 0]
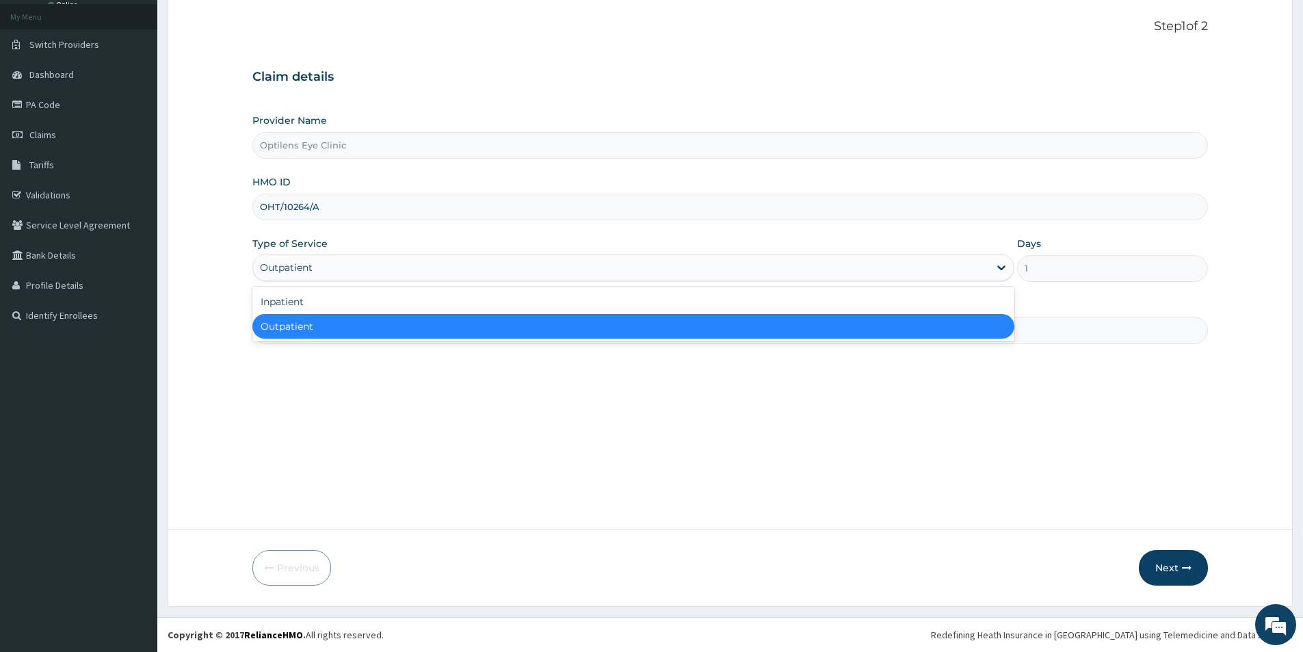
drag, startPoint x: 211, startPoint y: 521, endPoint x: 1312, endPoint y: 70, distance: 1189.8
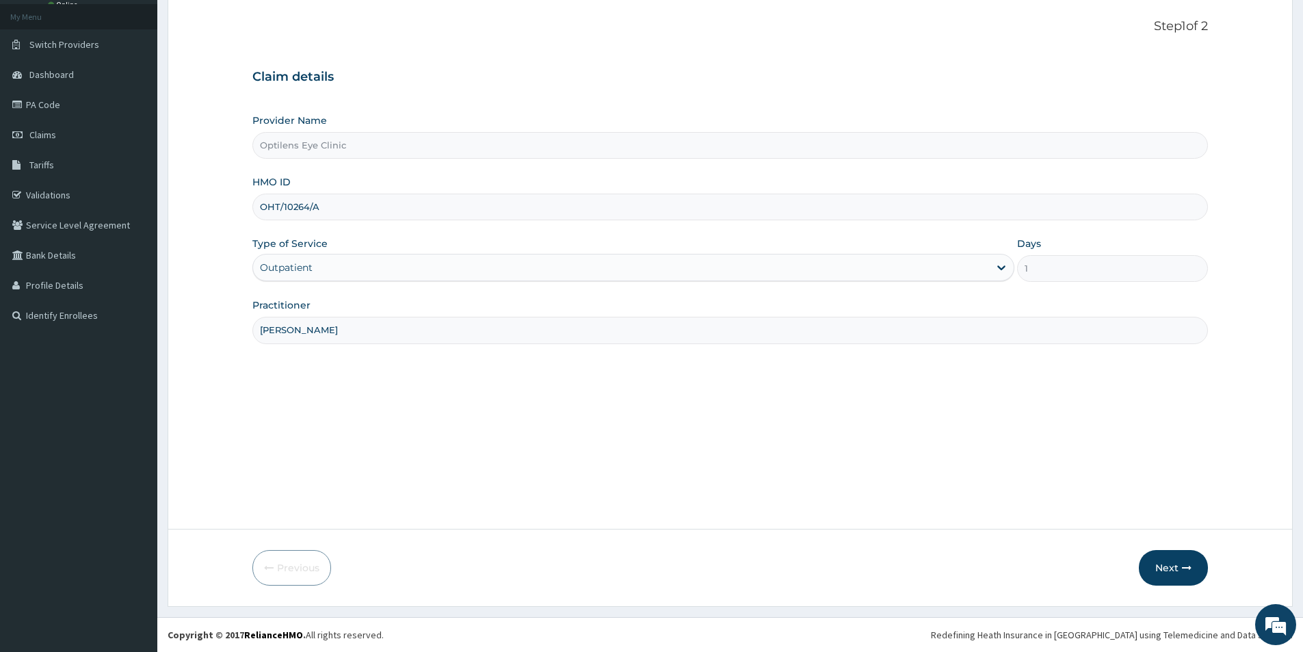
drag, startPoint x: 1312, startPoint y: 70, endPoint x: 241, endPoint y: 359, distance: 1109.9
click at [241, 359] on form "Step 1 of 2 Claim details Provider Name Optilens Eye Clinic HMO ID OHT/10264/A …" at bounding box center [730, 302] width 1125 height 609
click at [1169, 575] on button "Next" at bounding box center [1173, 568] width 69 height 36
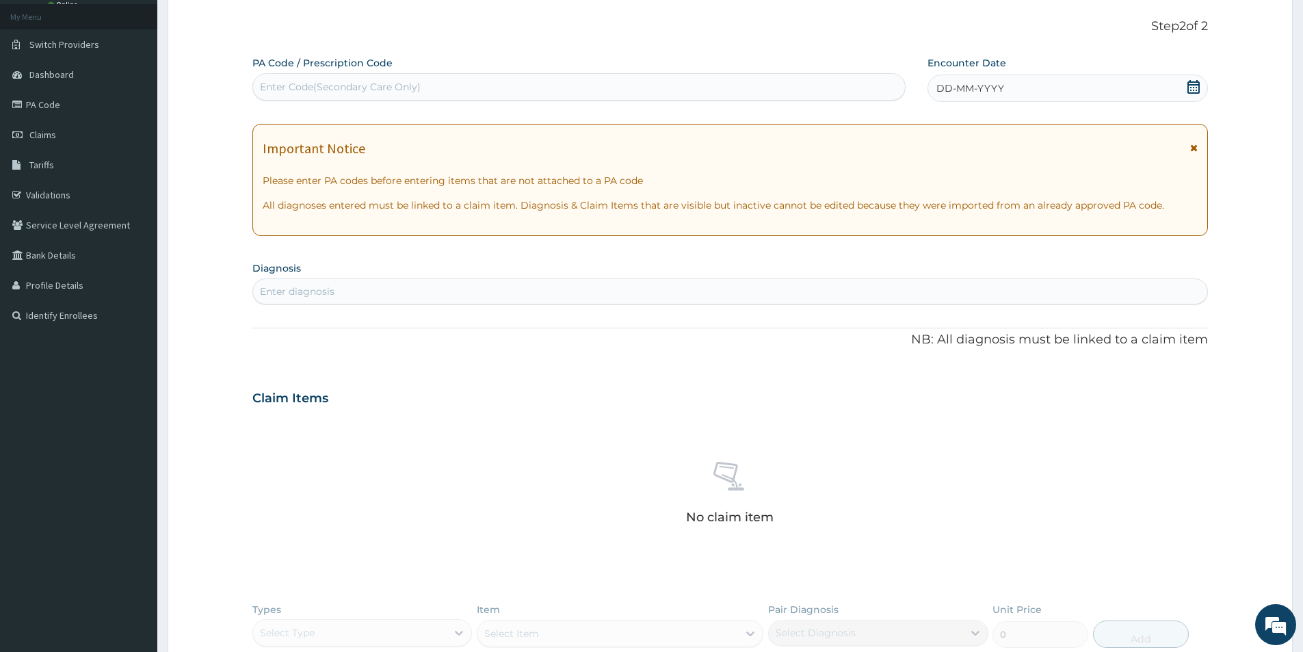
click at [261, 87] on div "Enter Code(Secondary Care Only)" at bounding box center [340, 87] width 161 height 14
type input "PA/98E9AE"
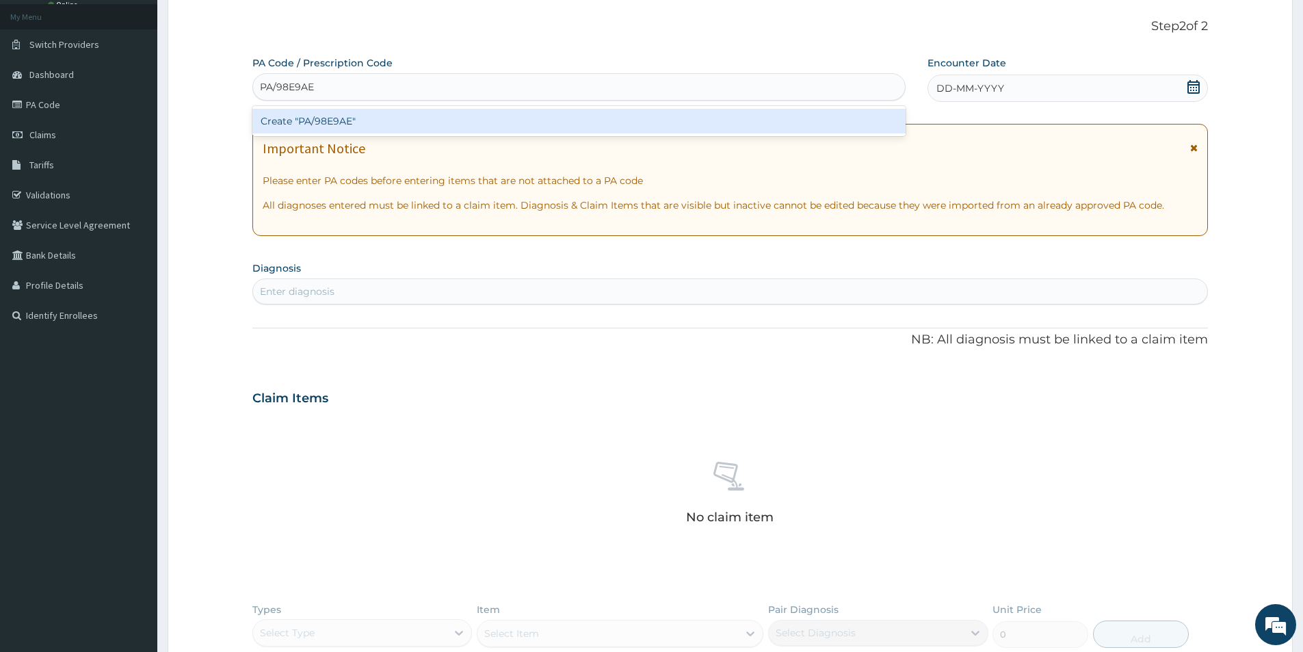
click at [334, 118] on div "Create "PA/98E9AE"" at bounding box center [578, 121] width 653 height 25
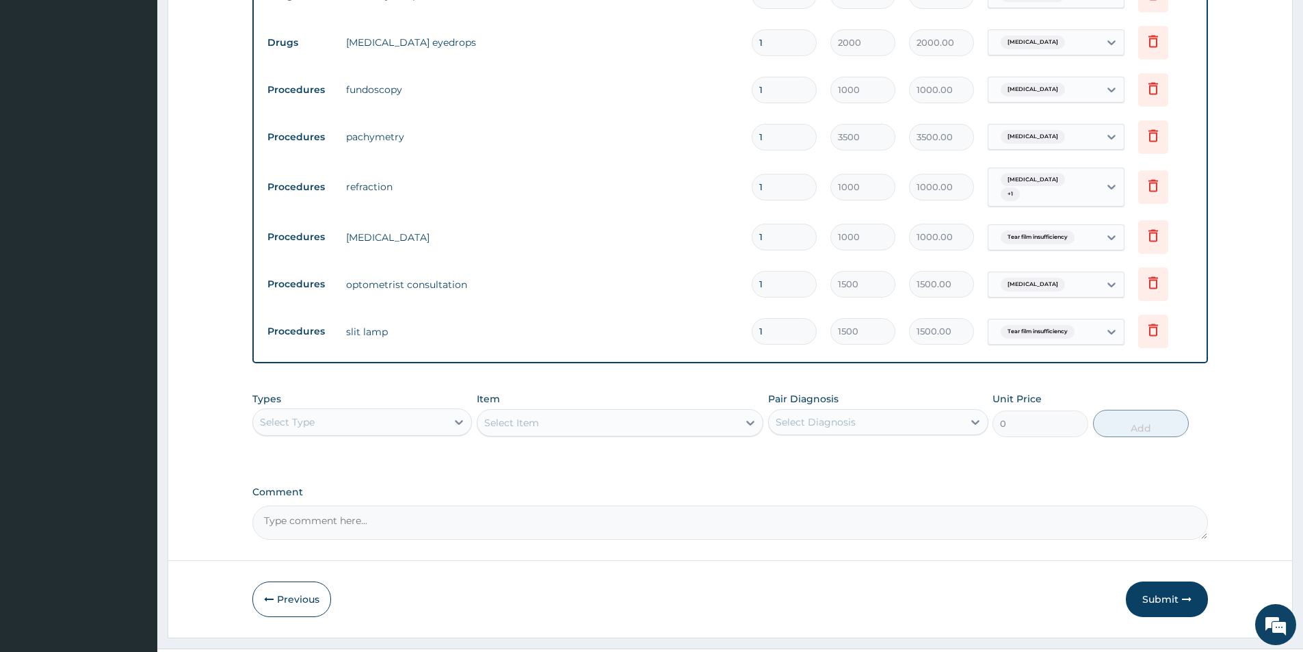
scroll to position [680, 0]
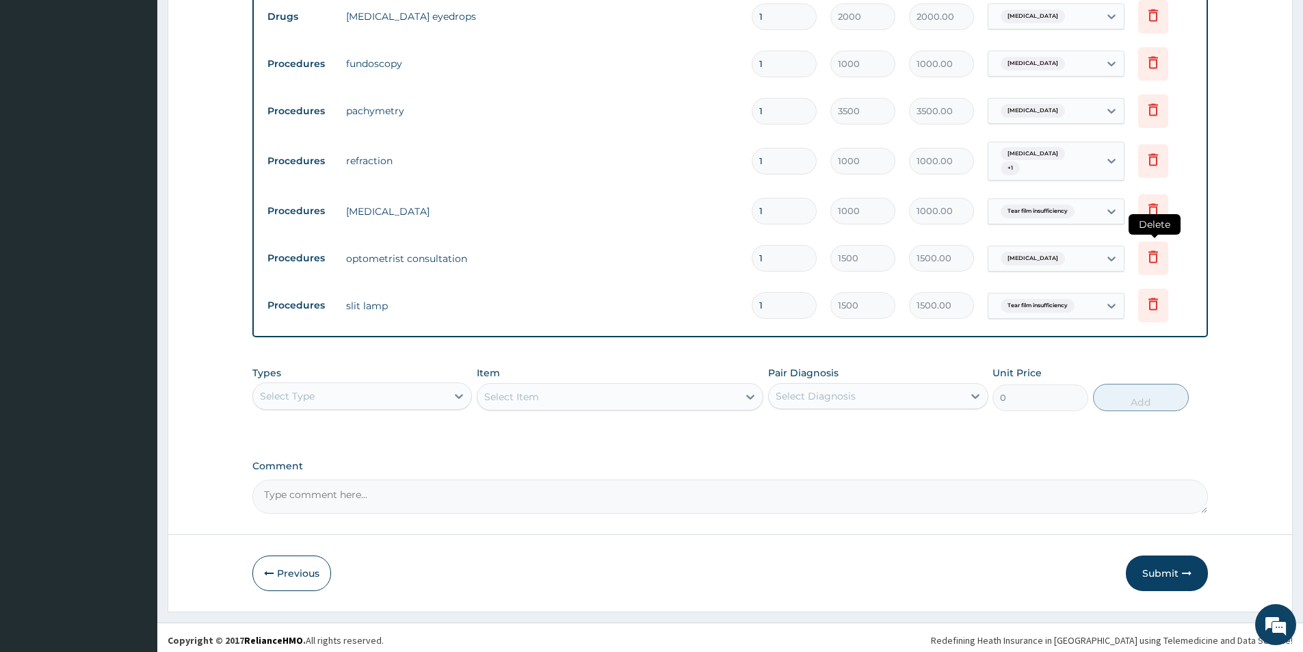
drag, startPoint x: 1212, startPoint y: 216, endPoint x: 1158, endPoint y: 262, distance: 70.8
click at [1143, 557] on button "Submit" at bounding box center [1167, 573] width 82 height 36
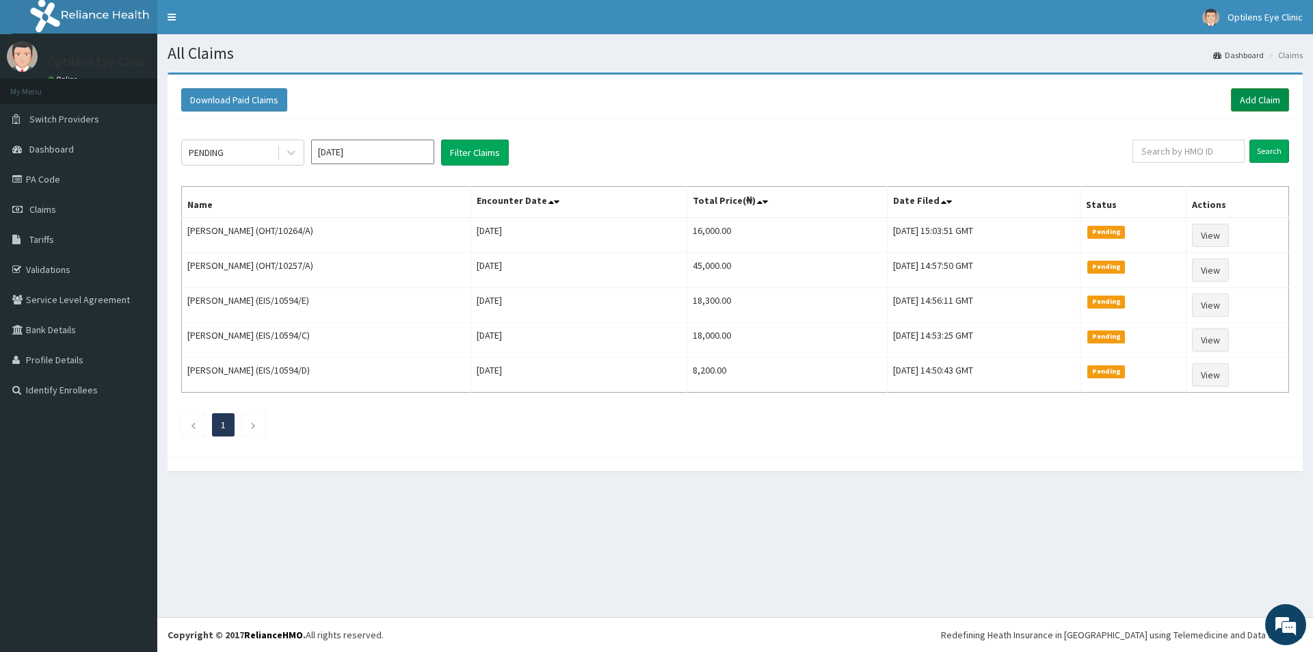
click at [1277, 96] on link "Add Claim" at bounding box center [1260, 99] width 58 height 23
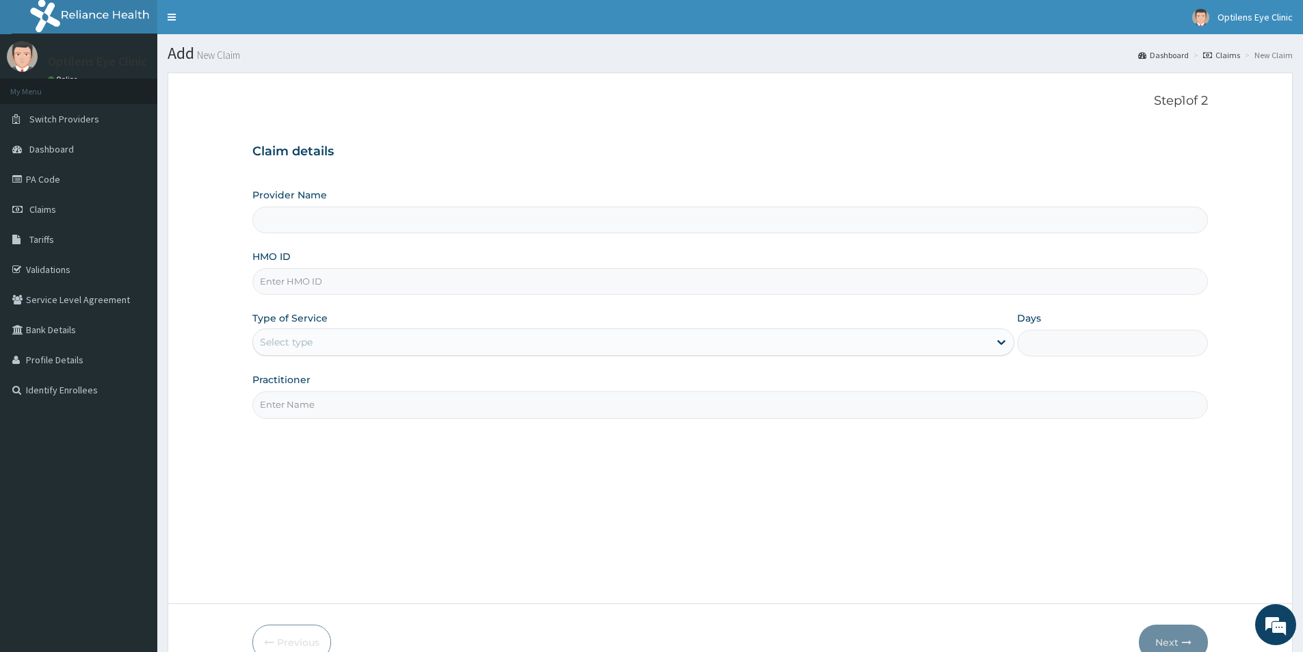
type input "Optilens Eye Clinic"
click at [273, 280] on input "HMO ID" at bounding box center [729, 281] width 955 height 27
type input "EIS/10594/A"
click at [277, 335] on div "Select type" at bounding box center [286, 342] width 53 height 14
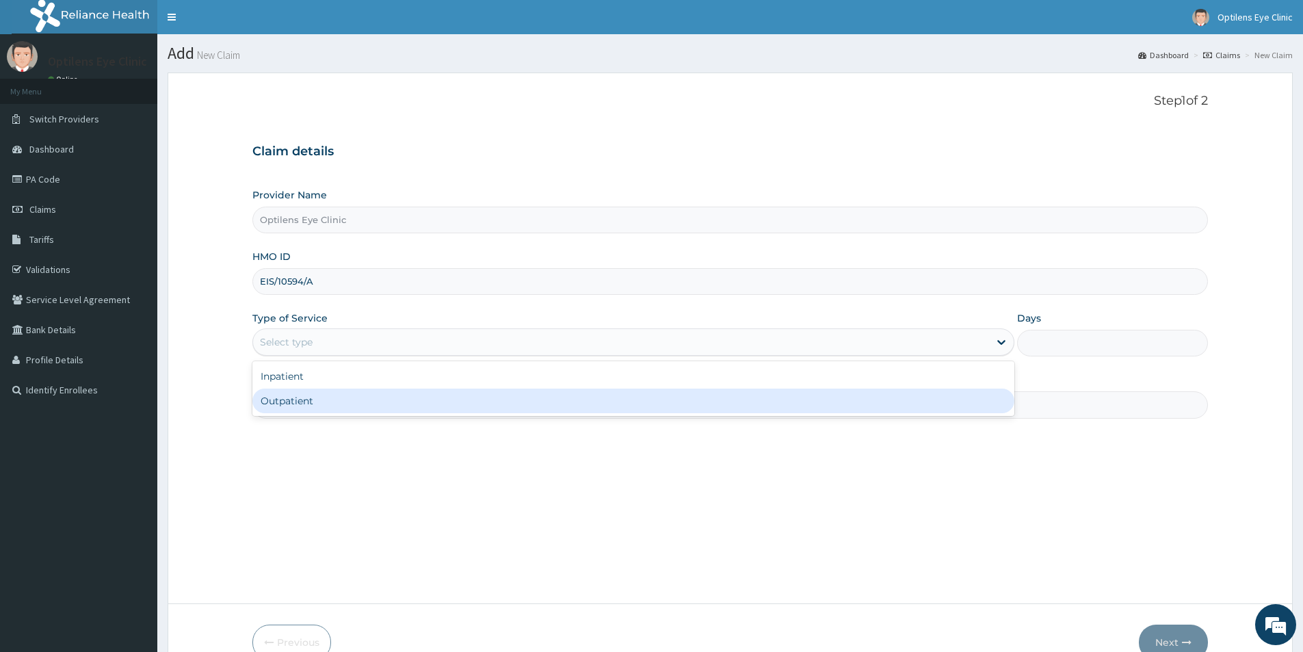
click at [287, 403] on div "Outpatient" at bounding box center [633, 400] width 762 height 25
type input "1"
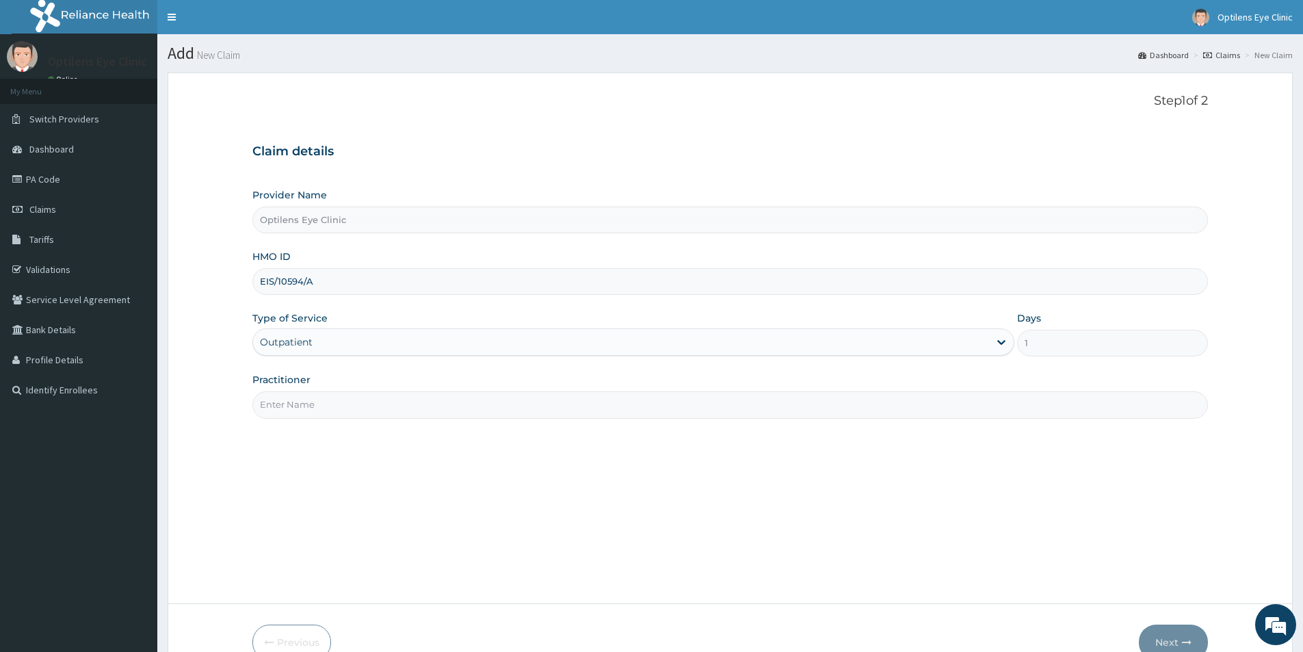
click at [288, 403] on input "Practitioner" at bounding box center [729, 404] width 955 height 27
type input "DR SAGAY"
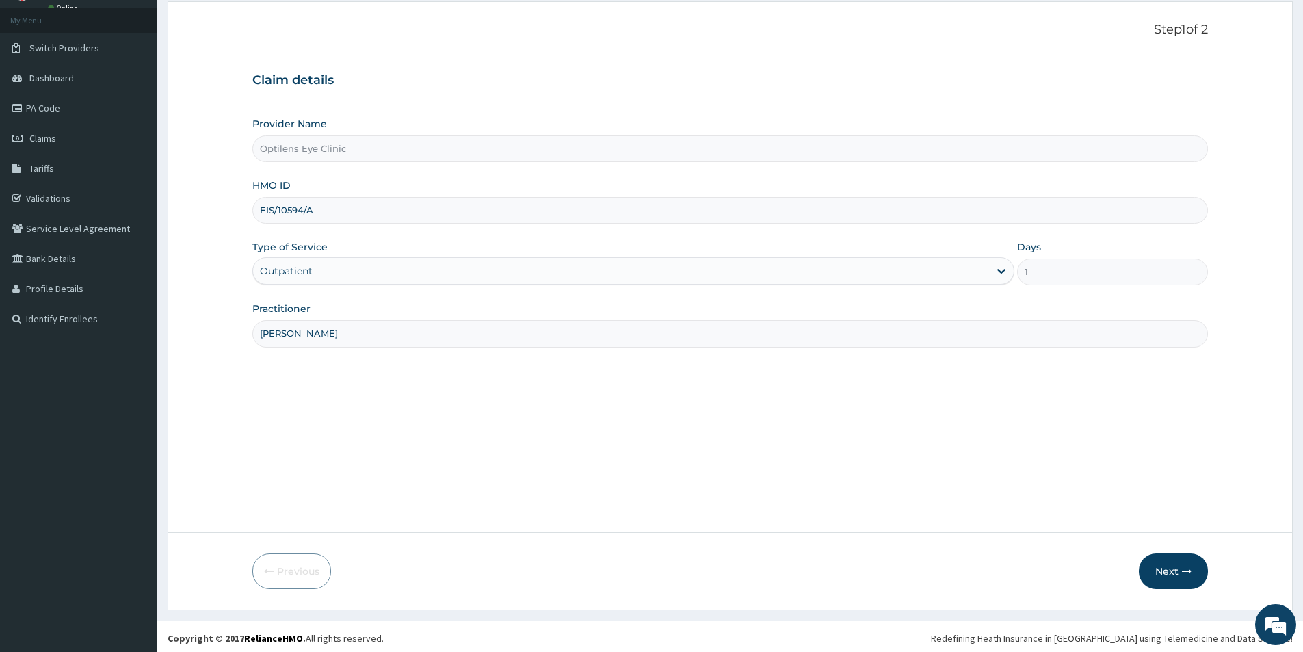
scroll to position [75, 0]
click at [1156, 581] on button "Next" at bounding box center [1173, 568] width 69 height 36
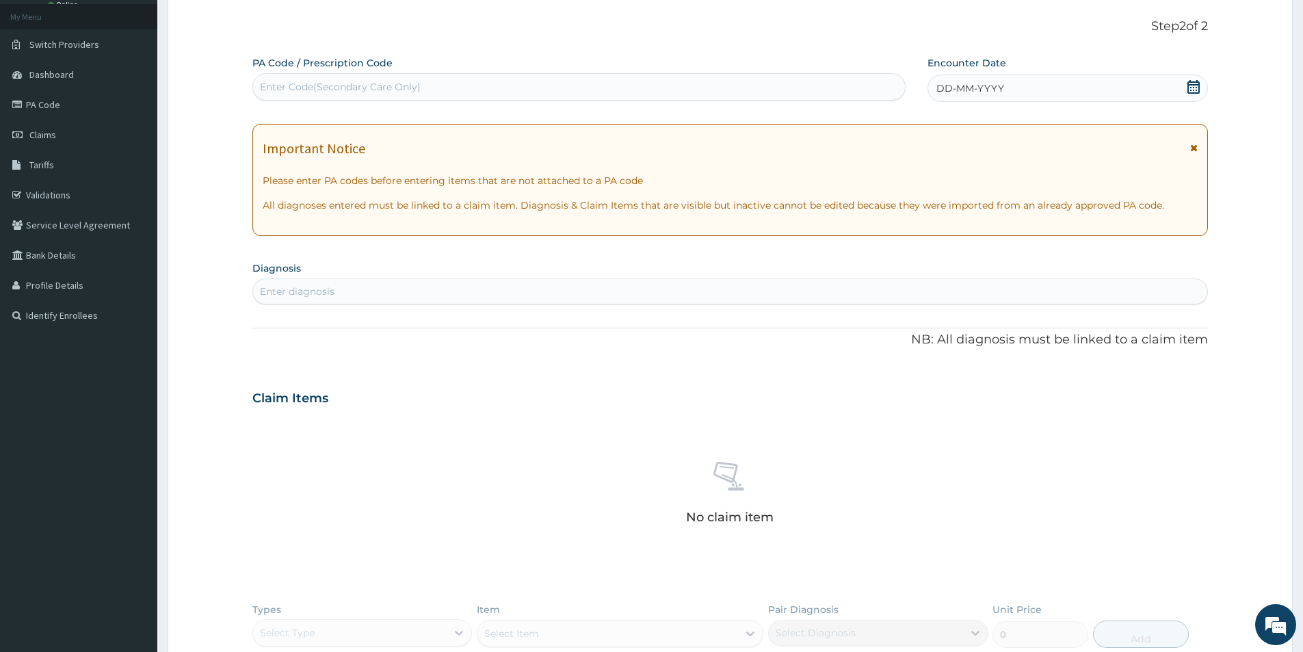
click at [266, 77] on div "Enter Code(Secondary Care Only)" at bounding box center [579, 87] width 652 height 22
type input "PA/7AD73B"
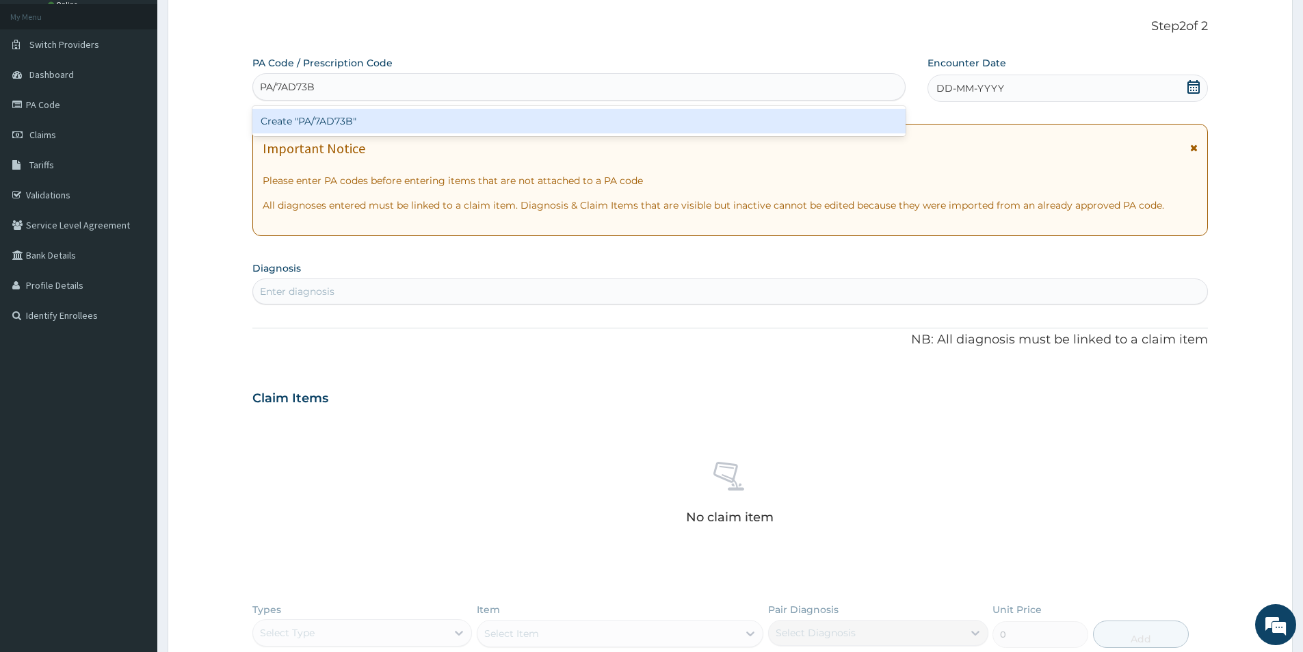
click at [316, 124] on div "Create "PA/7AD73B"" at bounding box center [578, 121] width 653 height 25
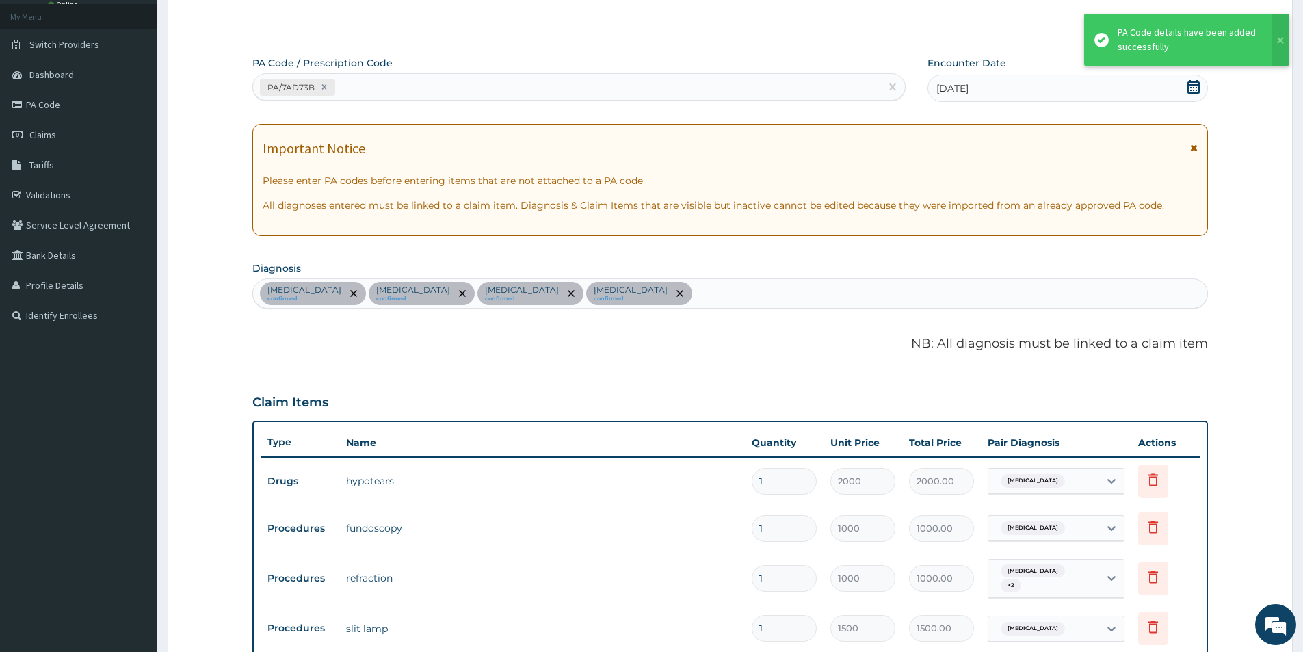
scroll to position [513, 0]
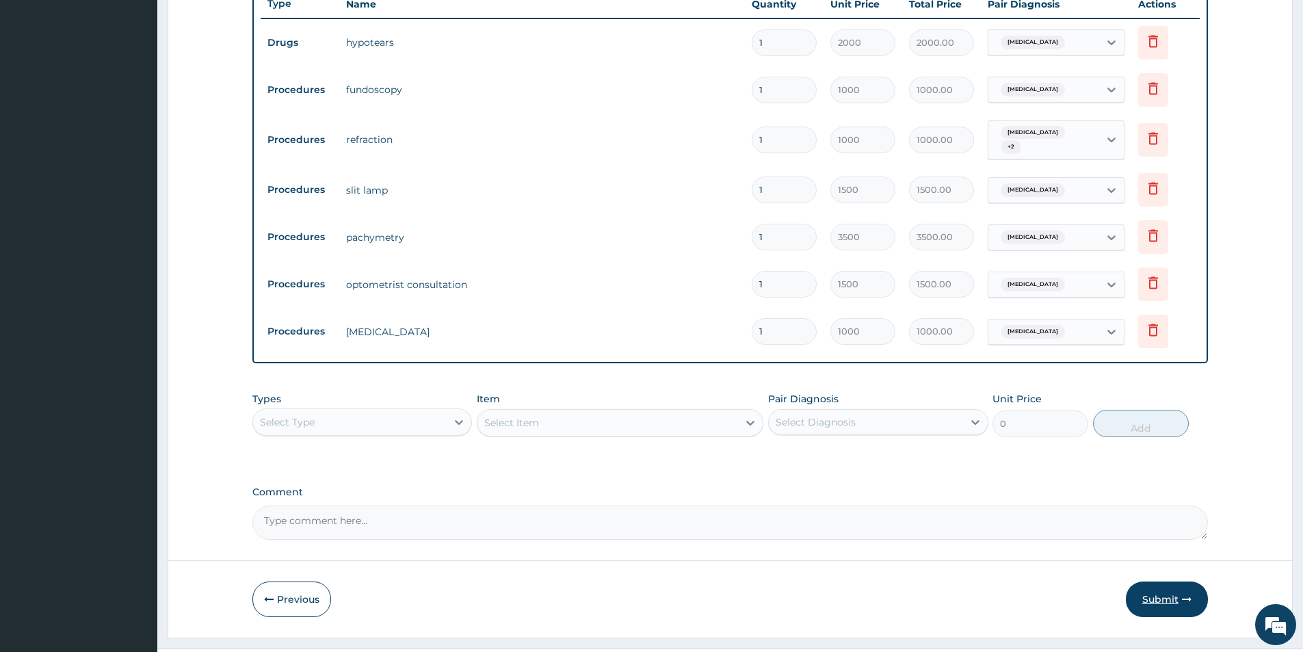
click at [1179, 592] on button "Submit" at bounding box center [1167, 599] width 82 height 36
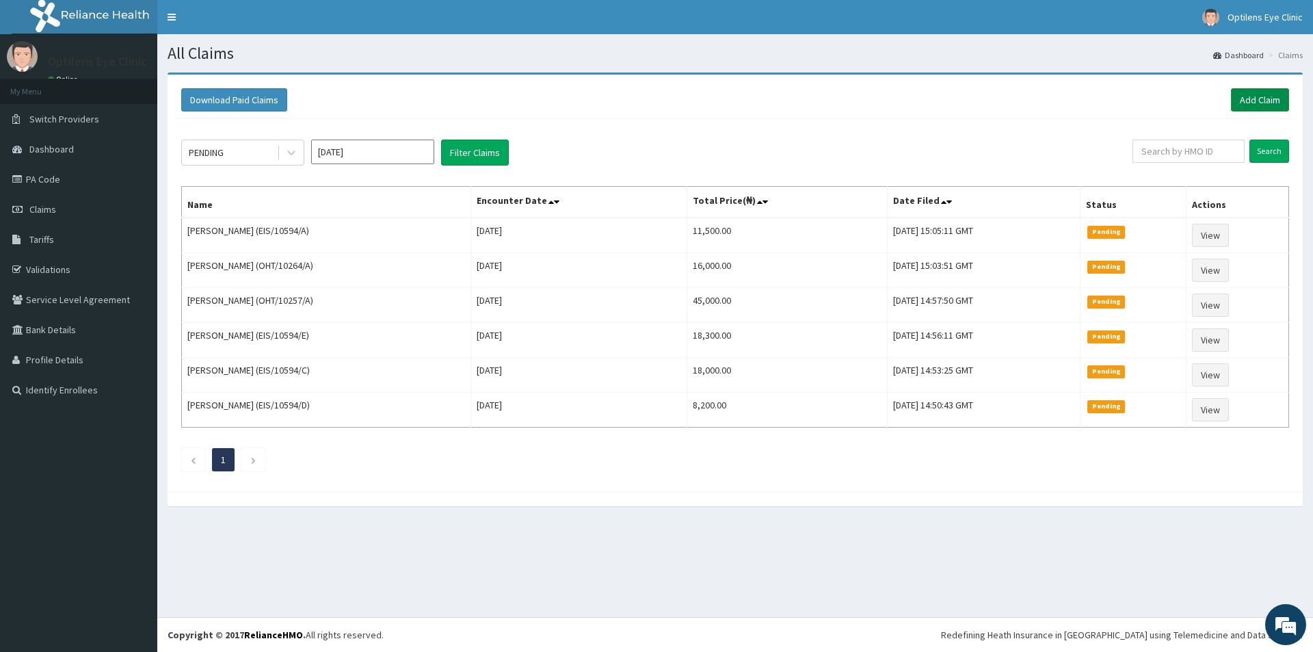
click at [1248, 98] on link "Add Claim" at bounding box center [1260, 99] width 58 height 23
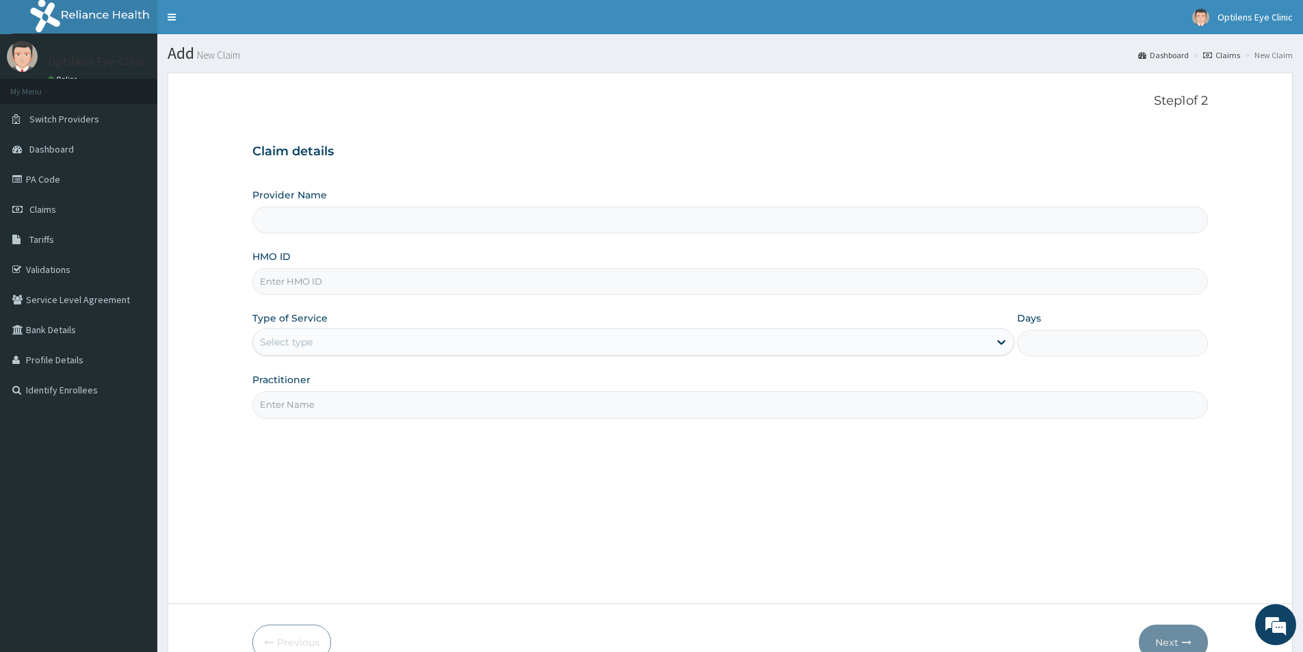
type input "Optilens Eye Clinic"
click at [280, 280] on input "HMO ID" at bounding box center [729, 281] width 955 height 27
type input "EIS/10594/B"
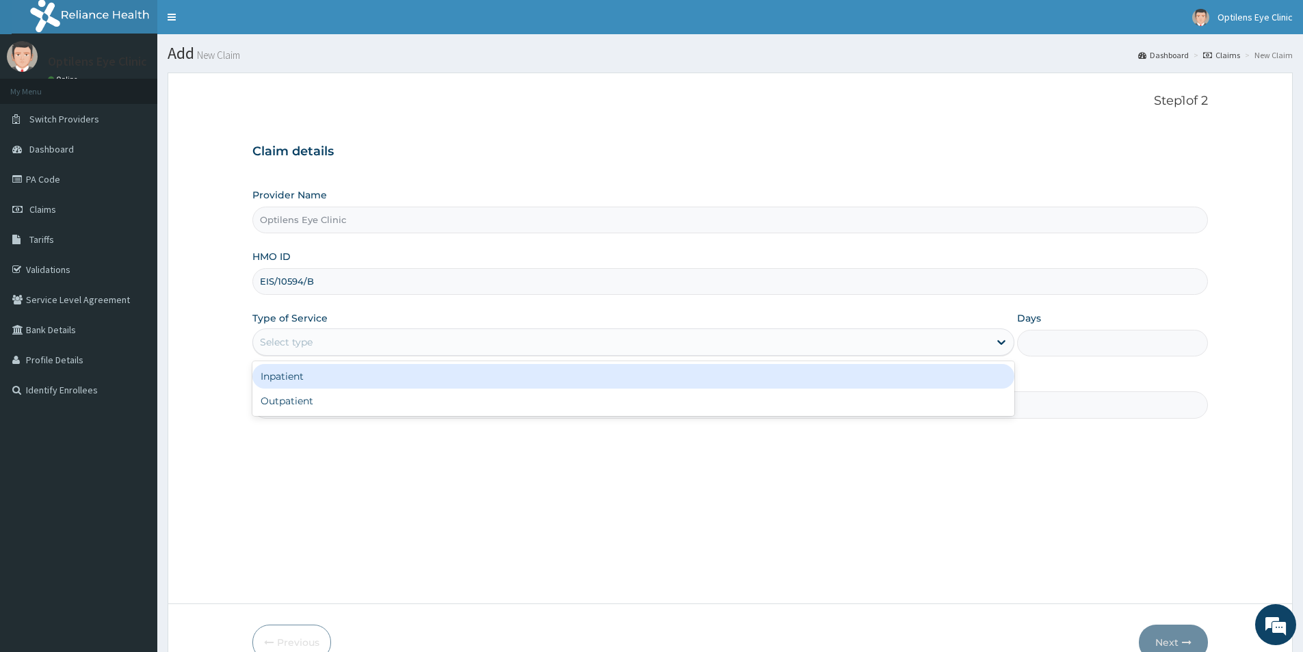
click at [264, 343] on div "Select type" at bounding box center [286, 342] width 53 height 14
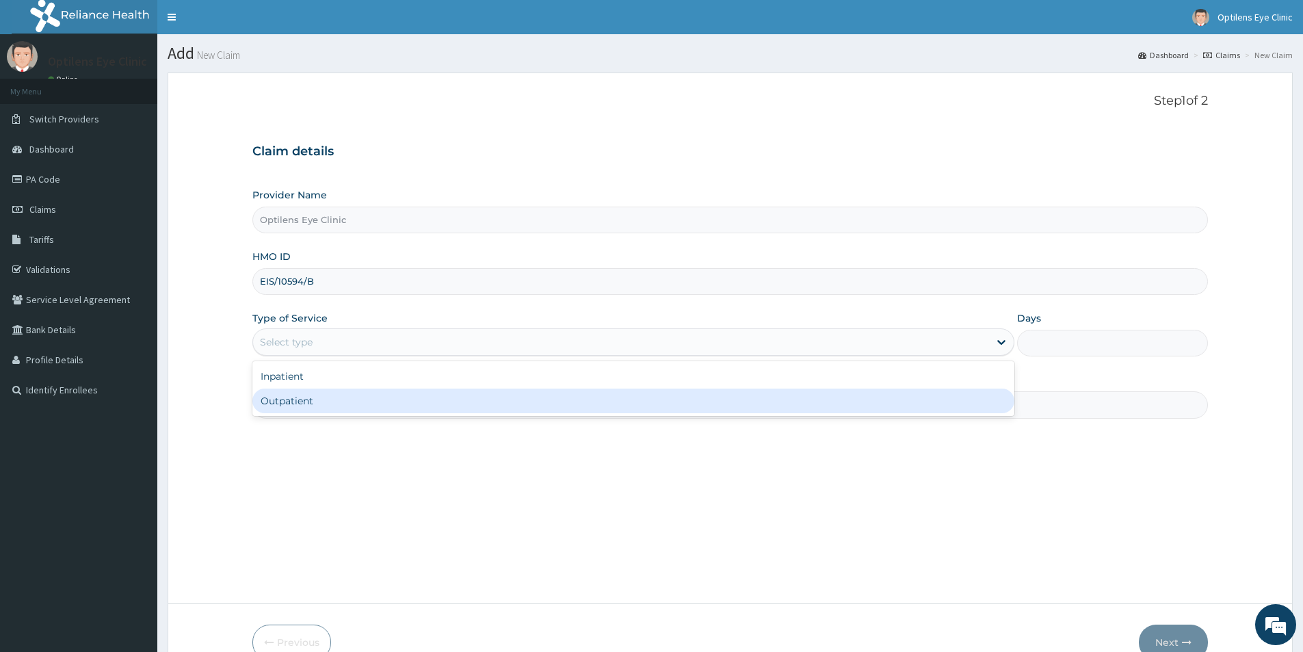
click at [292, 401] on div "Outpatient" at bounding box center [633, 400] width 762 height 25
type input "1"
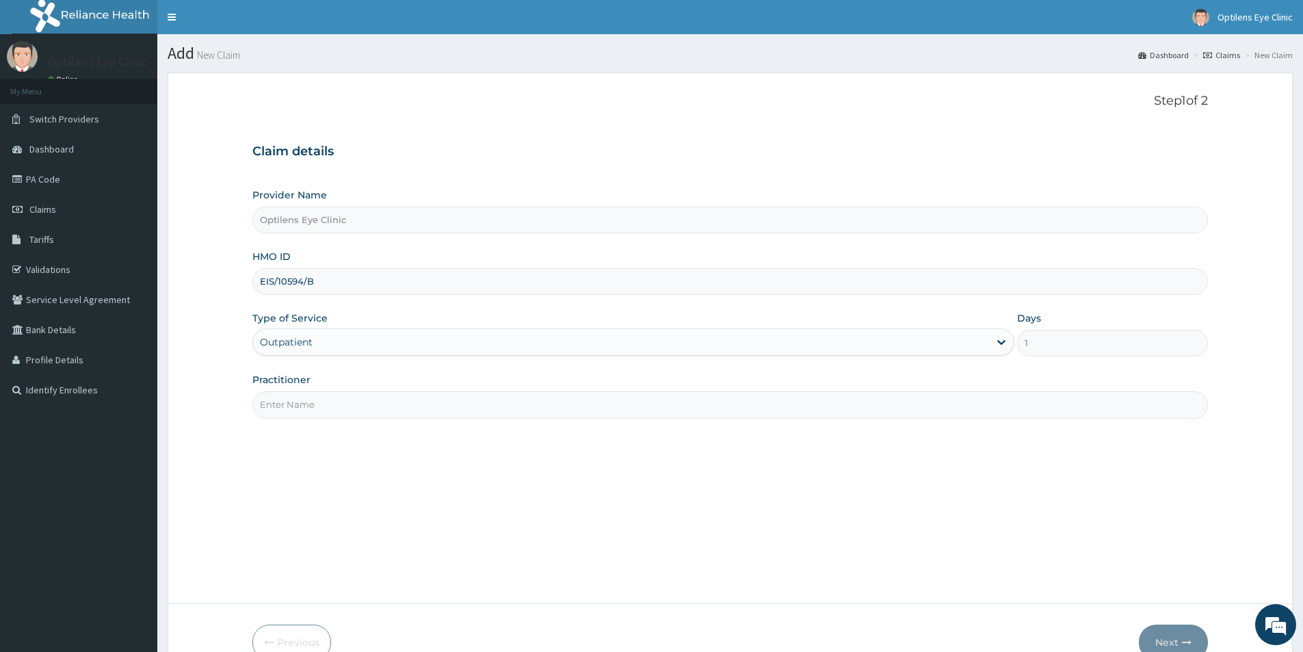
click at [292, 401] on input "Practitioner" at bounding box center [729, 404] width 955 height 27
type input "DR SAGAY"
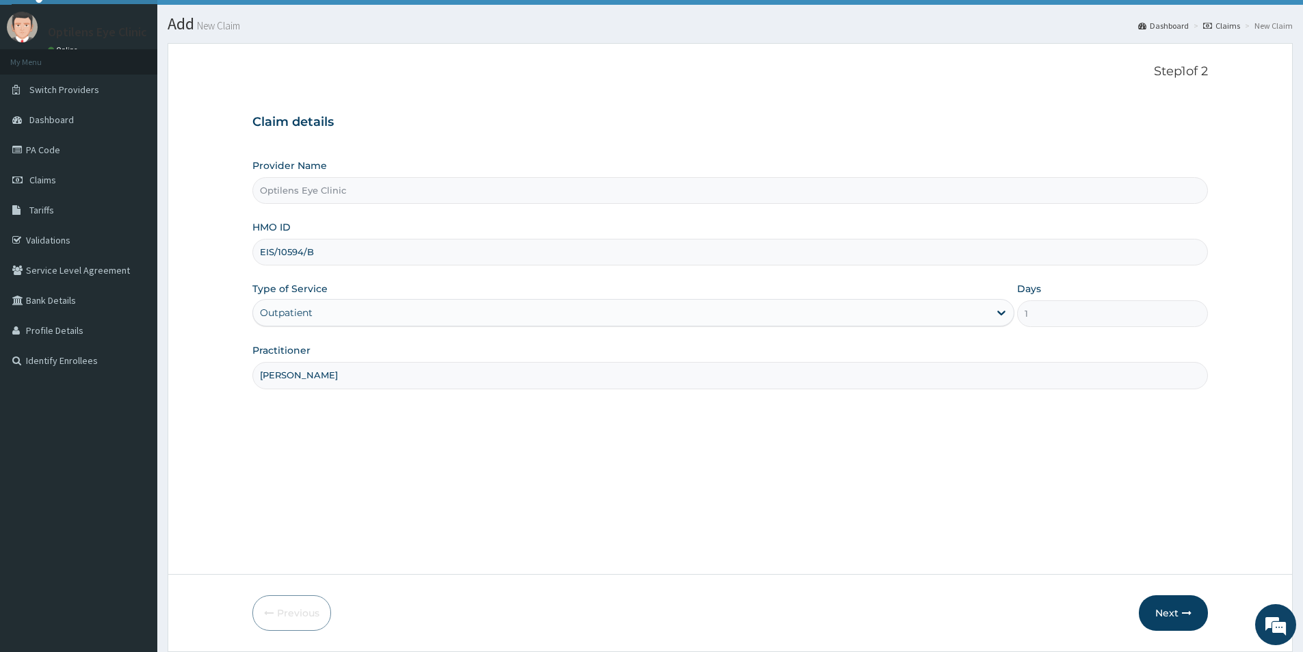
scroll to position [75, 0]
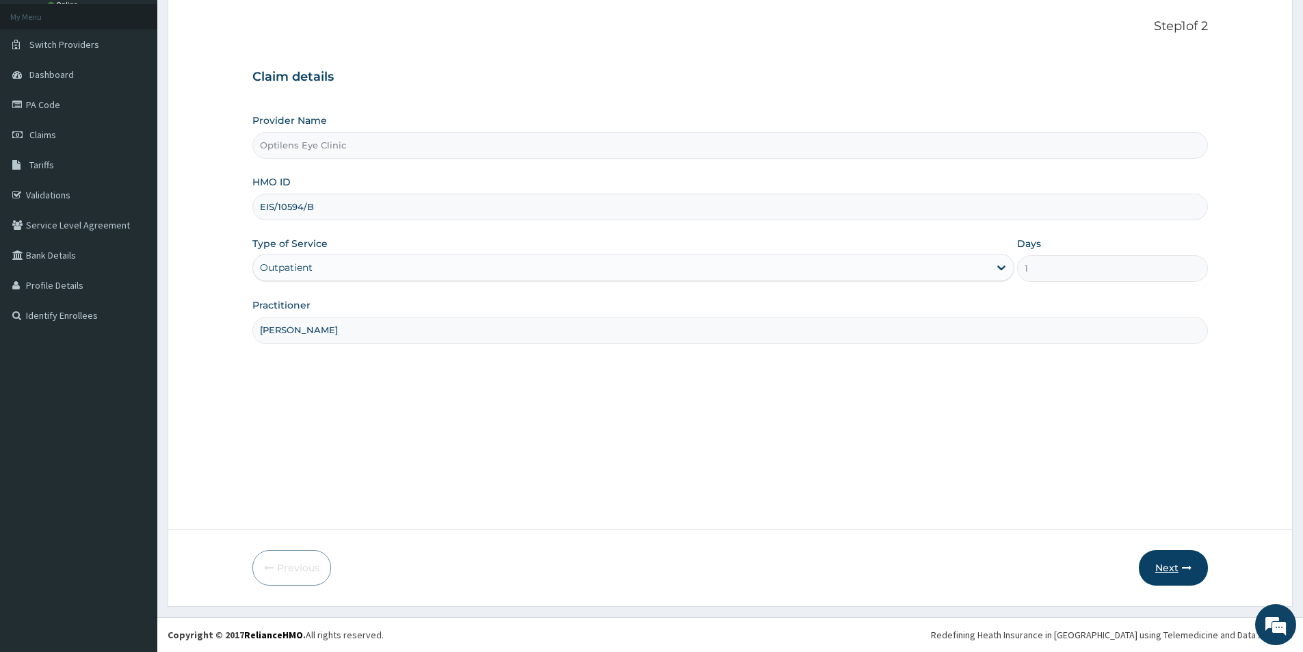
click at [1159, 570] on button "Next" at bounding box center [1173, 568] width 69 height 36
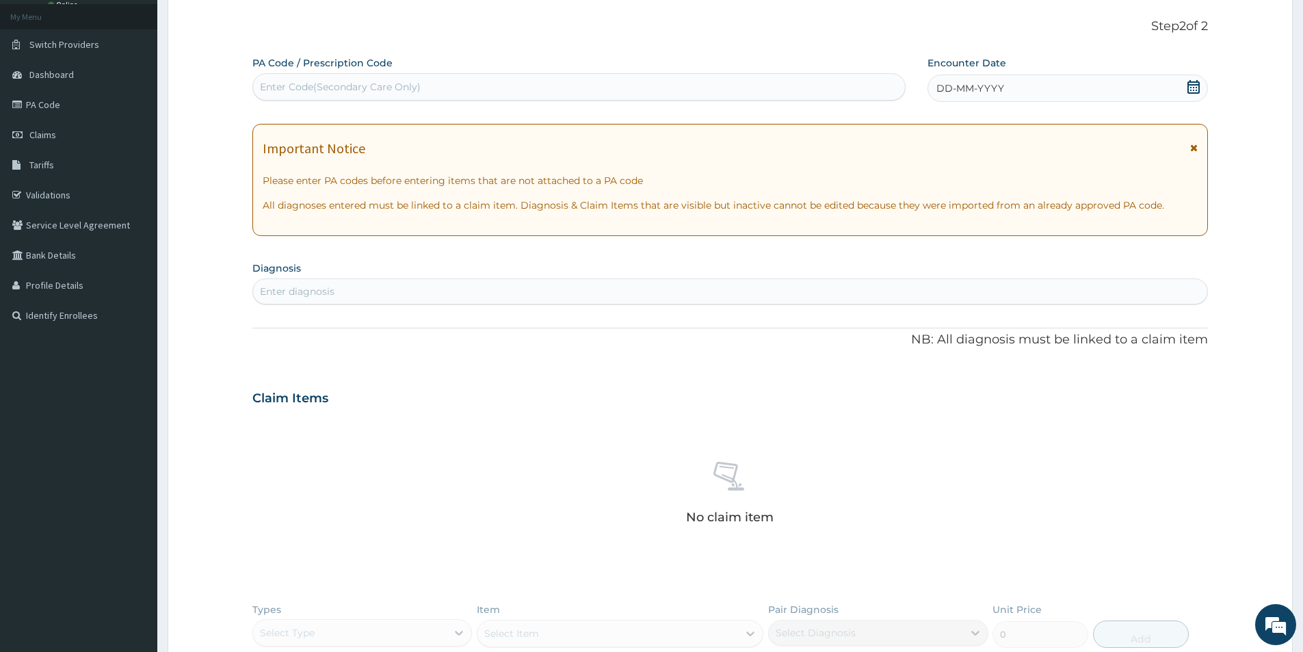
click at [258, 85] on div "Enter Code(Secondary Care Only)" at bounding box center [579, 87] width 652 height 22
type input "PA/2E12D8"
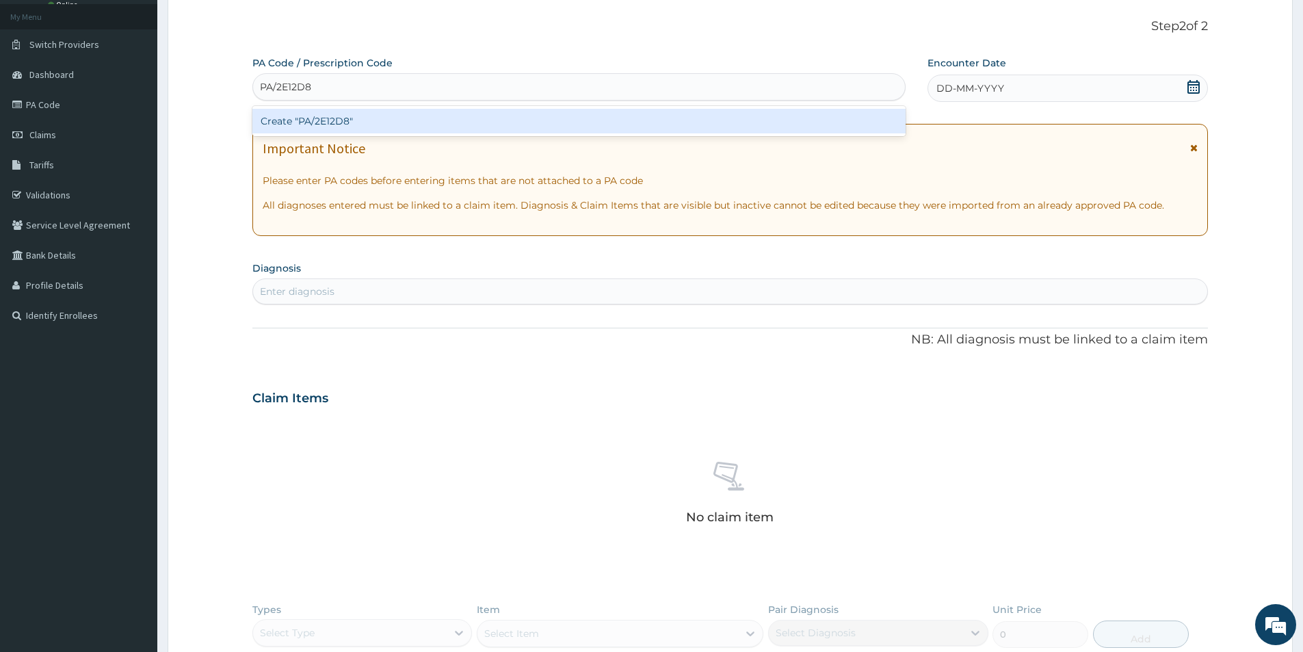
click at [297, 120] on div "Create "PA/2E12D8"" at bounding box center [578, 121] width 653 height 25
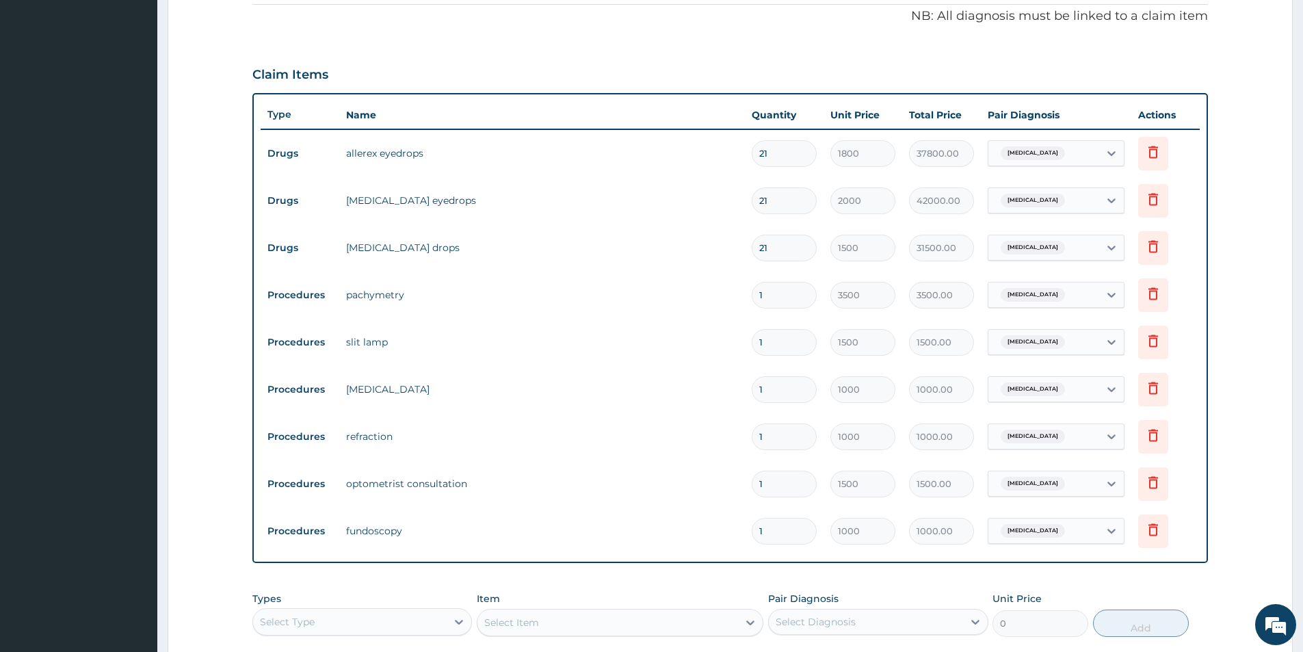
scroll to position [633, 0]
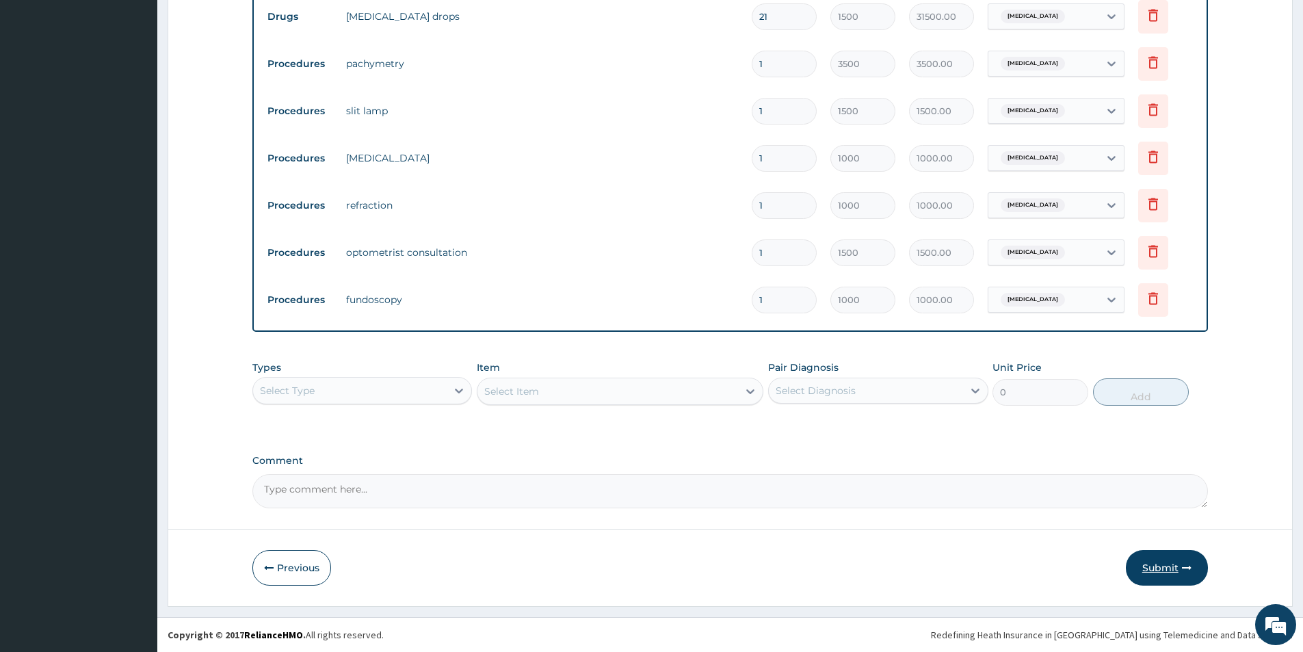
click at [1146, 571] on button "Submit" at bounding box center [1167, 568] width 82 height 36
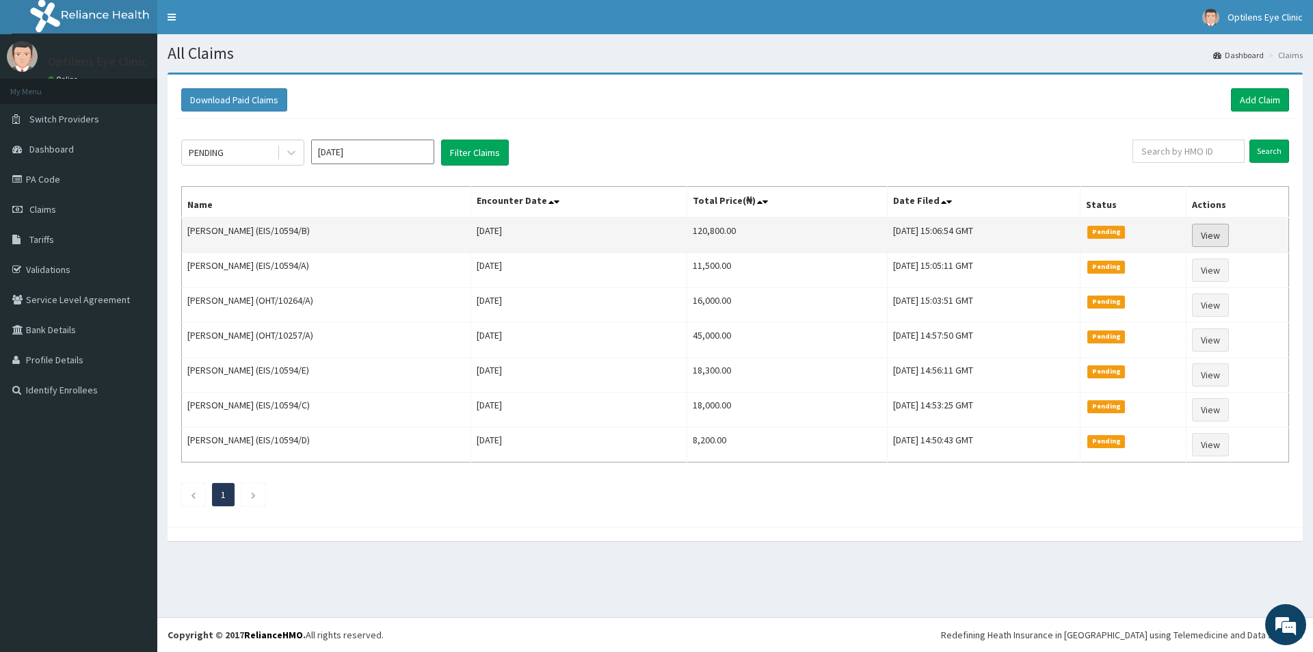
click at [1225, 237] on link "View" at bounding box center [1210, 235] width 37 height 23
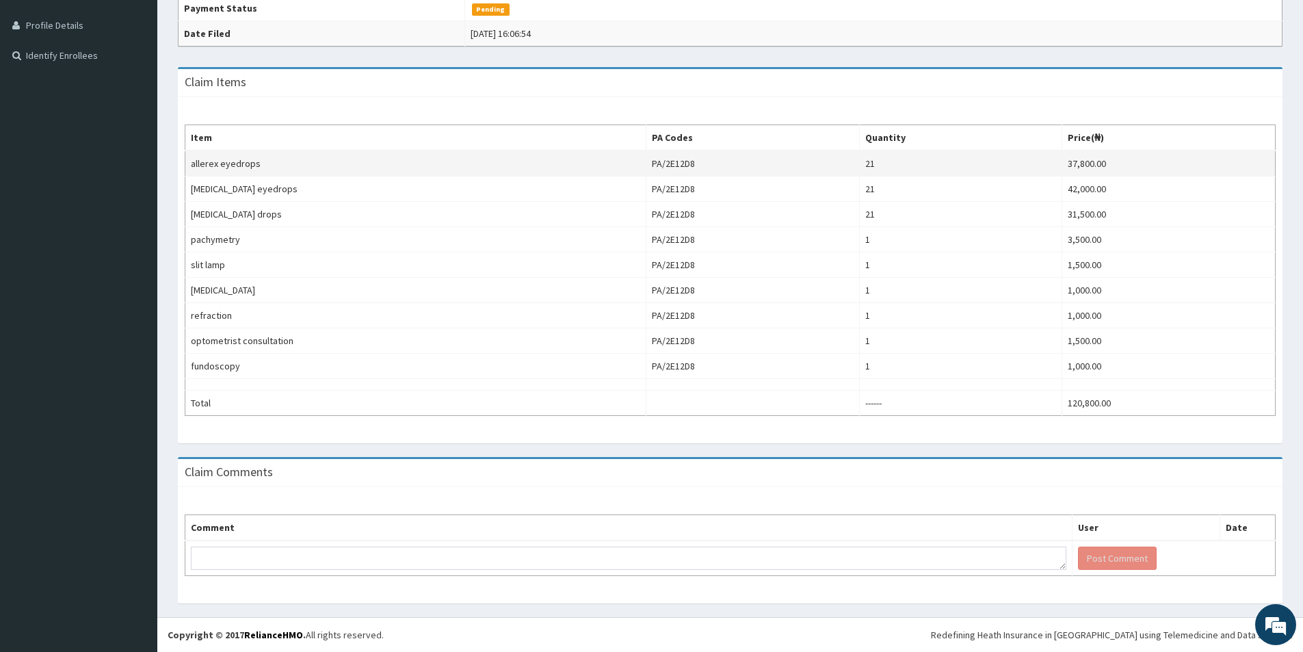
click at [865, 168] on td "21" at bounding box center [961, 163] width 202 height 26
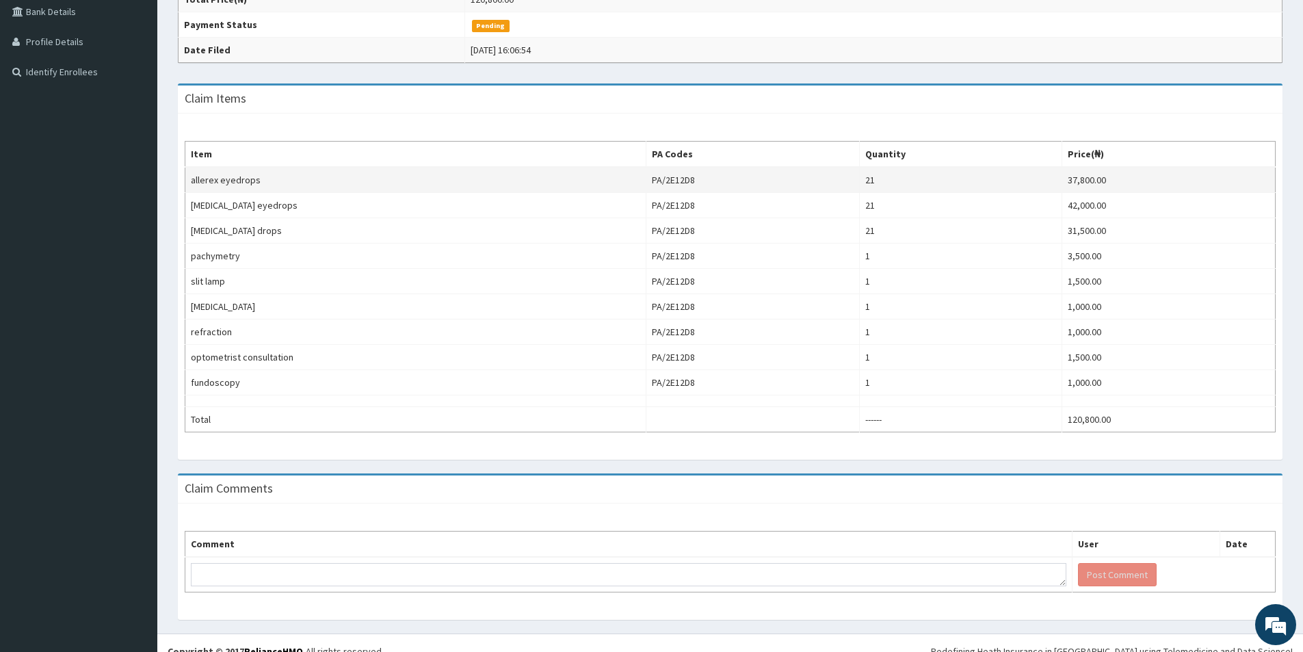
scroll to position [334, 0]
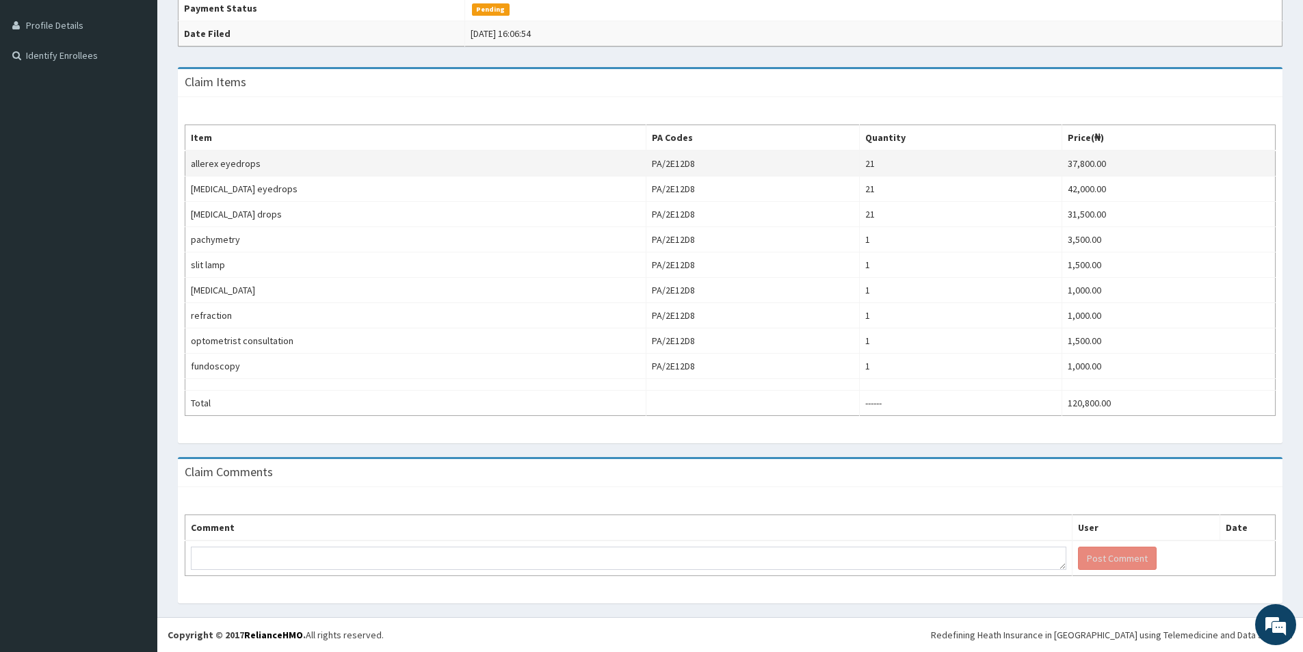
click at [870, 163] on td "21" at bounding box center [961, 163] width 202 height 26
click at [1089, 165] on td "37,800.00" at bounding box center [1168, 163] width 213 height 26
click at [870, 161] on td "21" at bounding box center [961, 163] width 202 height 26
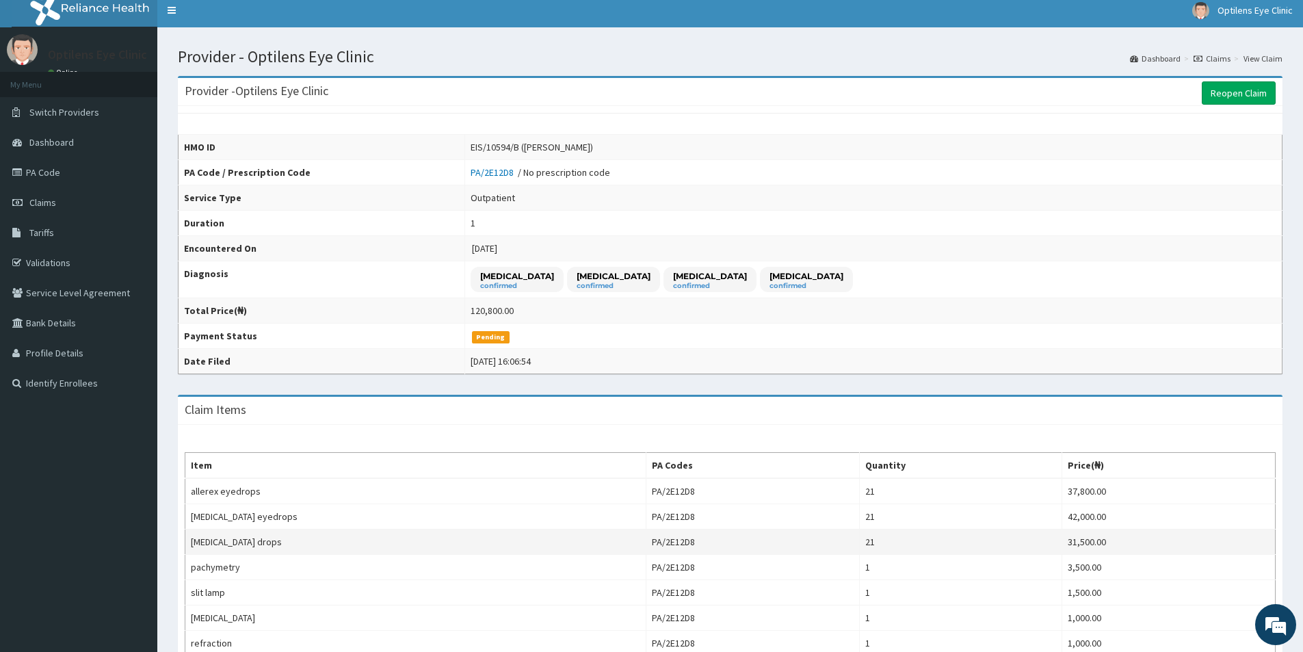
scroll to position [0, 0]
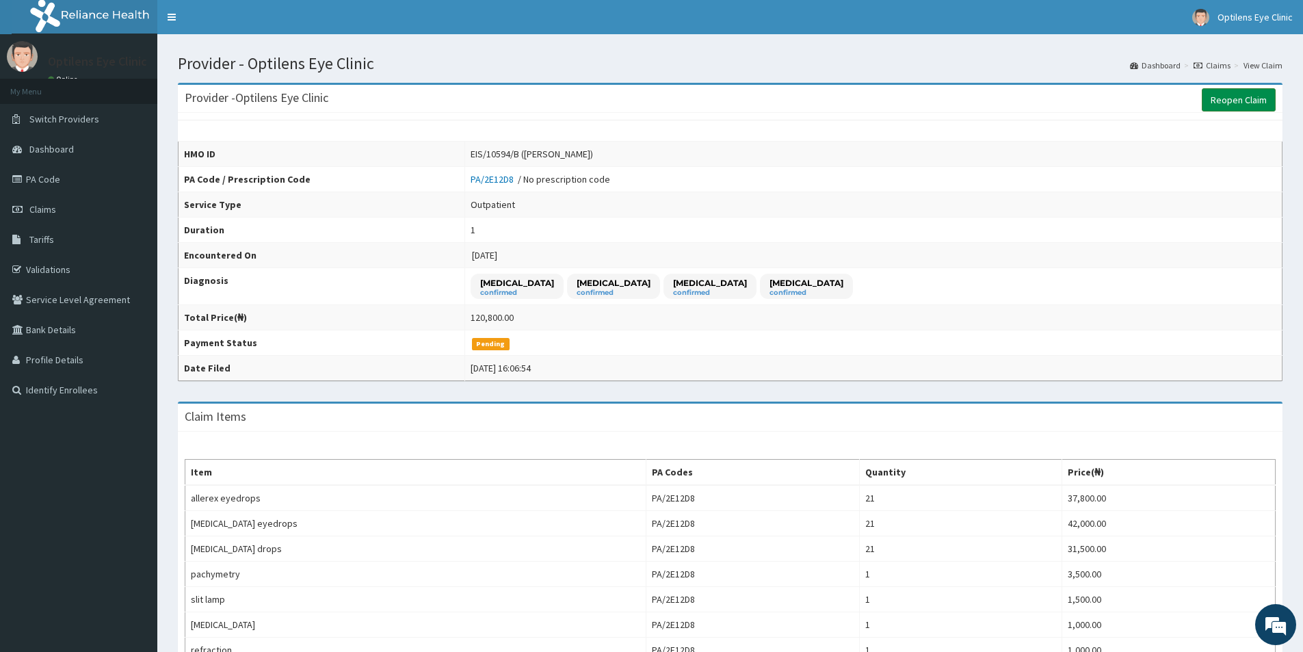
click at [1245, 101] on link "Reopen Claim" at bounding box center [1238, 99] width 74 height 23
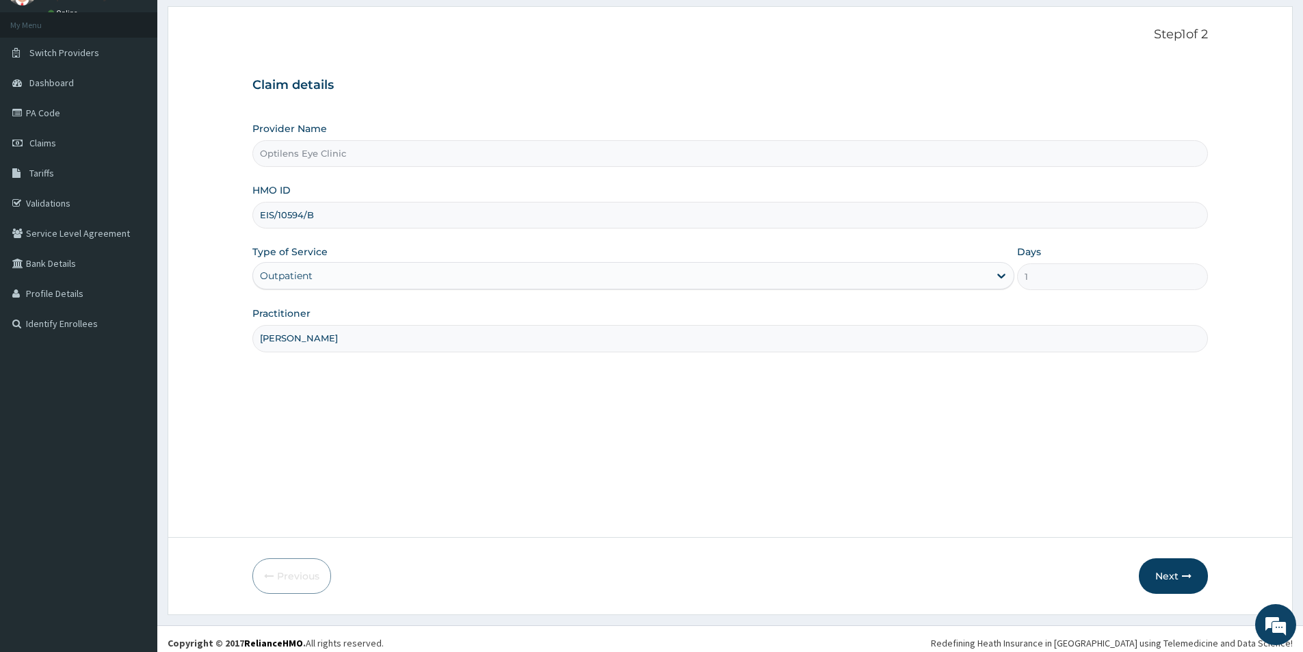
scroll to position [75, 0]
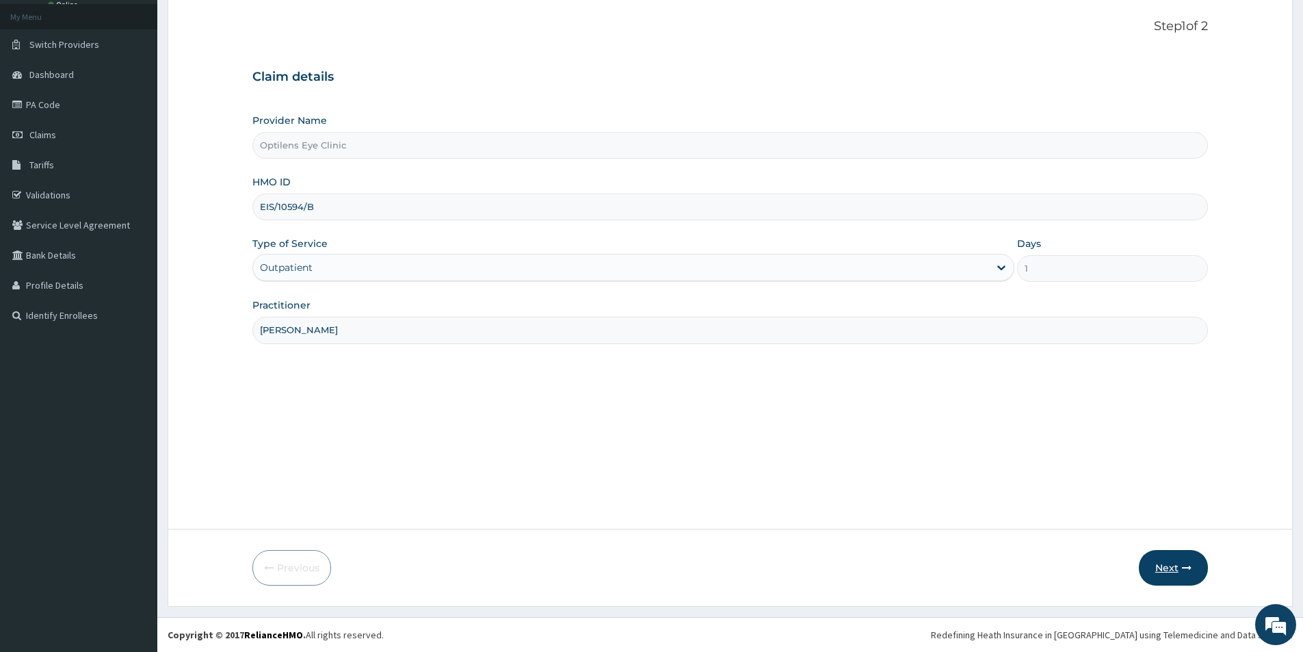
click at [1182, 570] on icon "button" at bounding box center [1187, 568] width 10 height 10
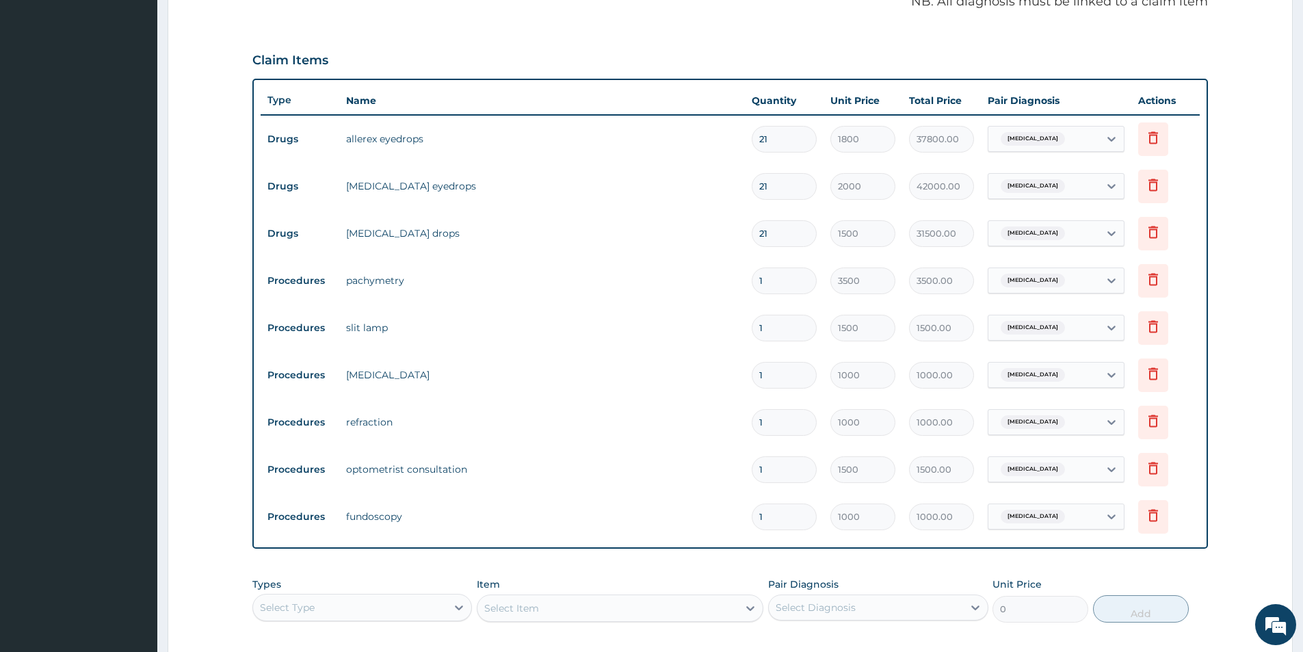
scroll to position [348, 0]
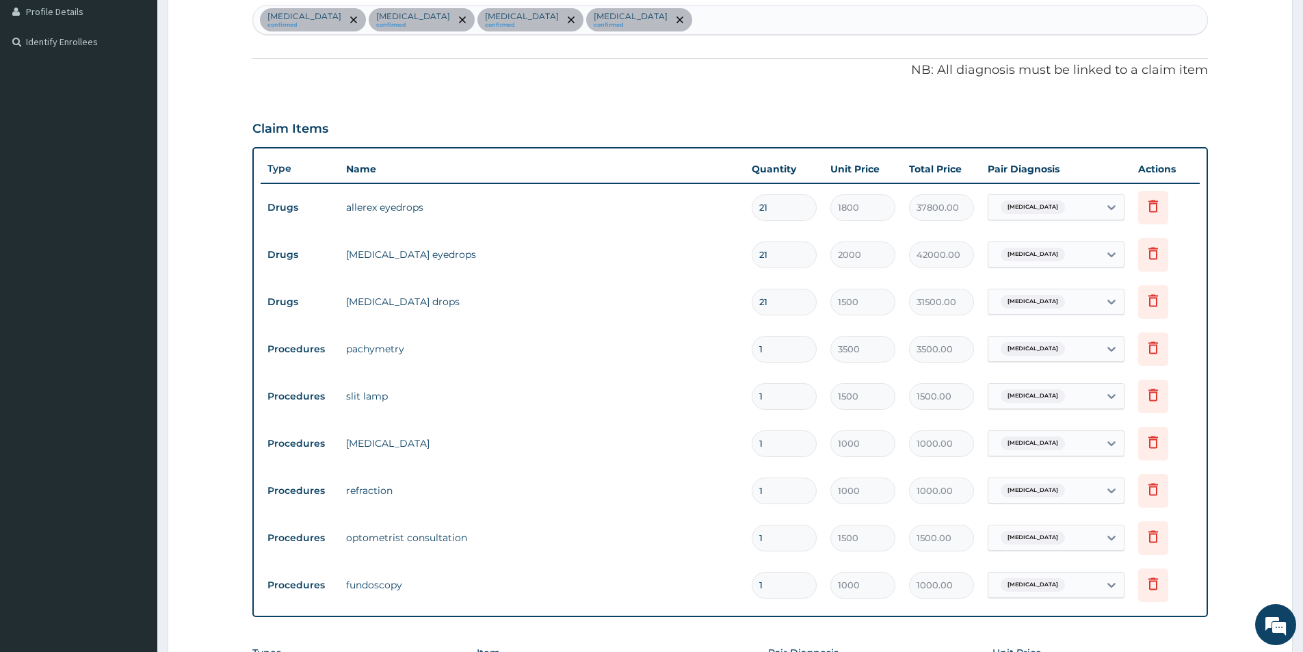
click at [775, 209] on input "21" at bounding box center [783, 207] width 65 height 27
type input "2"
type input "3600.00"
click at [767, 209] on input "2" at bounding box center [783, 207] width 65 height 27
type input "0.00"
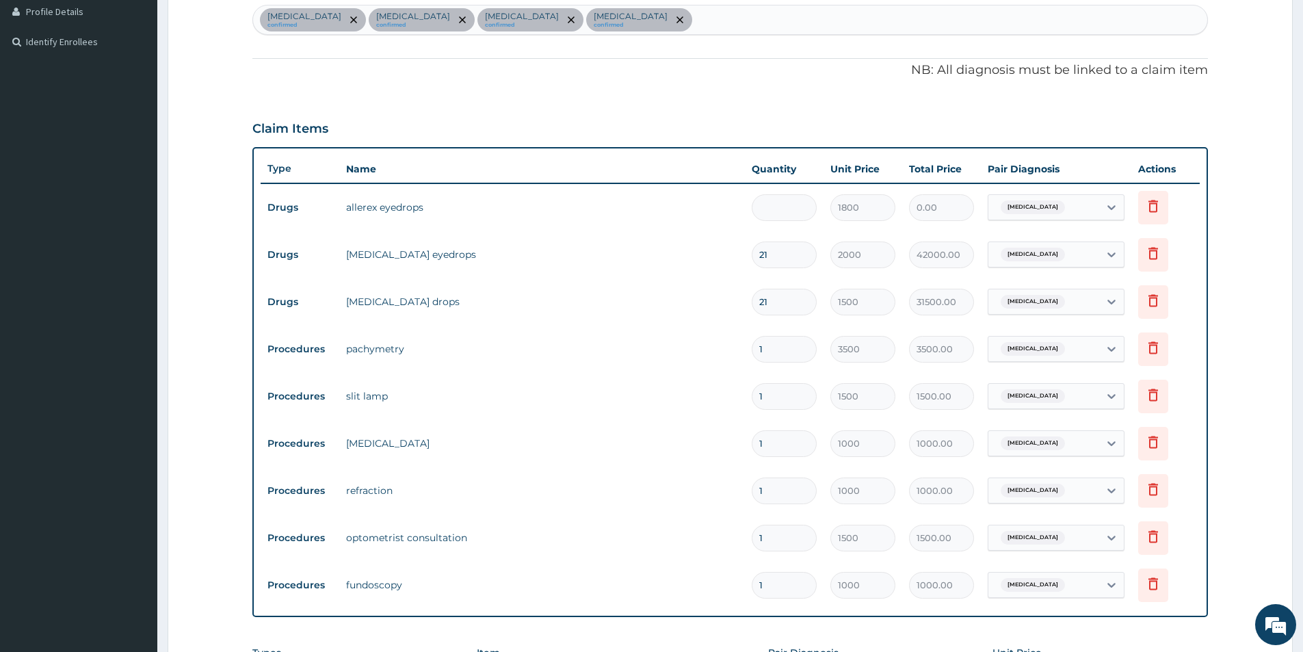
type input "1"
type input "1800.00"
type input "1"
click at [769, 254] on input "21" at bounding box center [783, 254] width 65 height 27
type input "2"
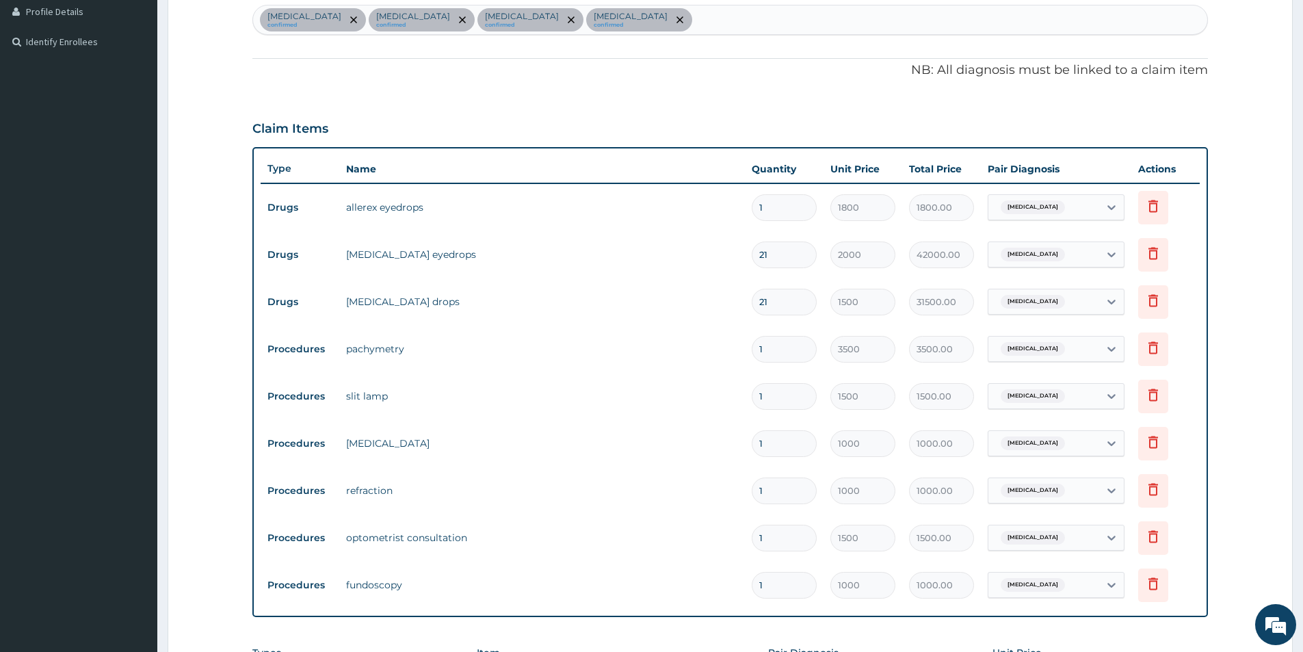
type input "4000.00"
type input "0.00"
type input "1"
type input "2000.00"
type input "1"
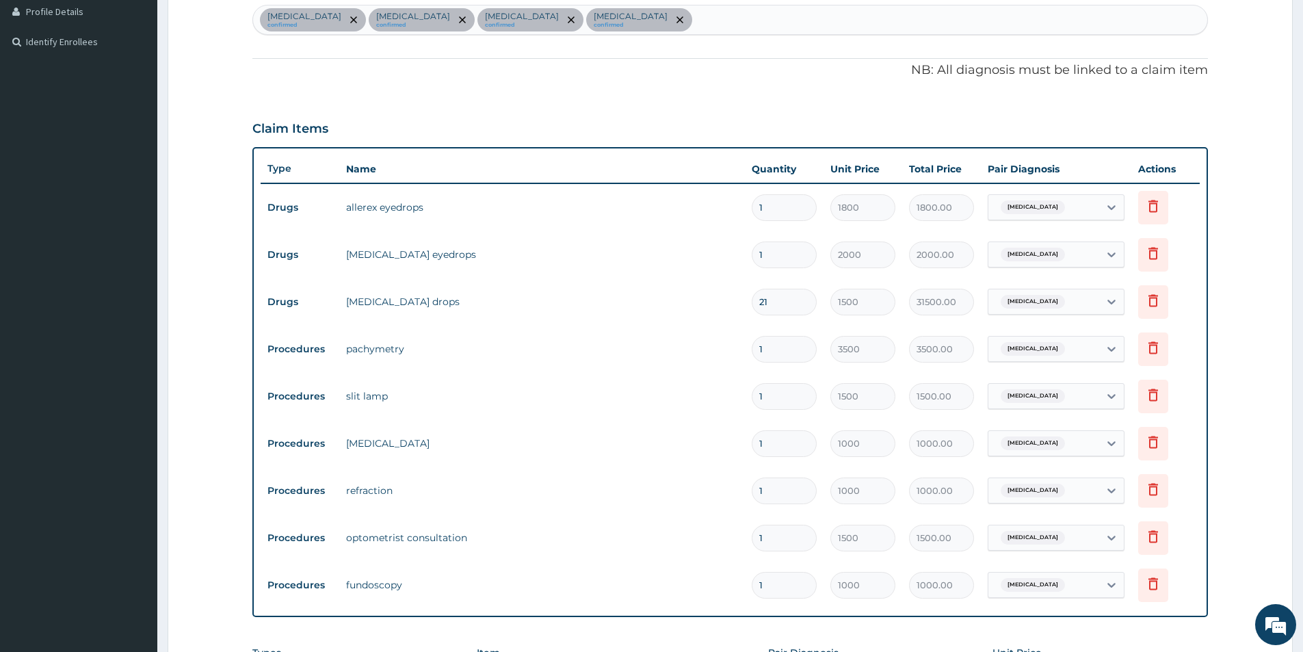
click at [767, 304] on input "21" at bounding box center [783, 302] width 65 height 27
type input "2"
type input "3000.00"
type input "0.00"
type input "1"
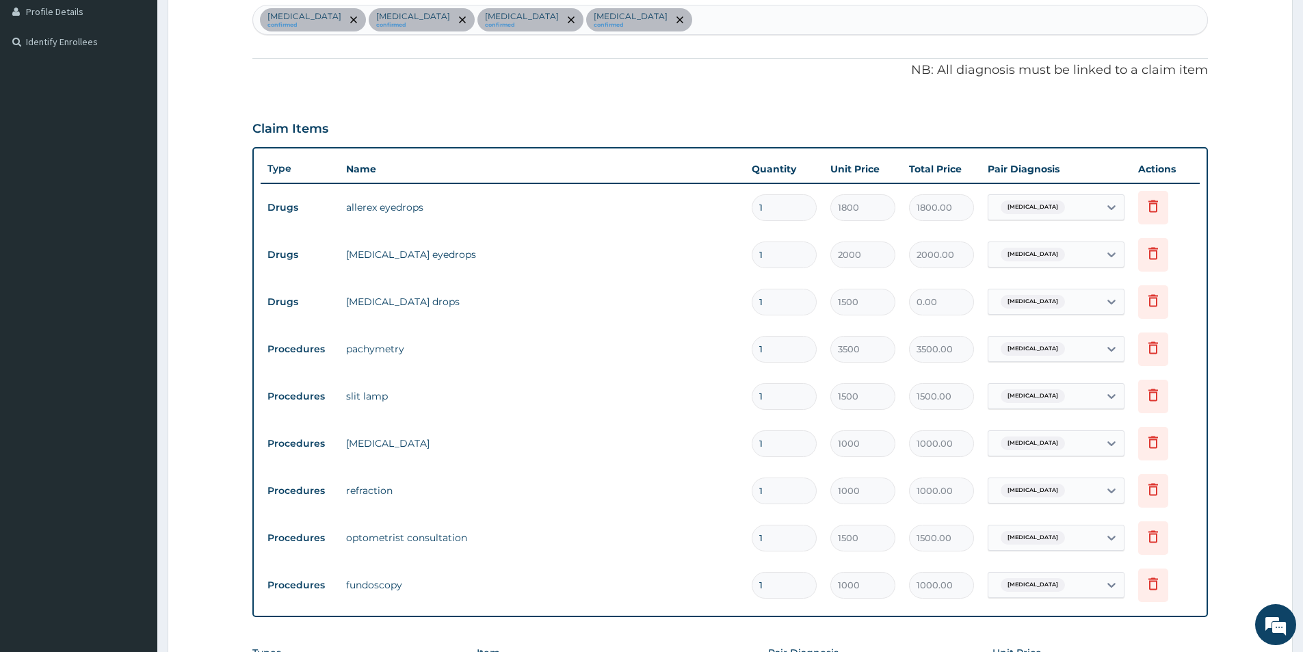
type input "1500.00"
type input "0"
type input "0.00"
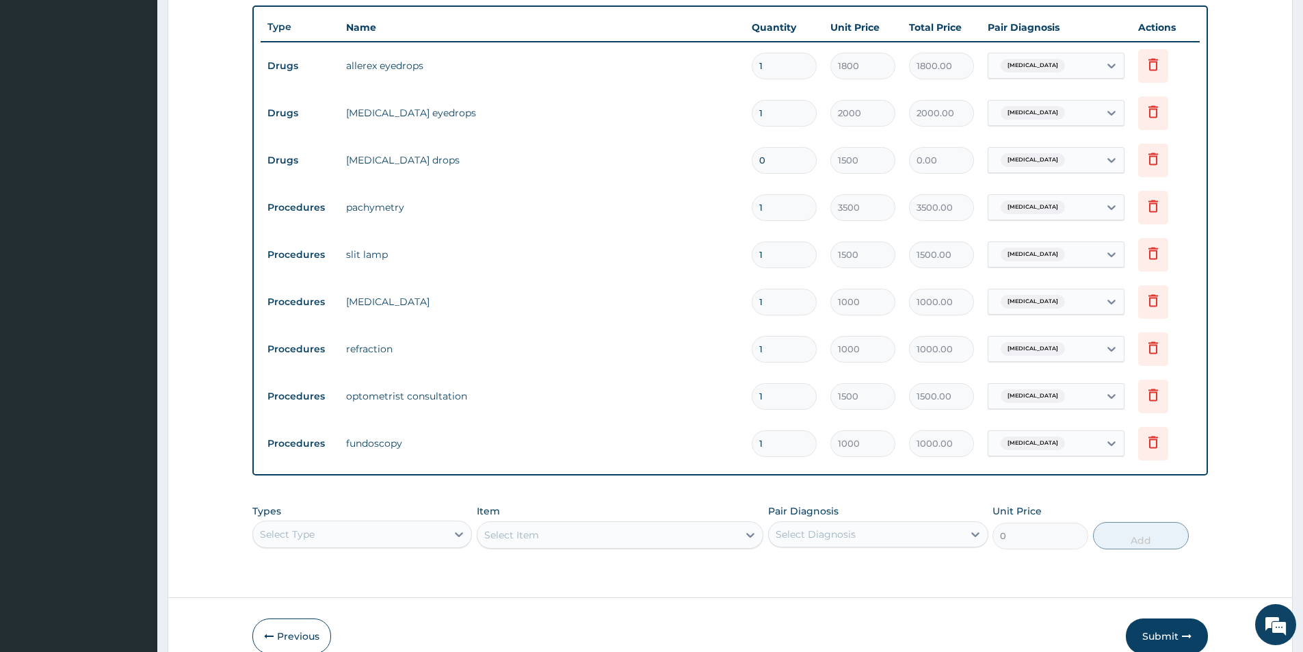
scroll to position [558, 0]
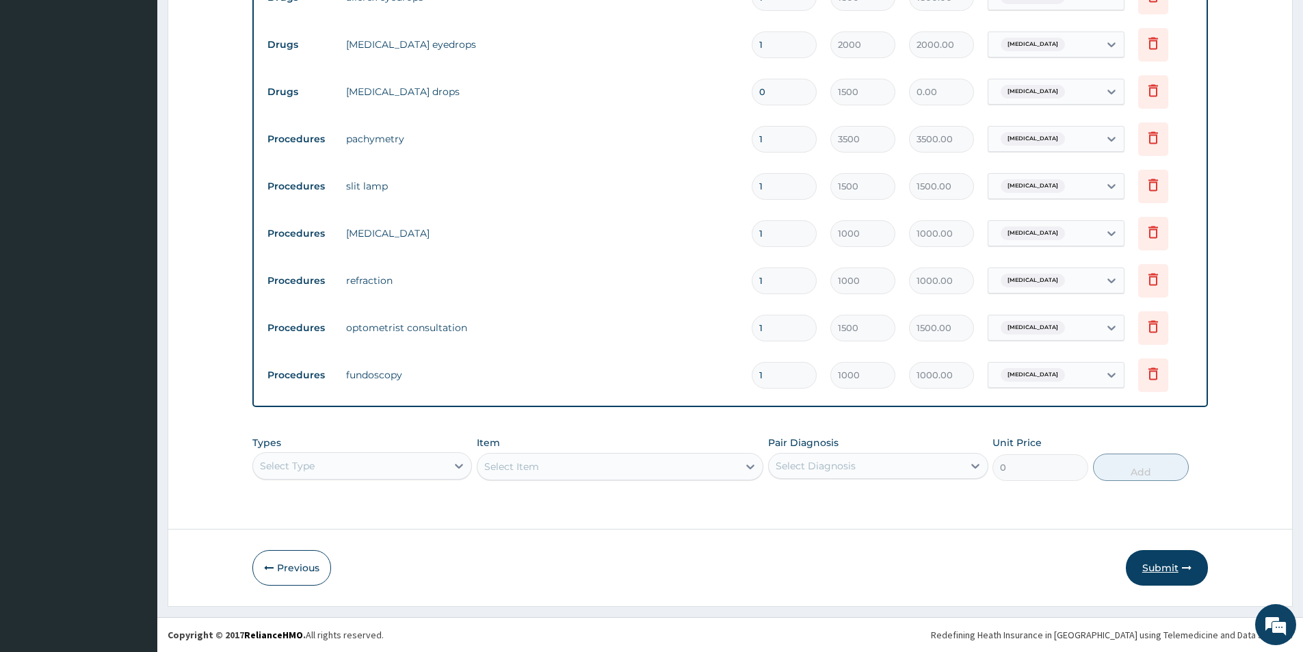
type input "0"
click at [1165, 567] on button "Submit" at bounding box center [1167, 568] width 82 height 36
click at [771, 89] on input "0" at bounding box center [783, 92] width 65 height 27
type input "1"
type input "1500.00"
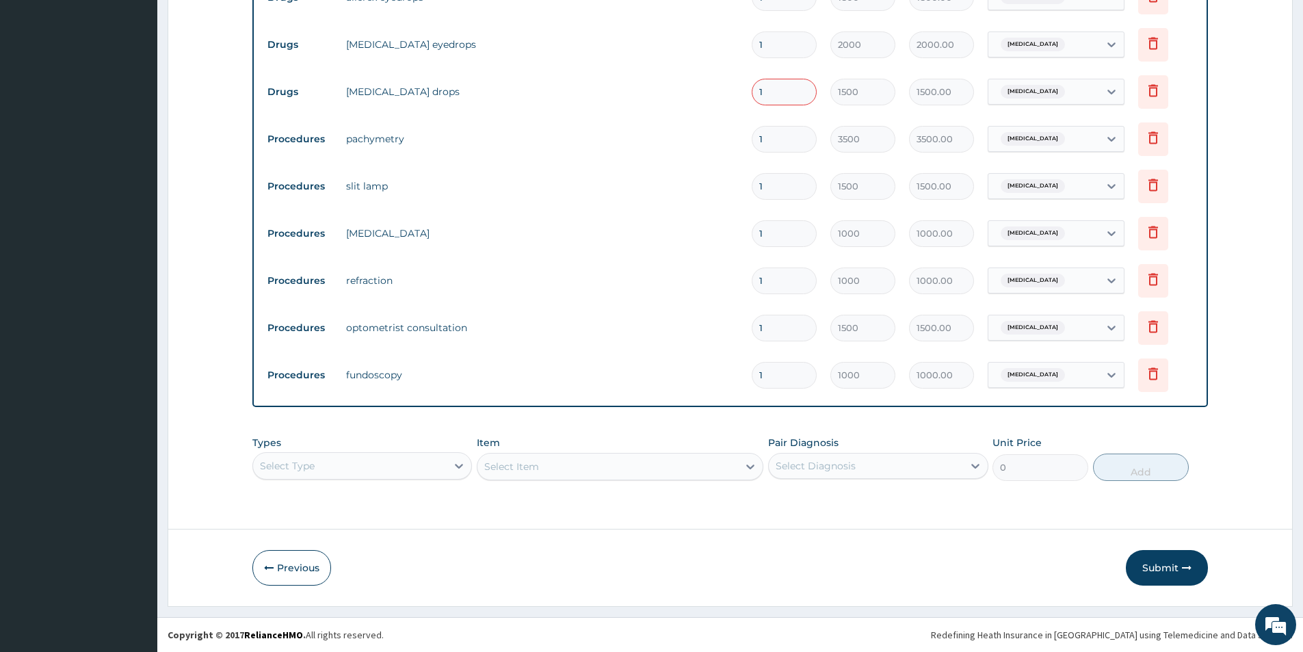
type input "2"
type input "3000.00"
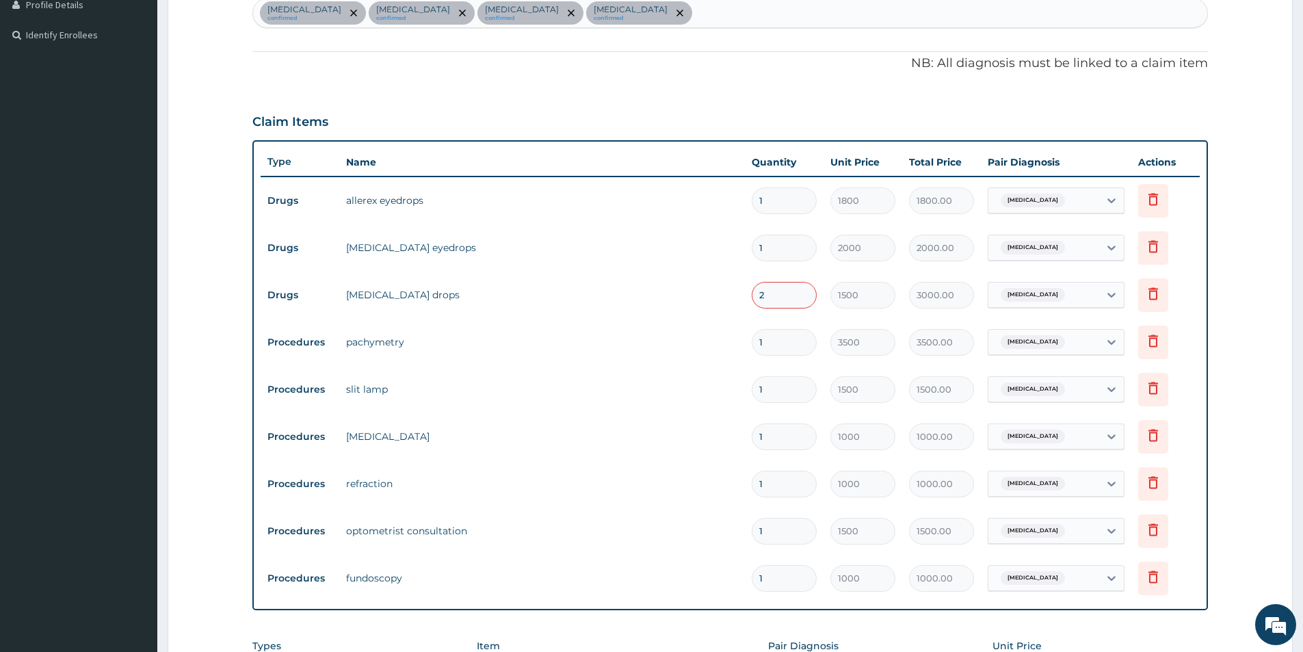
scroll to position [353, 0]
click at [767, 298] on input "2" at bounding box center [783, 297] width 65 height 27
type input "0.00"
type input "1"
type input "1500.00"
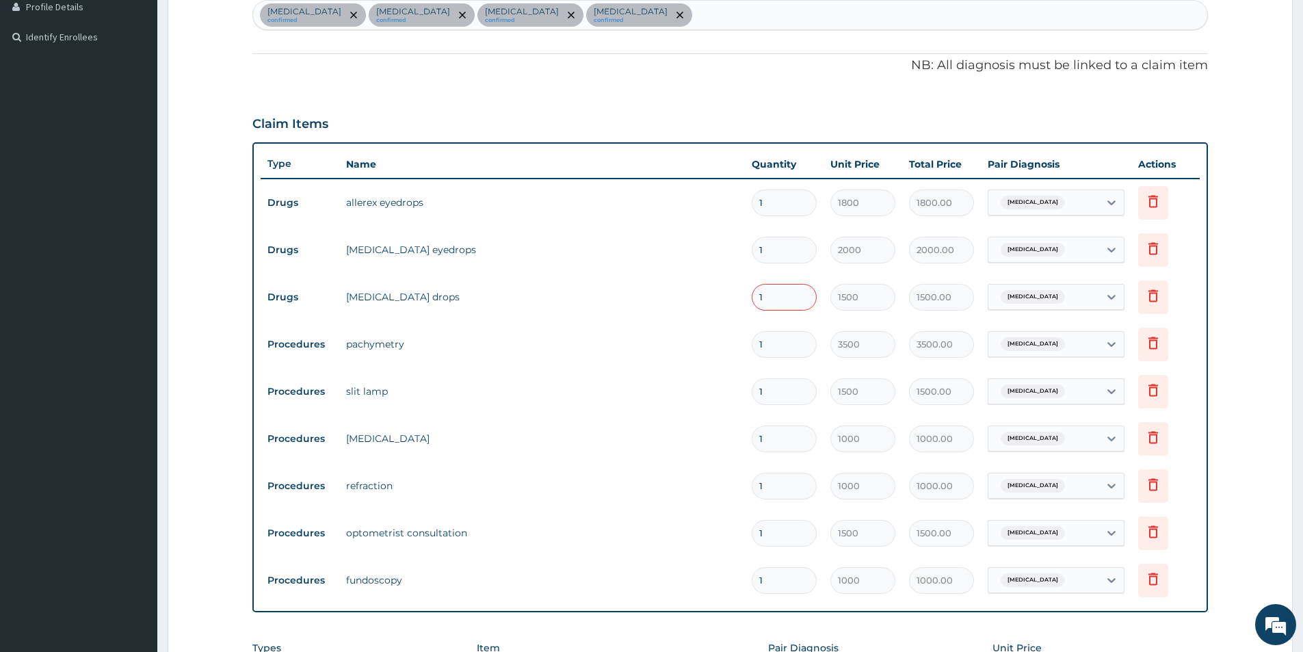
type input "0"
type input "0.00"
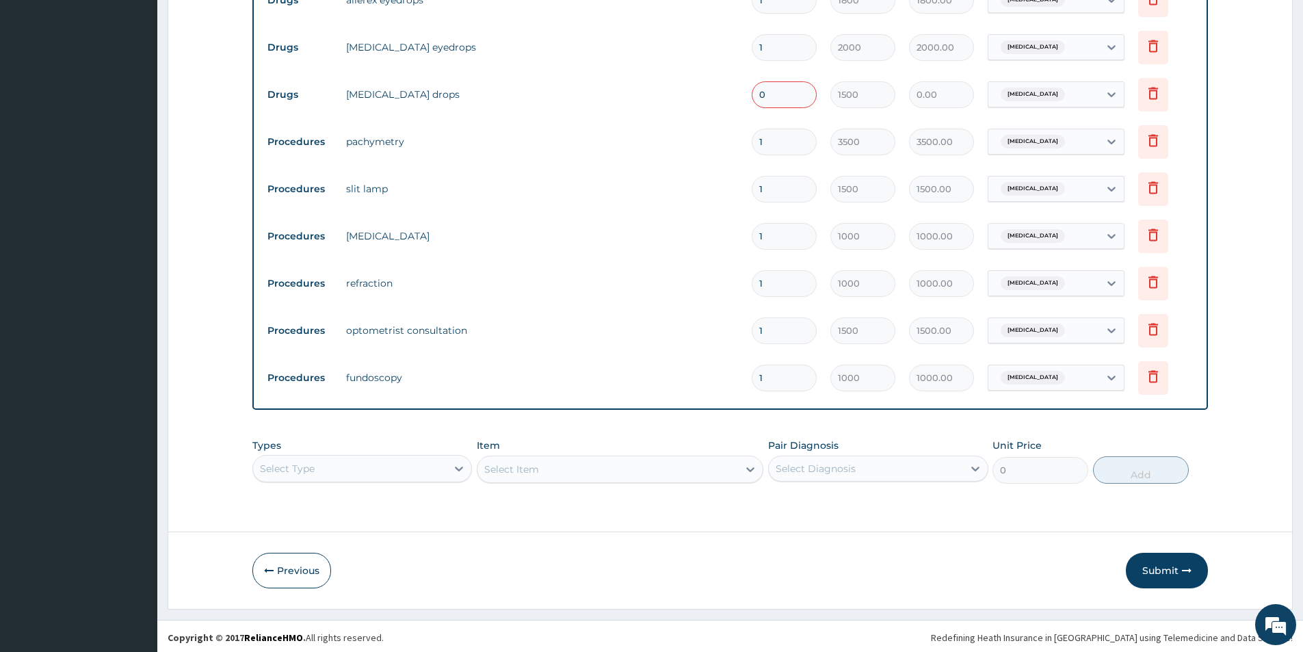
scroll to position [558, 0]
click at [768, 89] on input "0" at bounding box center [783, 92] width 65 height 27
type input "1"
type input "1500.00"
type input "1"
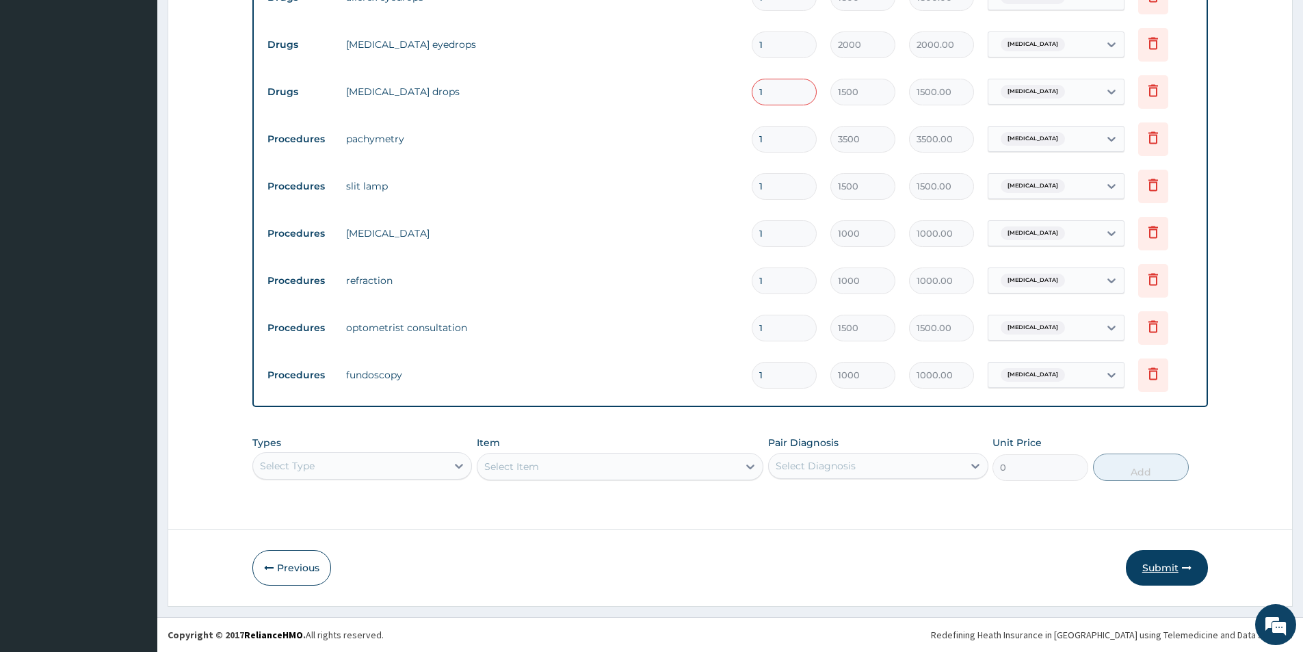
click at [1147, 572] on button "Submit" at bounding box center [1167, 568] width 82 height 36
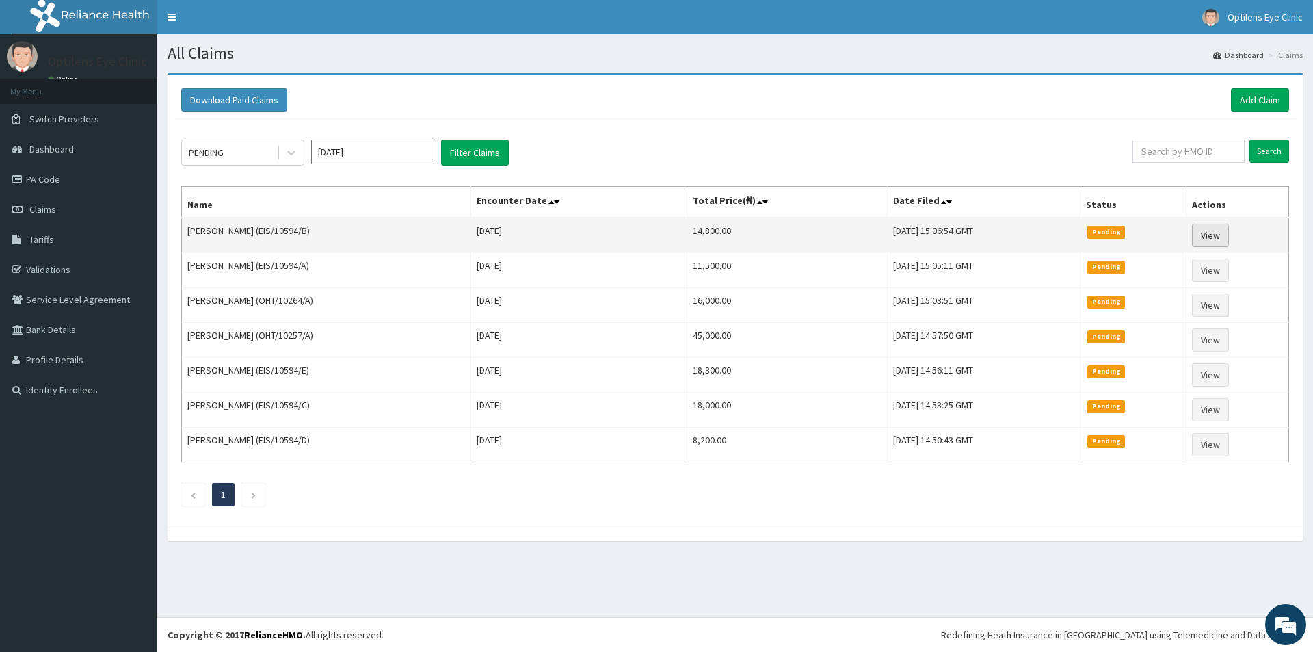
click at [1215, 234] on link "View" at bounding box center [1210, 235] width 37 height 23
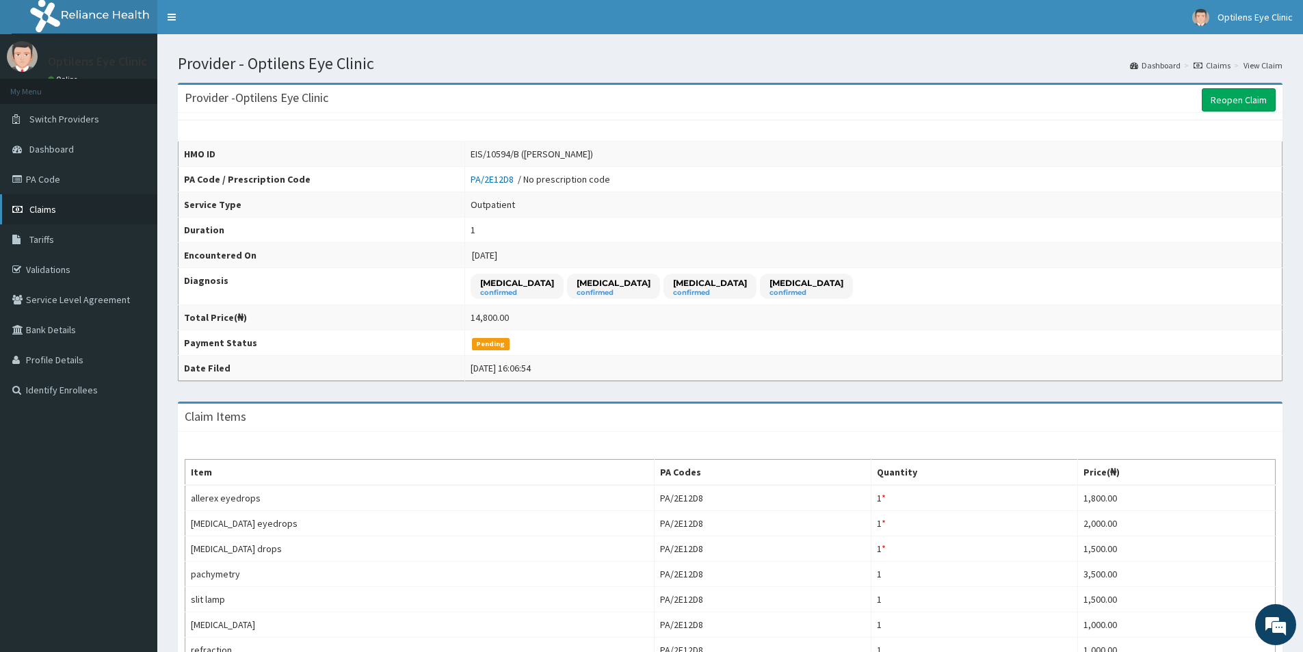
click at [62, 209] on link "Claims" at bounding box center [78, 209] width 157 height 30
